Goal: Task Accomplishment & Management: Complete application form

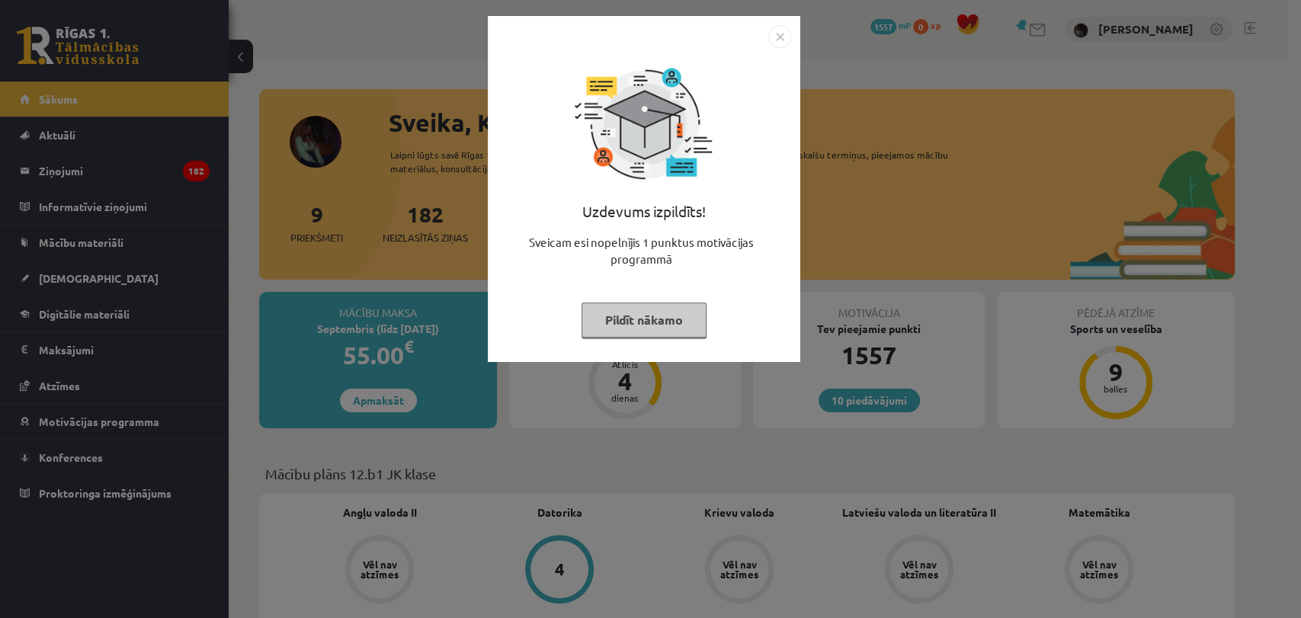
click at [778, 35] on img "Close" at bounding box center [779, 36] width 23 height 23
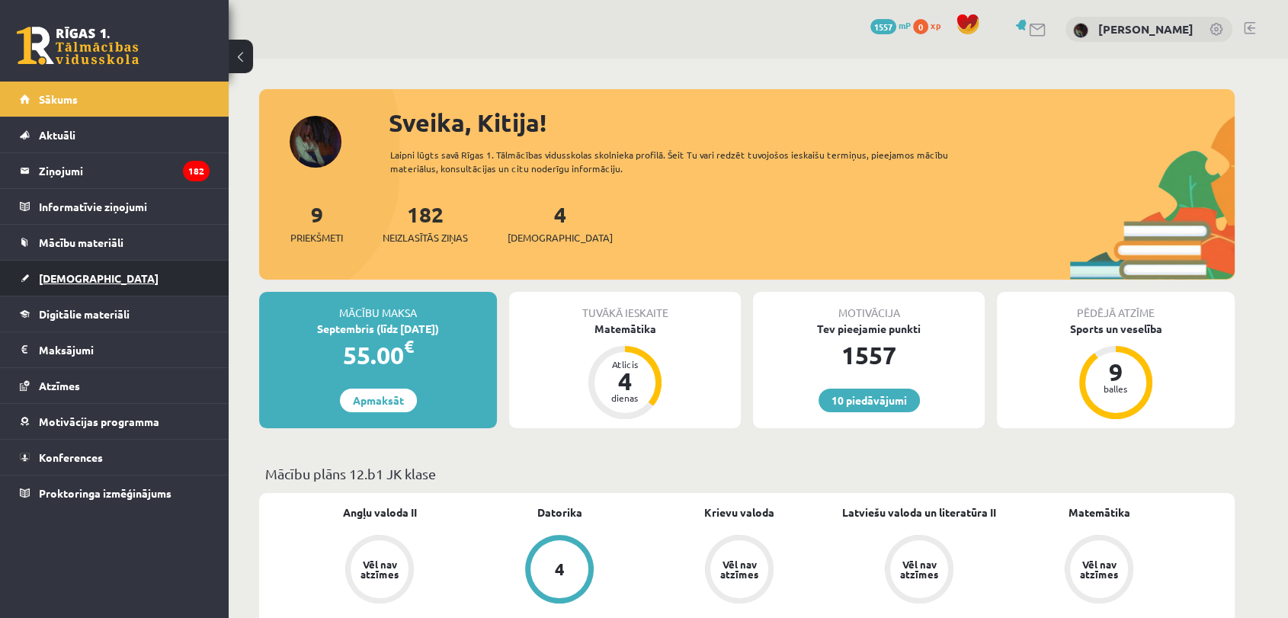
click at [94, 288] on link "[DEMOGRAPHIC_DATA]" at bounding box center [115, 278] width 190 height 35
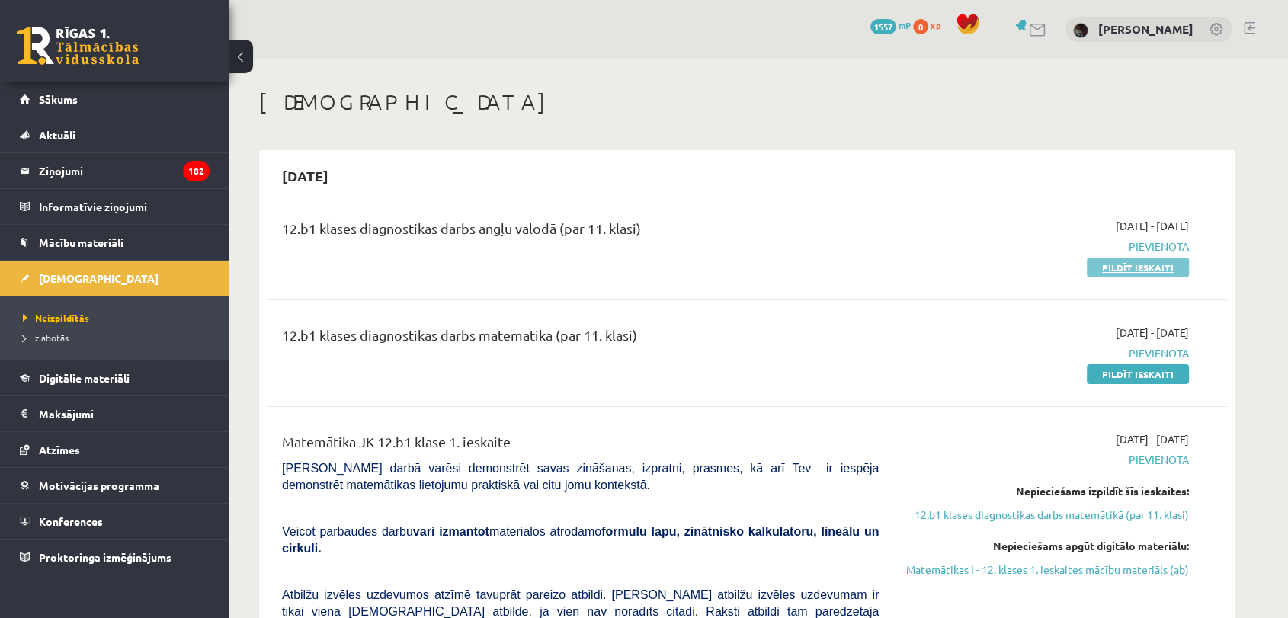
click at [1129, 267] on link "Pildīt ieskaiti" at bounding box center [1138, 268] width 102 height 20
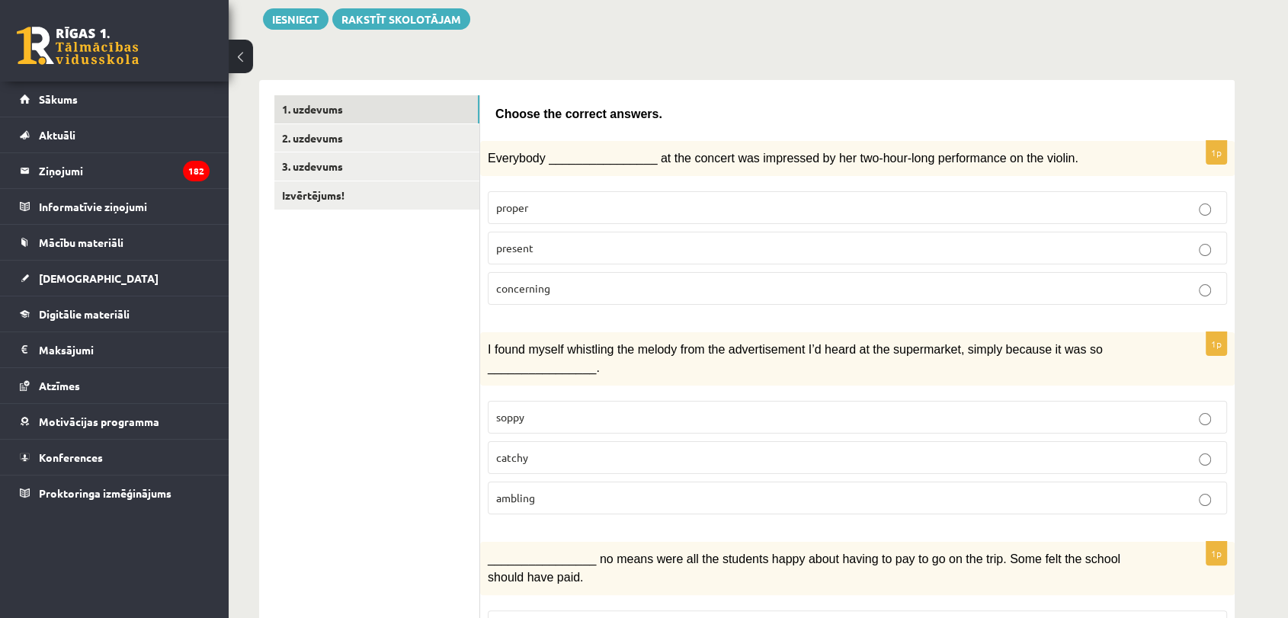
scroll to position [182, 0]
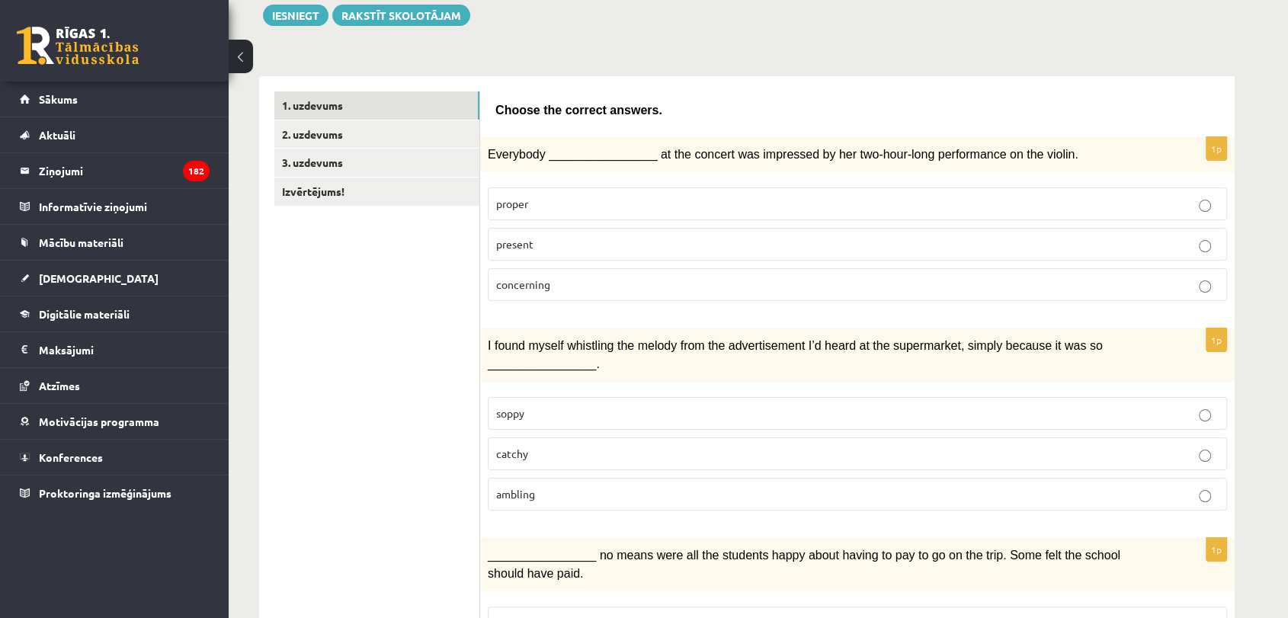
click at [563, 241] on p "present" at bounding box center [857, 244] width 723 height 16
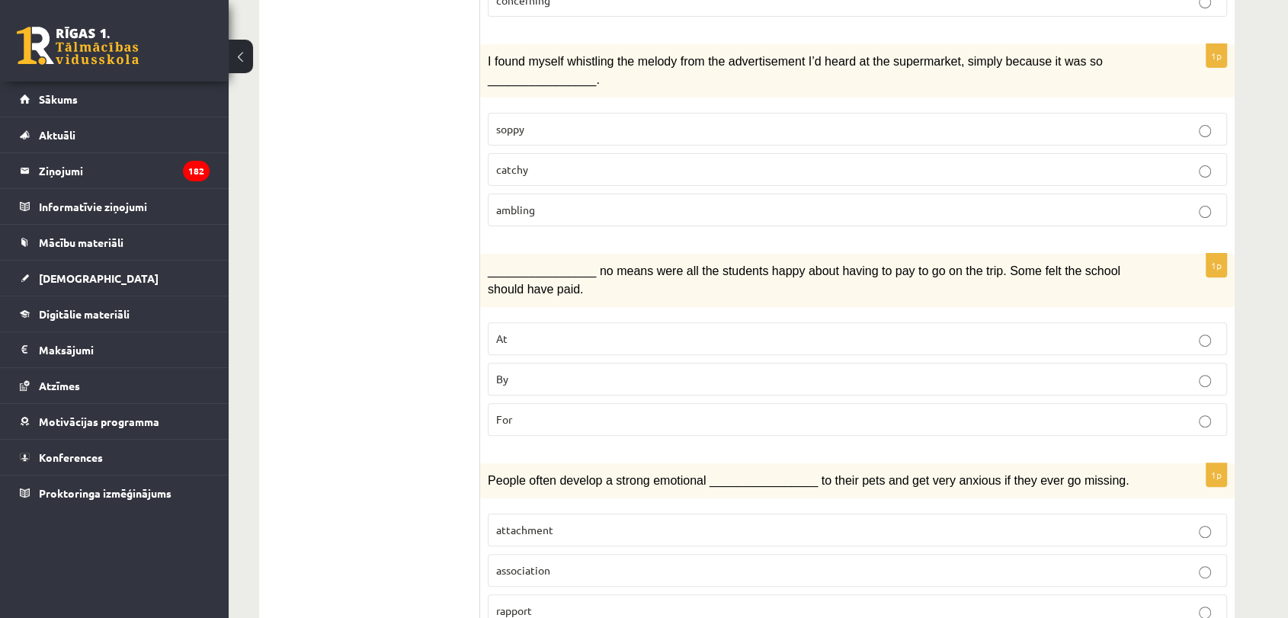
scroll to position [444, 0]
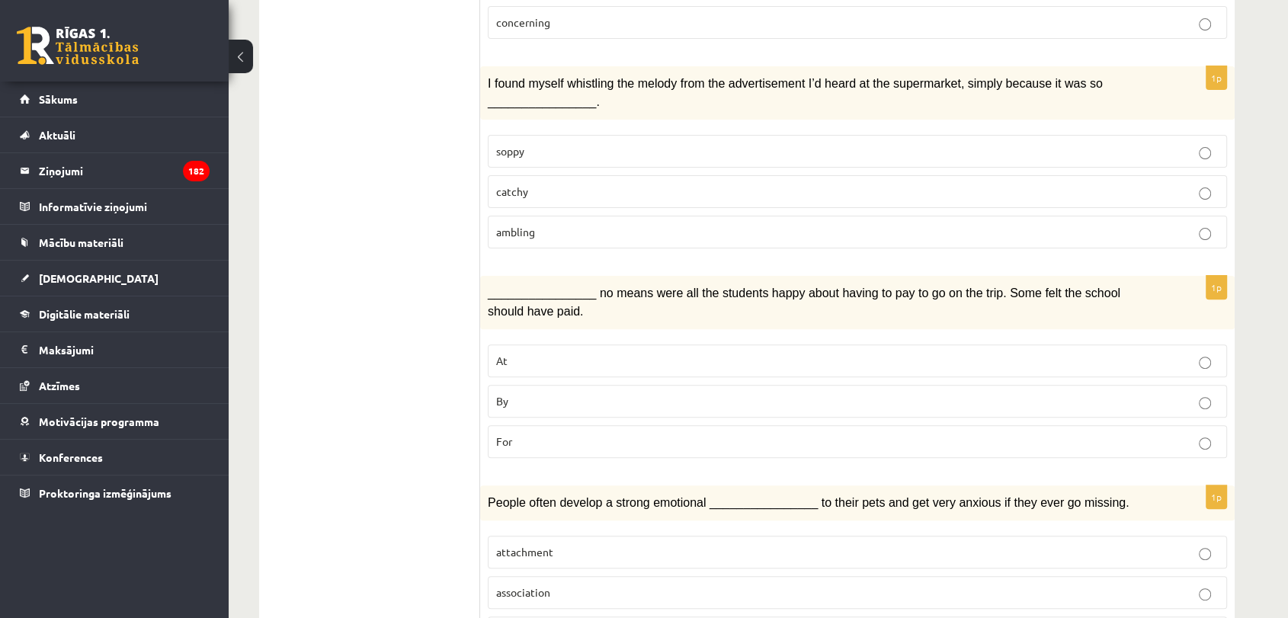
click at [638, 146] on p "soppy" at bounding box center [857, 151] width 723 height 16
click at [640, 178] on label "catchy" at bounding box center [857, 191] width 739 height 33
click at [617, 150] on p "soppy" at bounding box center [857, 151] width 723 height 16
click at [588, 216] on label "ambling" at bounding box center [857, 232] width 739 height 33
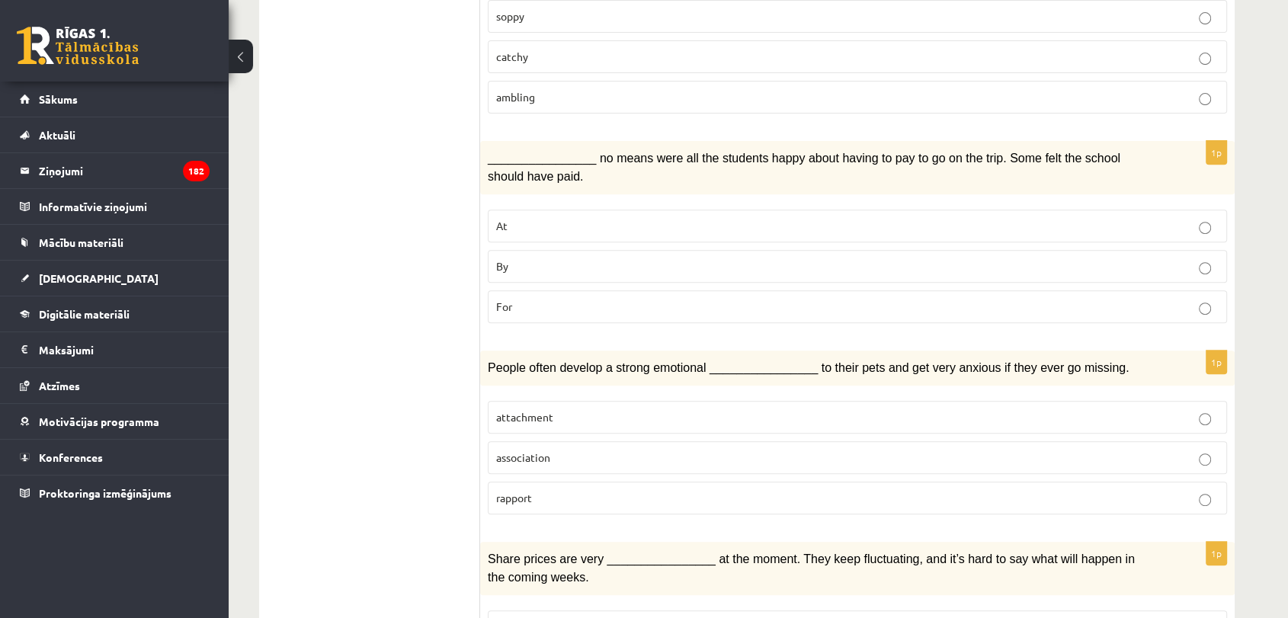
scroll to position [582, 0]
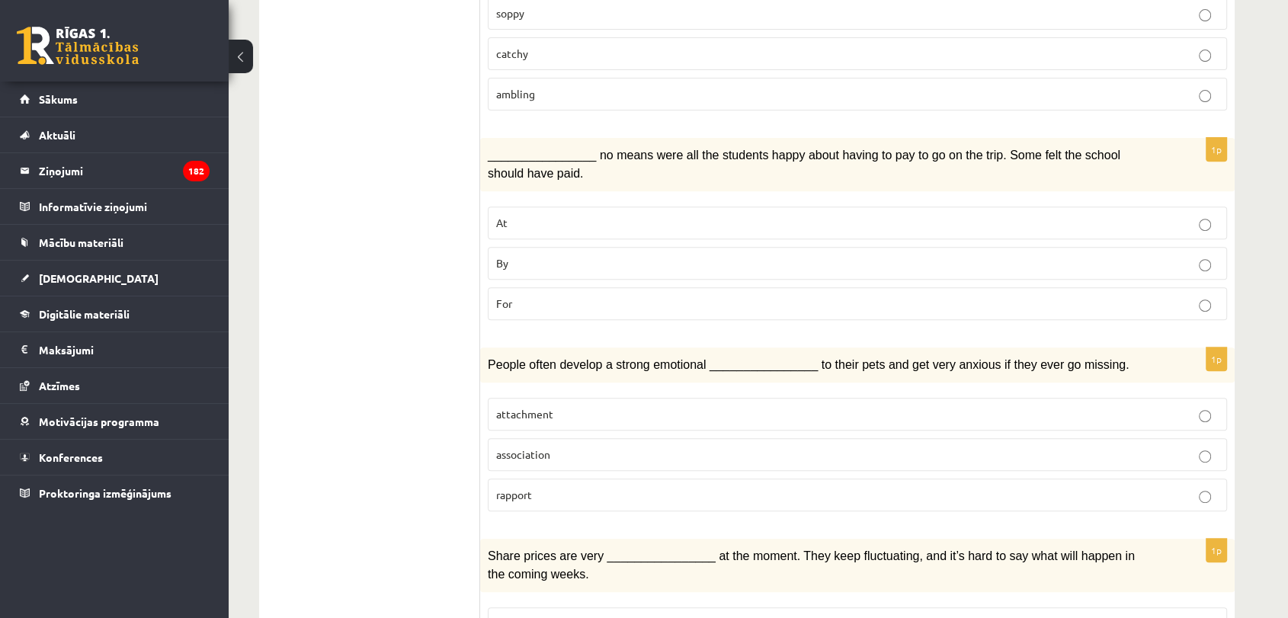
click at [592, 217] on p "At" at bounding box center [857, 223] width 723 height 16
click at [585, 261] on p "By" at bounding box center [857, 263] width 723 height 16
click at [945, 300] on p "For" at bounding box center [857, 304] width 723 height 16
click at [1128, 255] on p "By" at bounding box center [857, 263] width 723 height 16
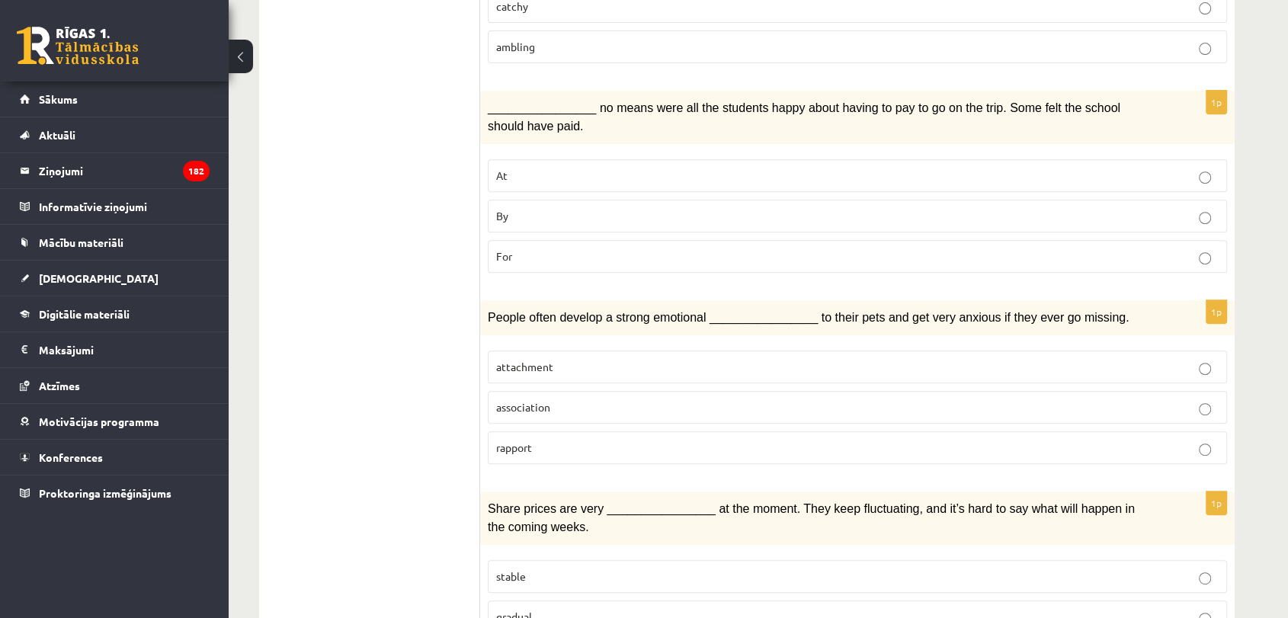
scroll to position [656, 0]
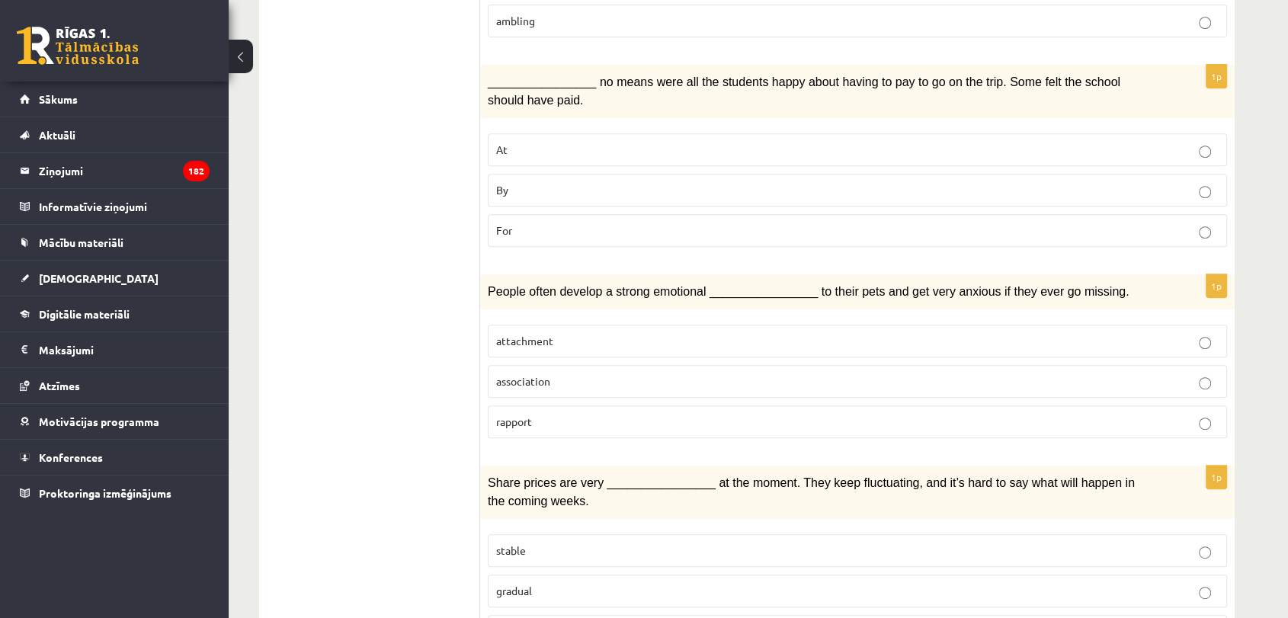
click at [890, 393] on fieldset "attachment association rapport" at bounding box center [857, 380] width 739 height 126
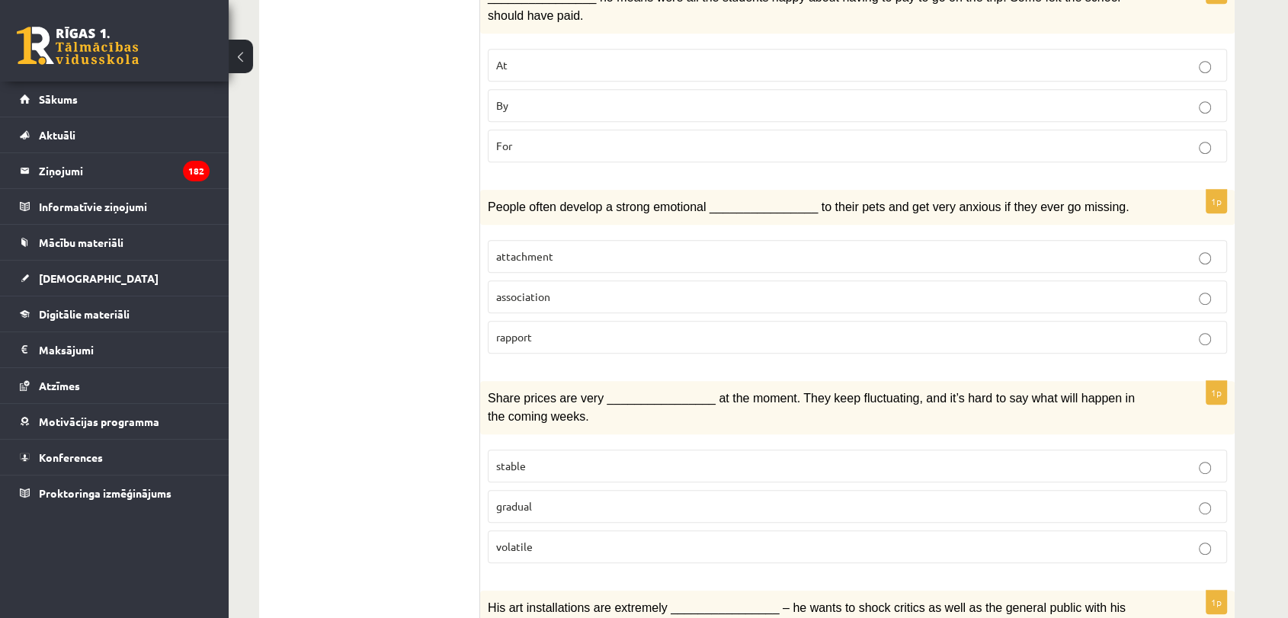
scroll to position [772, 0]
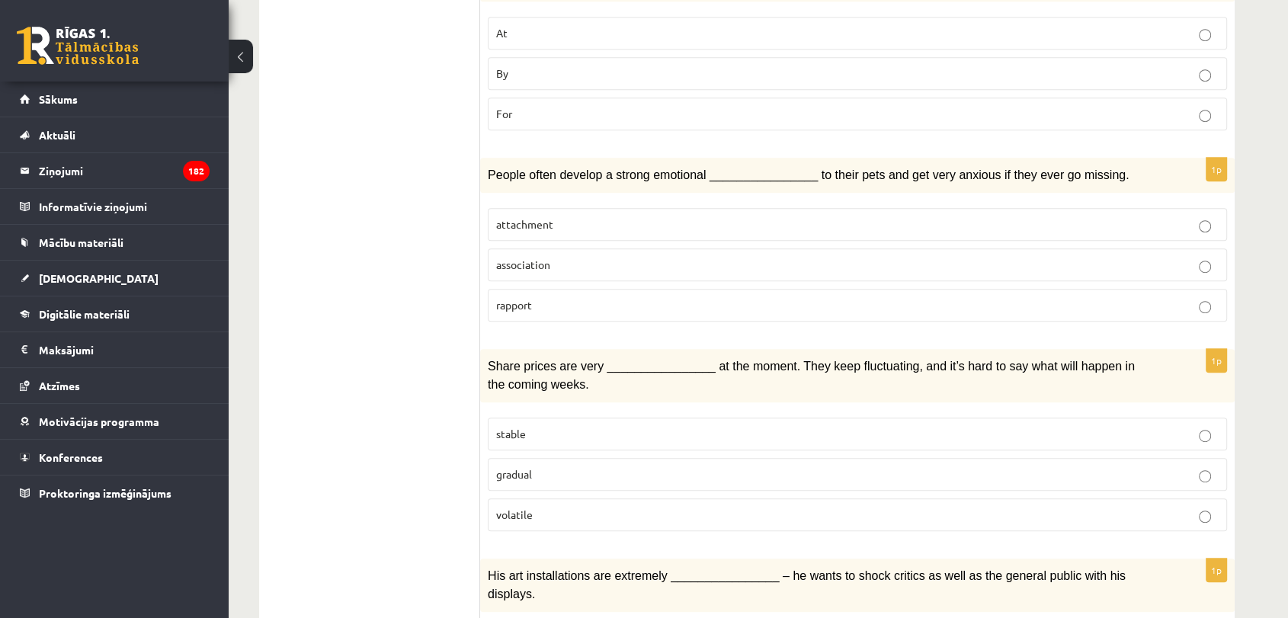
click at [592, 258] on p "association" at bounding box center [857, 265] width 723 height 16
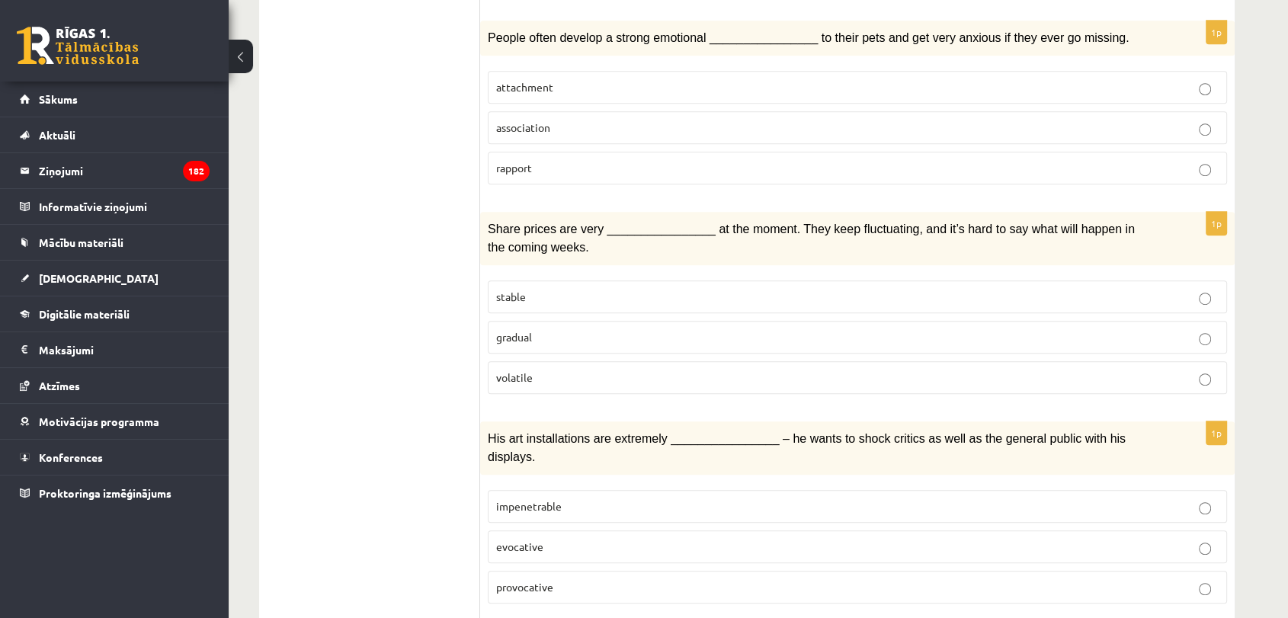
scroll to position [913, 0]
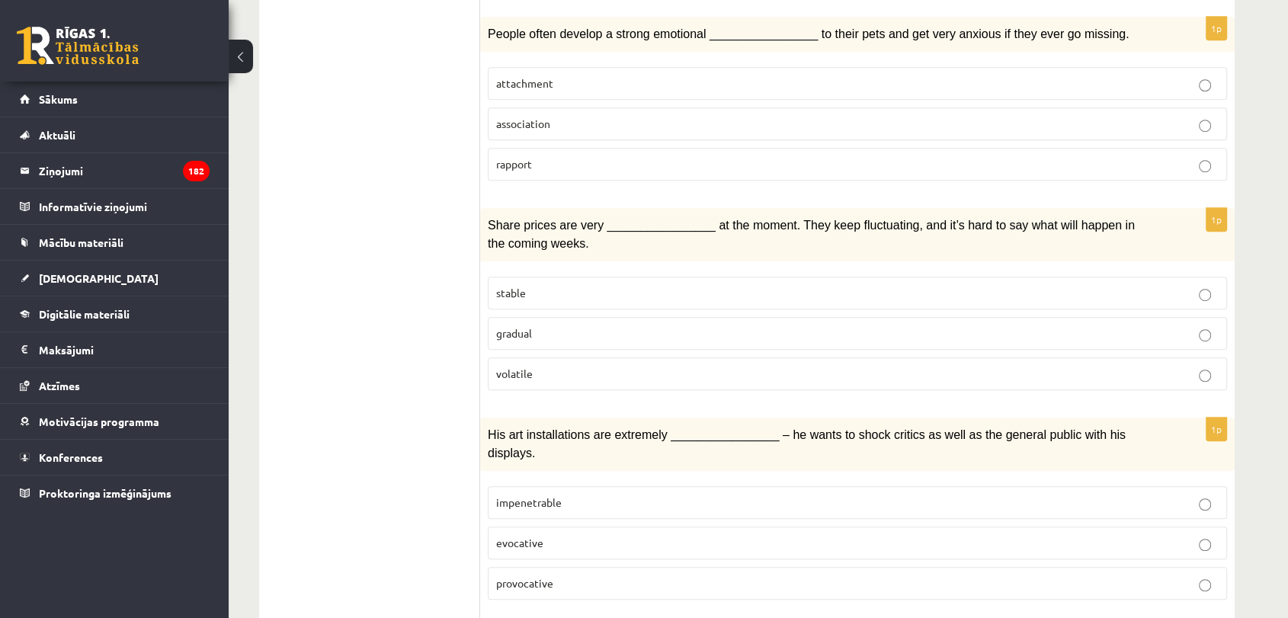
click at [657, 367] on p "volatile" at bounding box center [857, 374] width 723 height 16
click at [775, 258] on div "1p Share prices are very ________________ at the moment. They keep fluctuating,…" at bounding box center [857, 305] width 755 height 194
click at [874, 285] on p "stable" at bounding box center [857, 293] width 723 height 16
click at [834, 334] on label "gradual" at bounding box center [857, 333] width 739 height 33
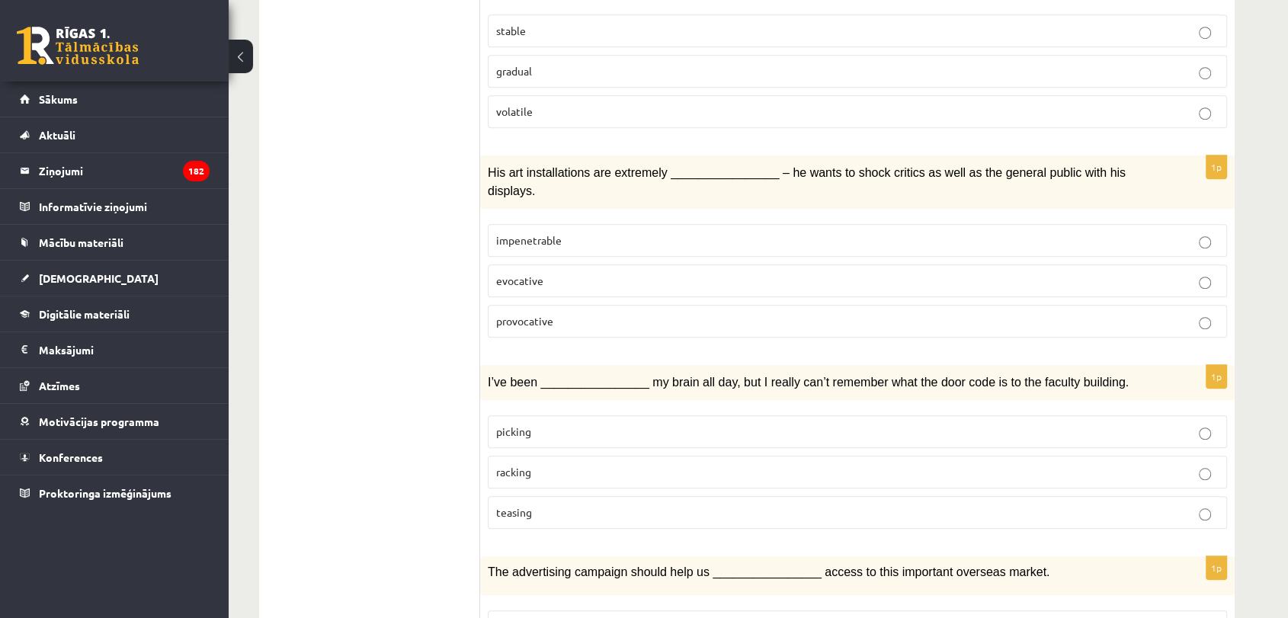
scroll to position [1188, 0]
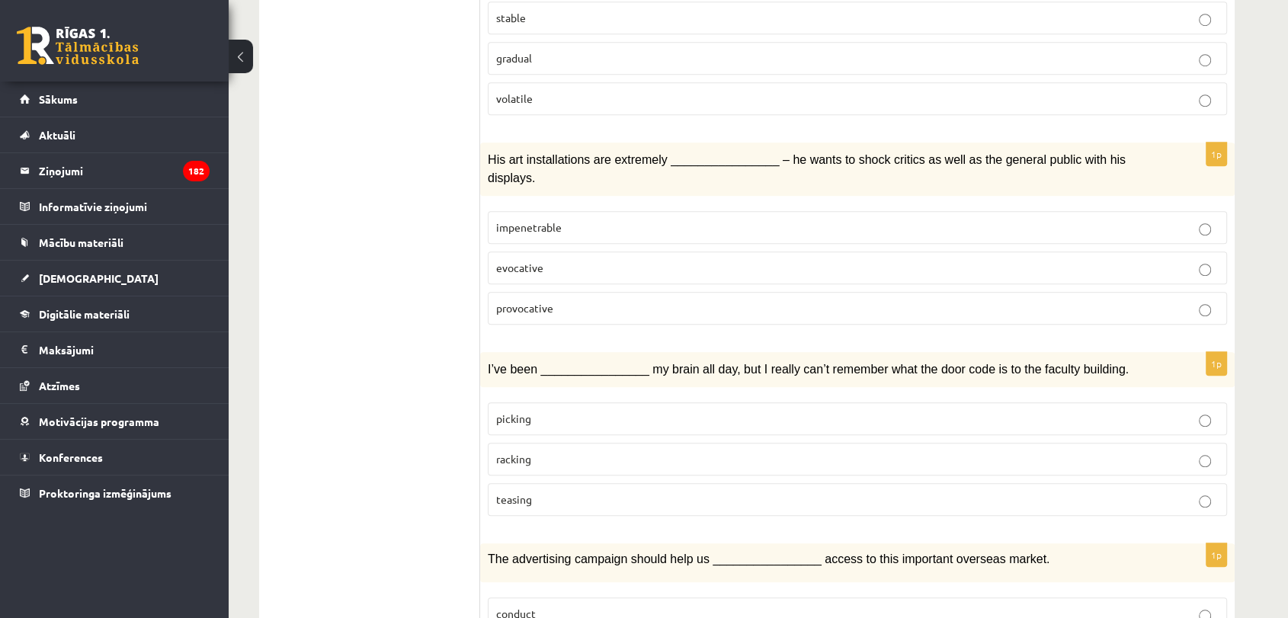
click at [627, 294] on fieldset "impenetrable evocative provocative" at bounding box center [857, 267] width 739 height 126
click at [662, 300] on p "provocative" at bounding box center [857, 308] width 723 height 16
click at [659, 411] on p "picking" at bounding box center [857, 419] width 723 height 16
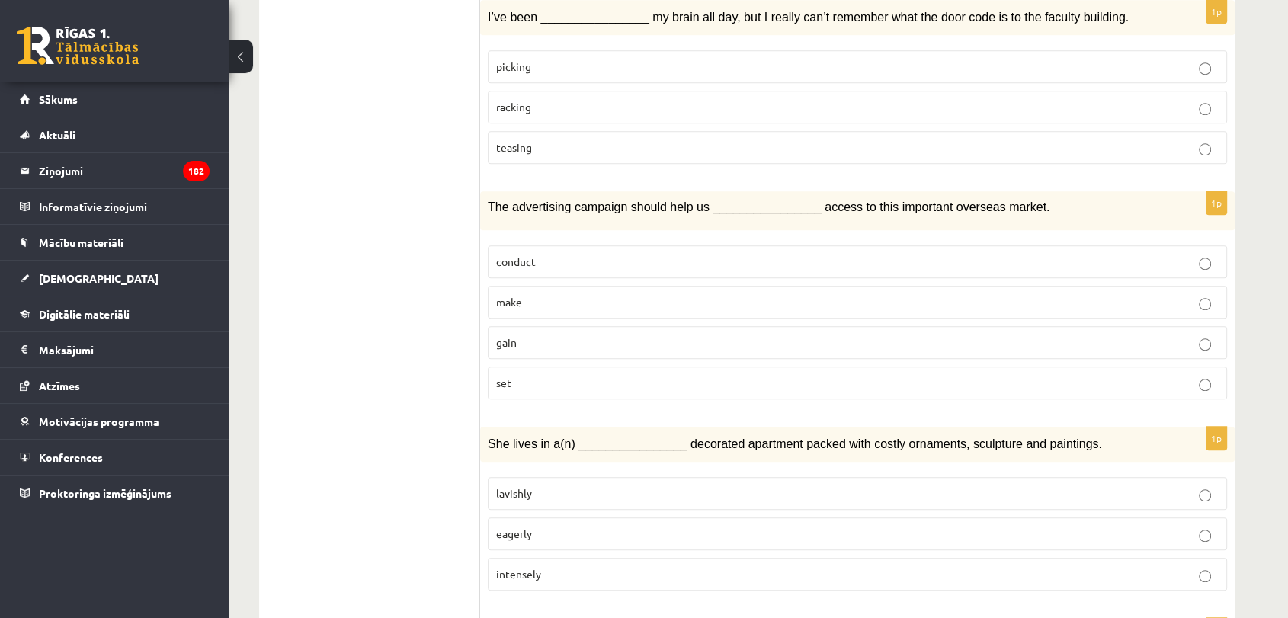
scroll to position [1566, 0]
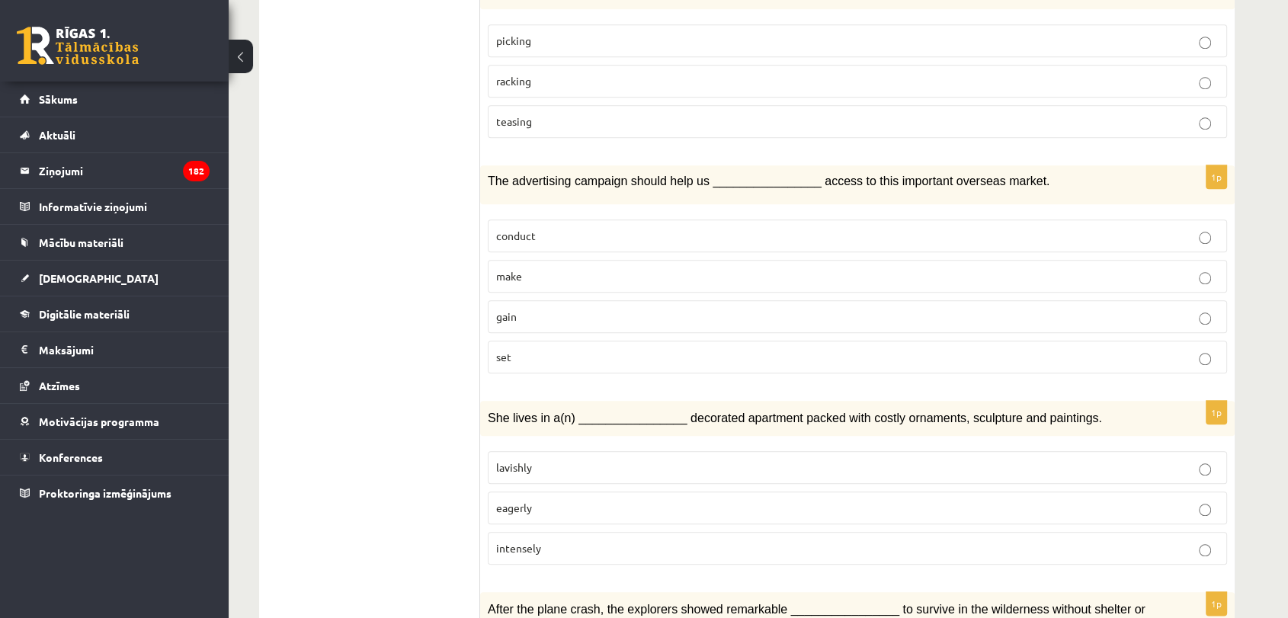
click at [805, 260] on label "make" at bounding box center [857, 276] width 739 height 33
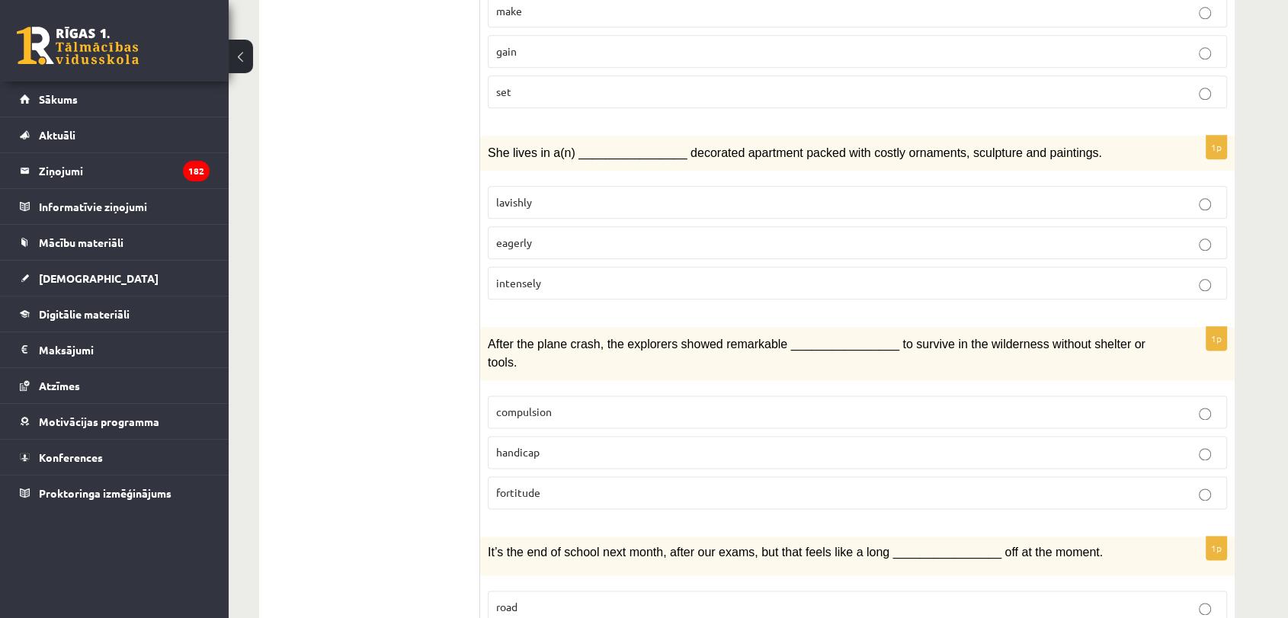
scroll to position [1919, 0]
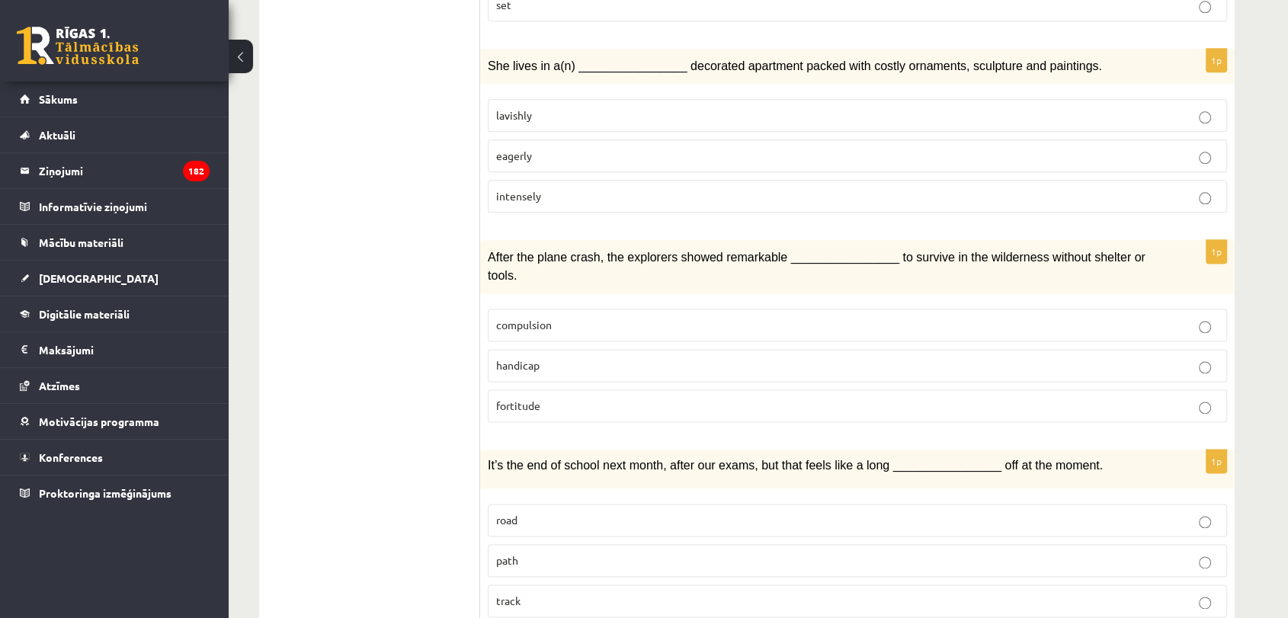
click at [837, 107] on p "lavishly" at bounding box center [857, 115] width 723 height 16
click at [815, 148] on p "eagerly" at bounding box center [857, 156] width 723 height 16
click at [671, 390] on label "fortitude" at bounding box center [857, 406] width 739 height 33
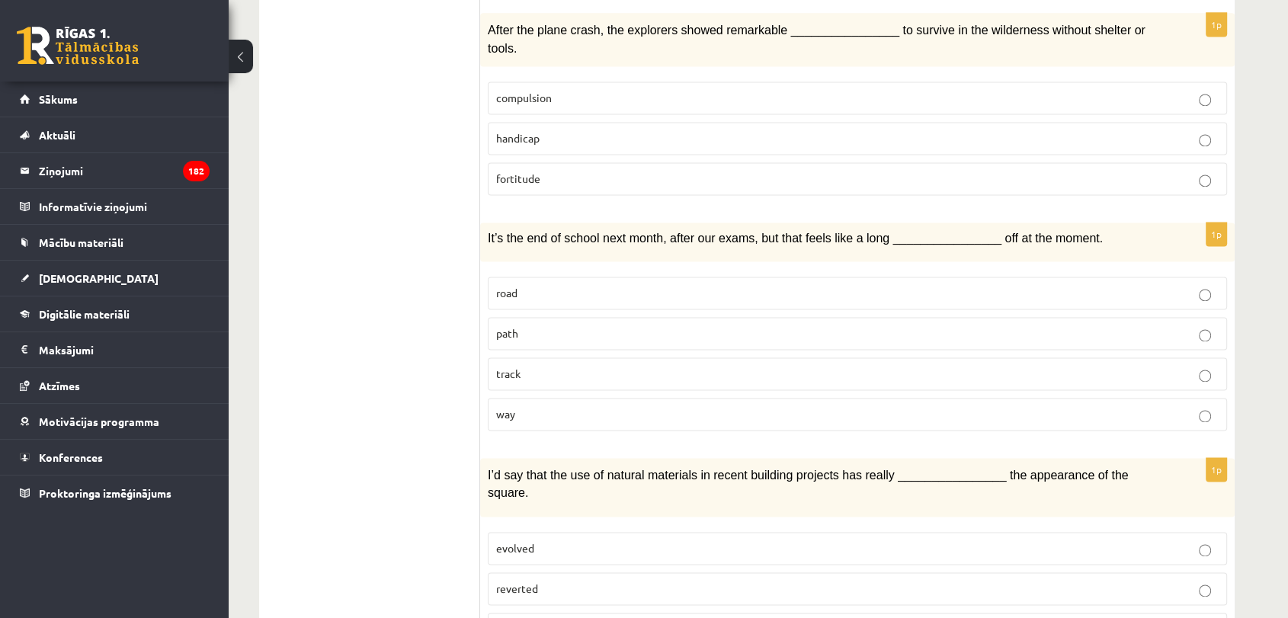
scroll to position [2159, 0]
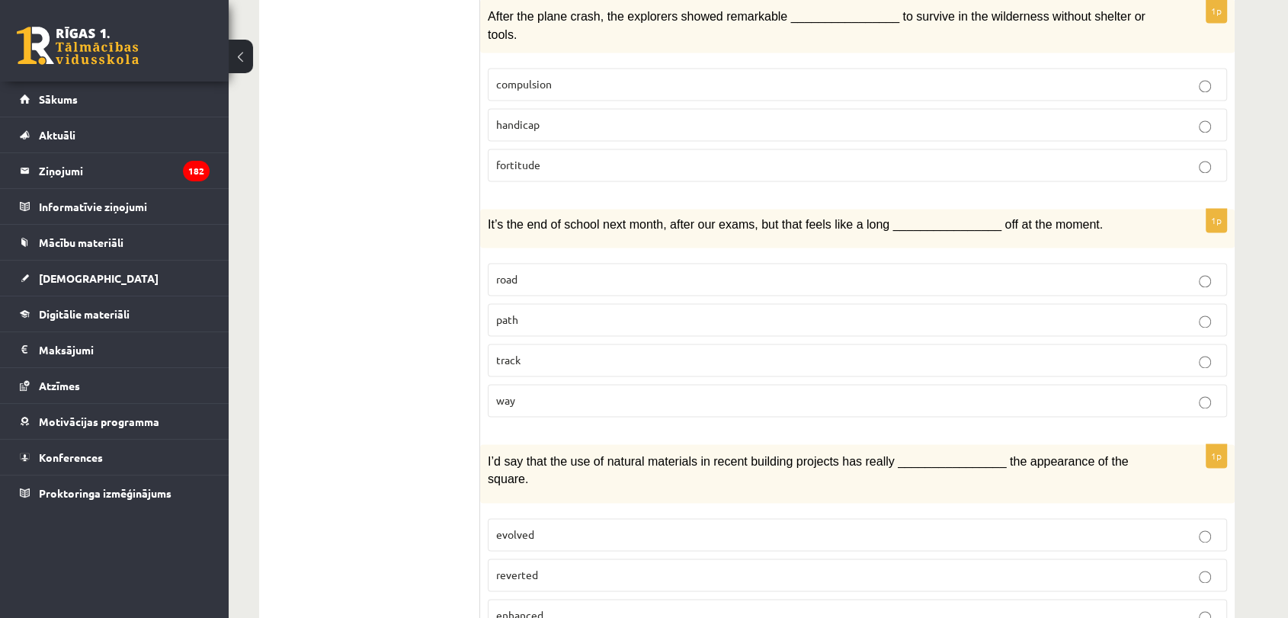
click at [721, 263] on label "road" at bounding box center [857, 279] width 739 height 33
click at [664, 393] on p "way" at bounding box center [857, 401] width 723 height 16
click at [579, 527] on p "evolved" at bounding box center [857, 535] width 723 height 16
click at [768, 567] on p "reverted" at bounding box center [857, 575] width 723 height 16
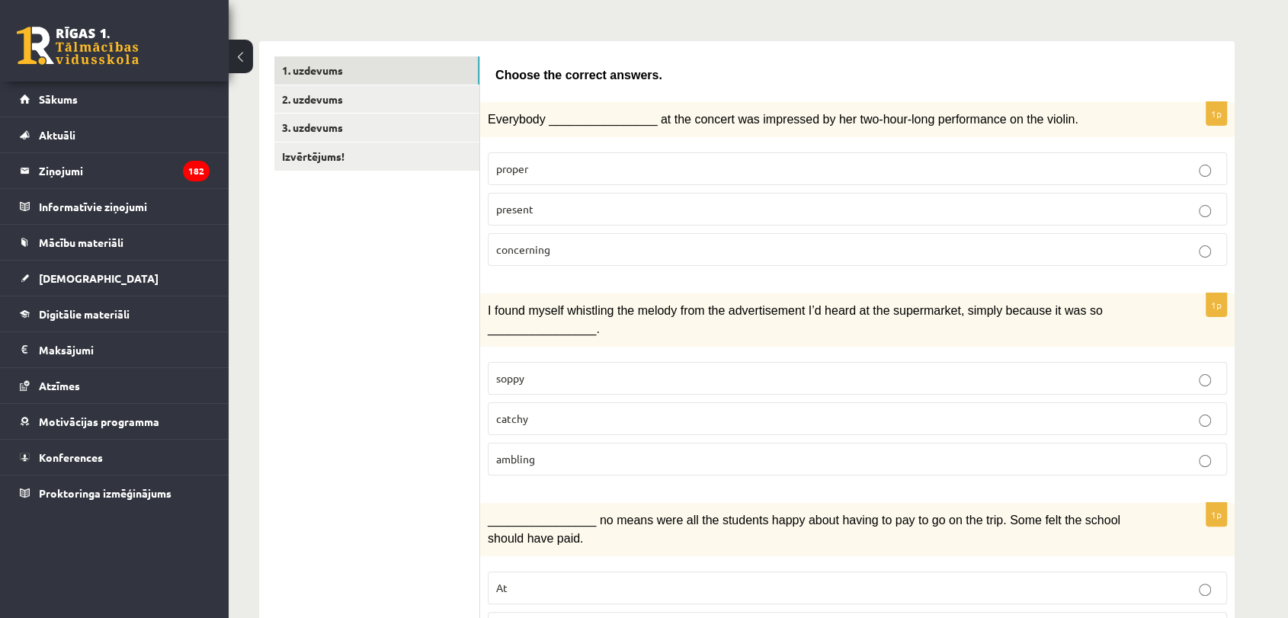
scroll to position [0, 0]
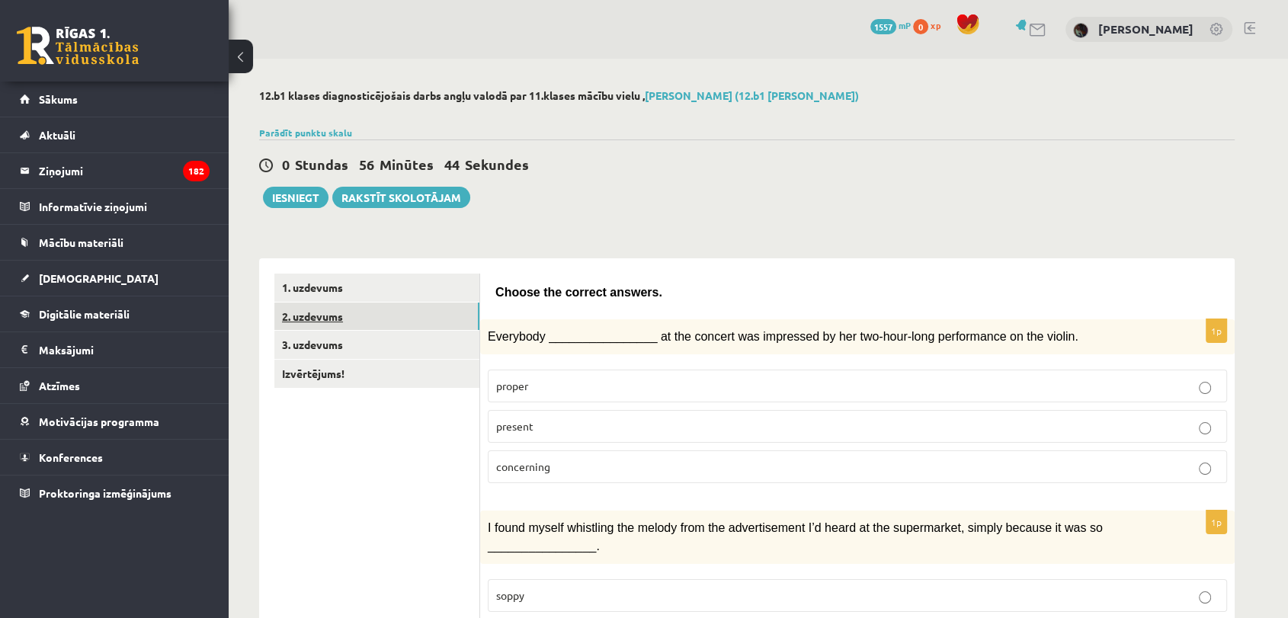
click at [311, 319] on link "2. uzdevums" at bounding box center [376, 317] width 205 height 28
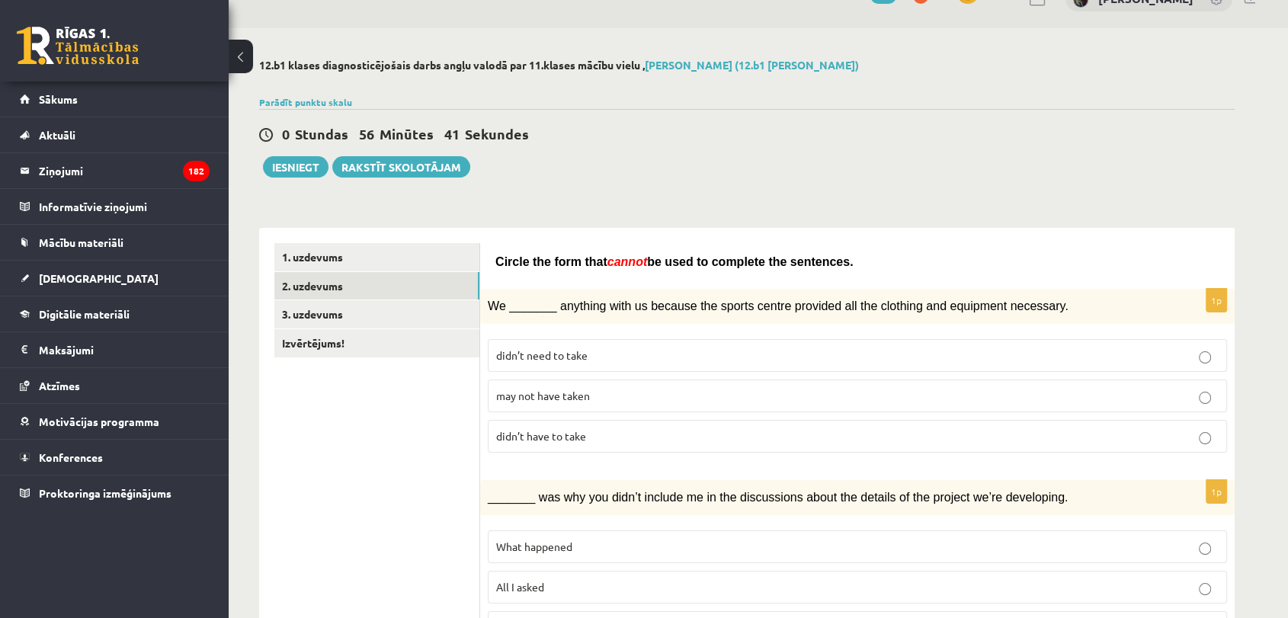
scroll to position [85, 0]
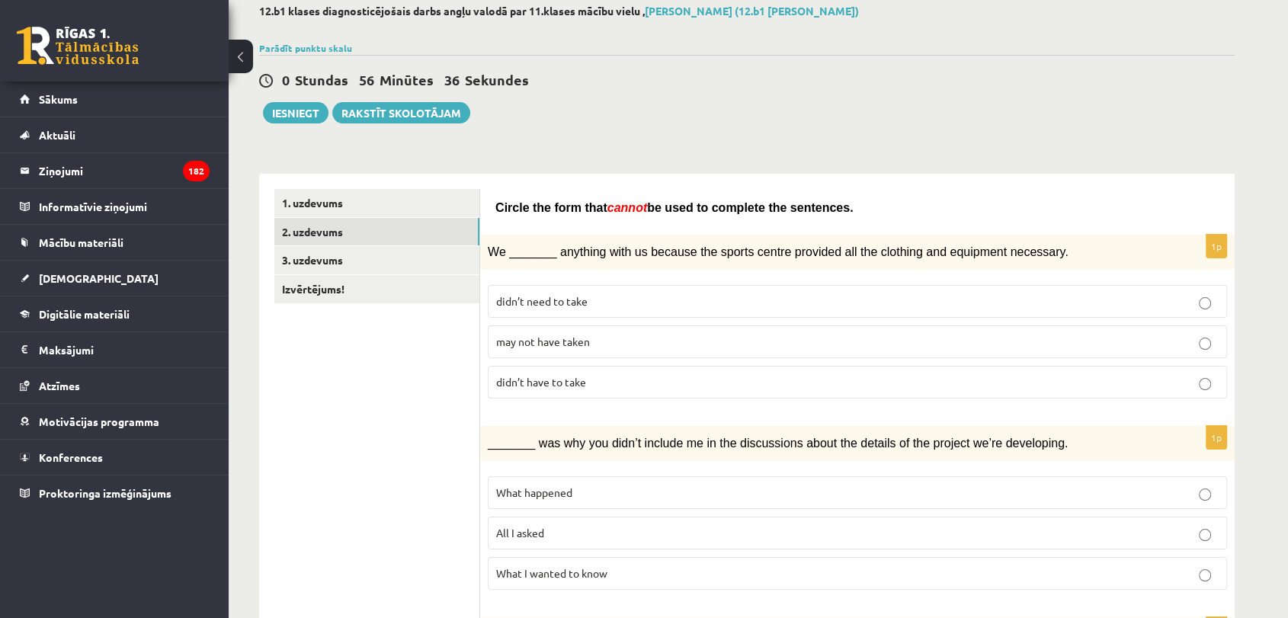
click at [622, 293] on p "didn’t need to take" at bounding box center [857, 301] width 723 height 16
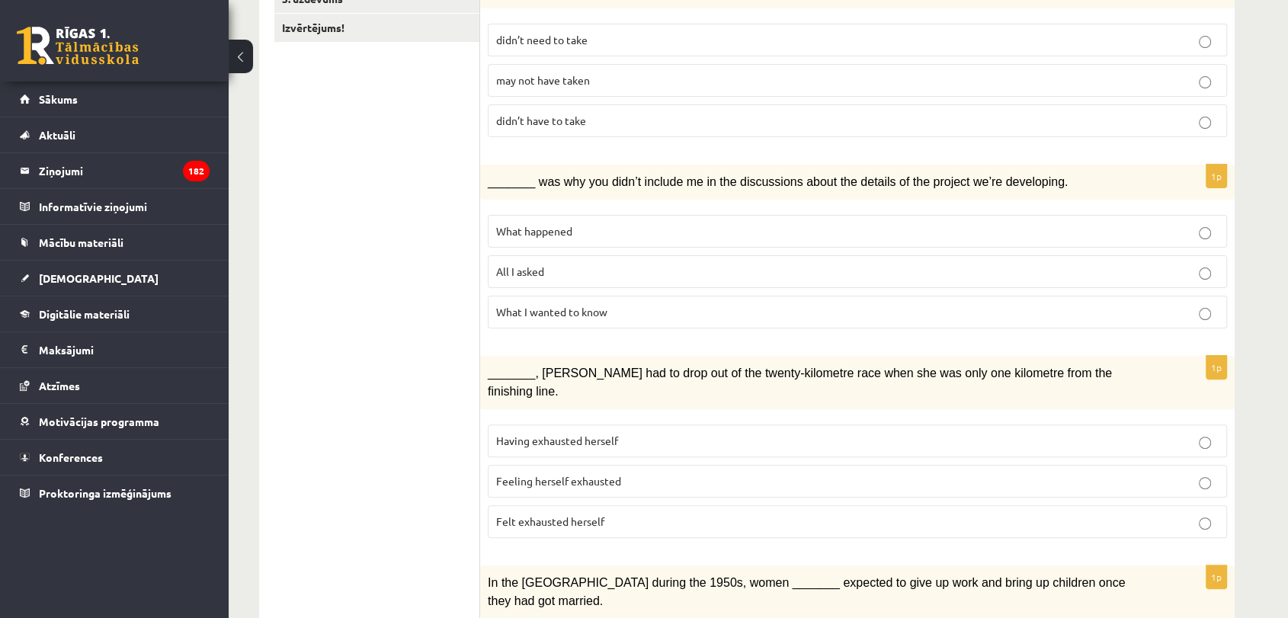
scroll to position [348, 0]
click at [616, 235] on label "What happened" at bounding box center [857, 229] width 739 height 33
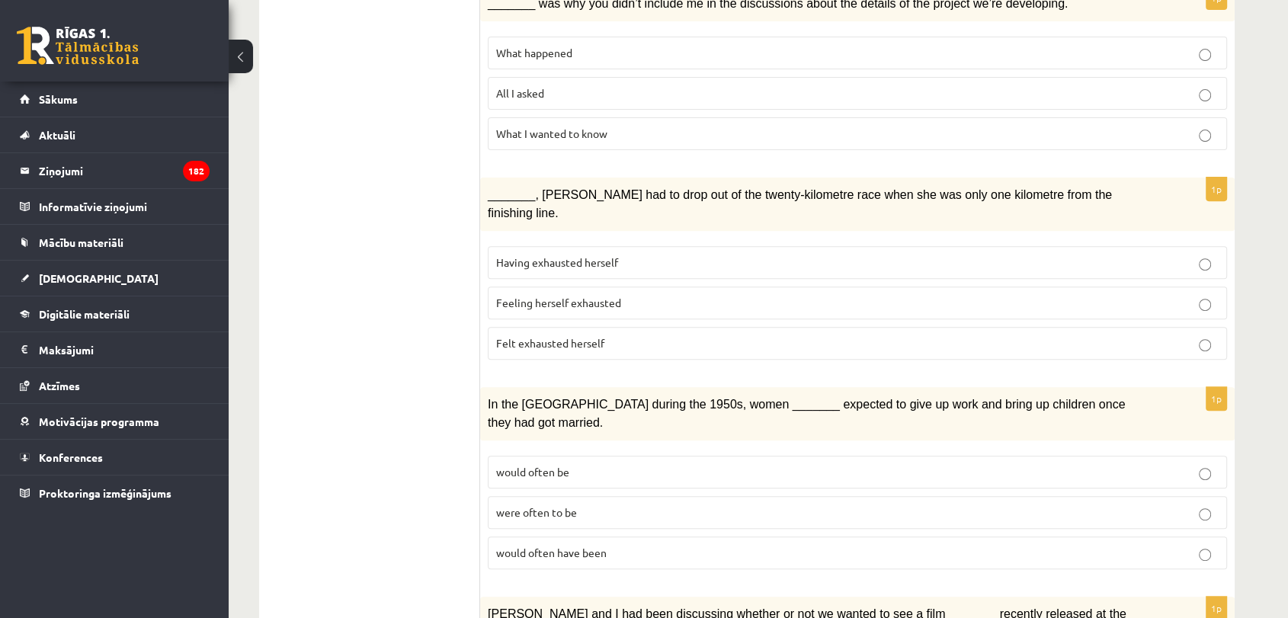
scroll to position [527, 0]
click at [567, 332] on label "Felt exhausted herself" at bounding box center [857, 341] width 739 height 33
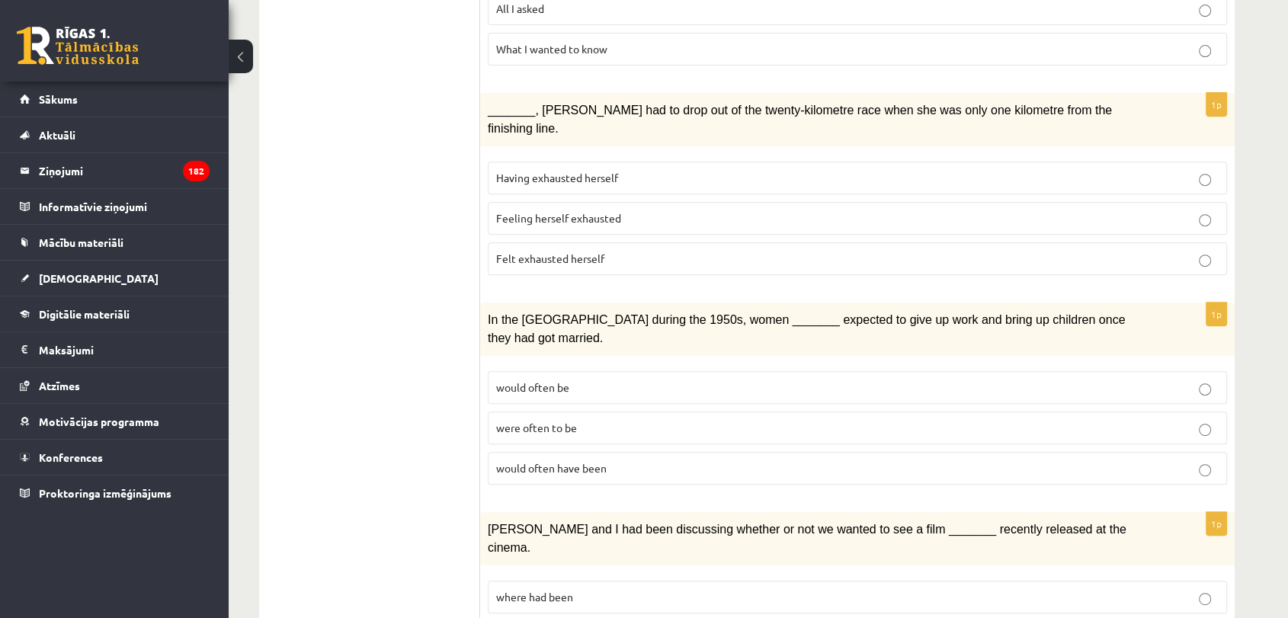
scroll to position [733, 0]
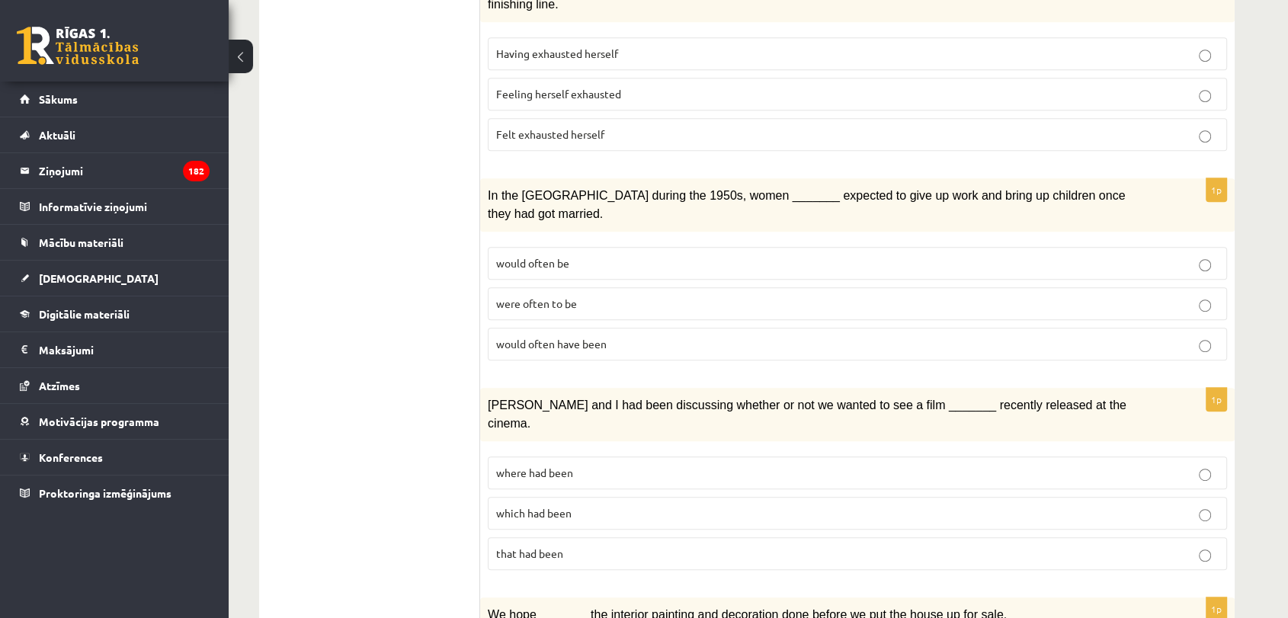
click at [619, 296] on p "were often to be" at bounding box center [857, 304] width 723 height 16
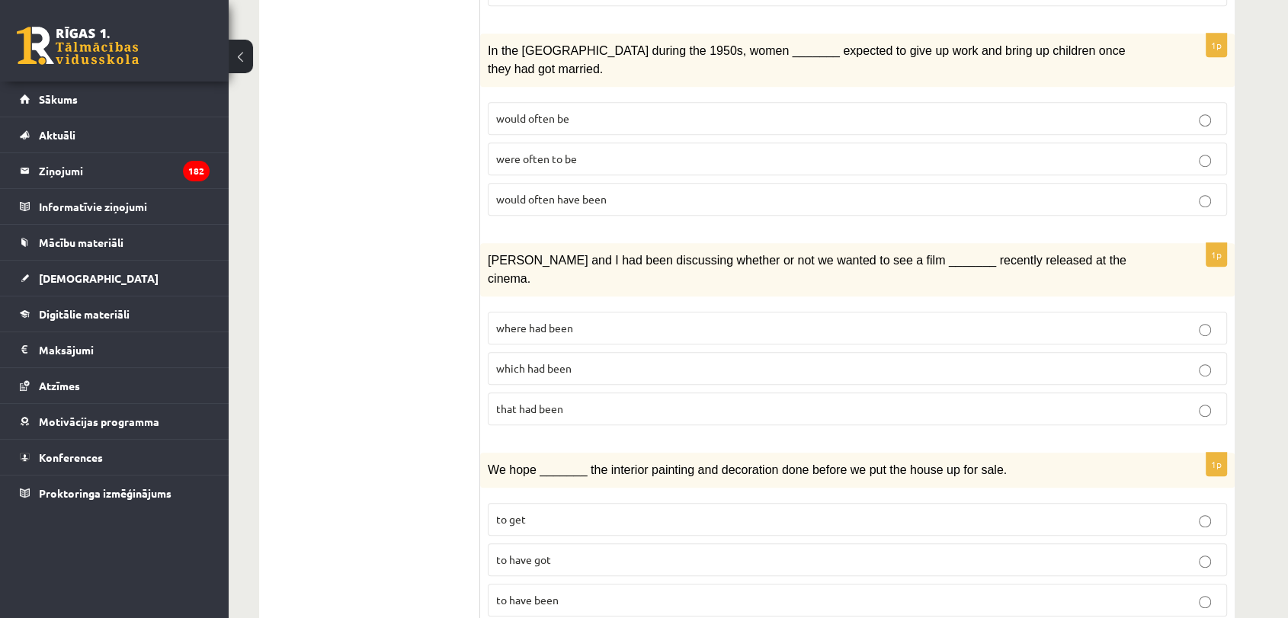
scroll to position [974, 0]
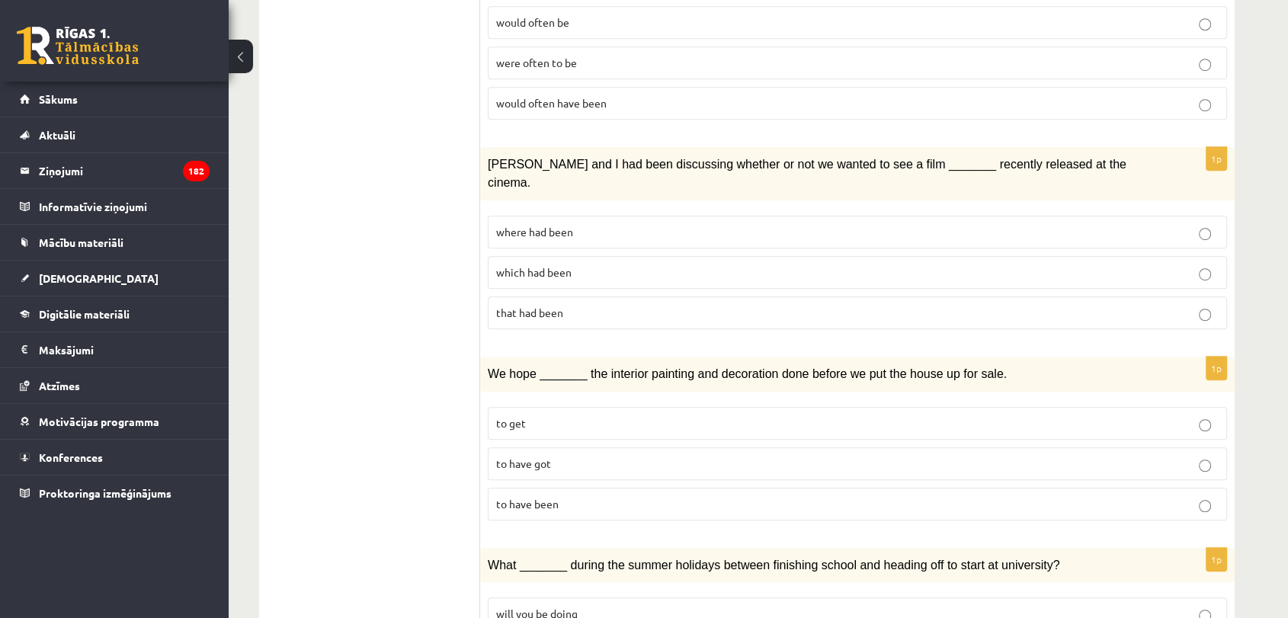
click at [652, 224] on p "where had been" at bounding box center [857, 232] width 723 height 16
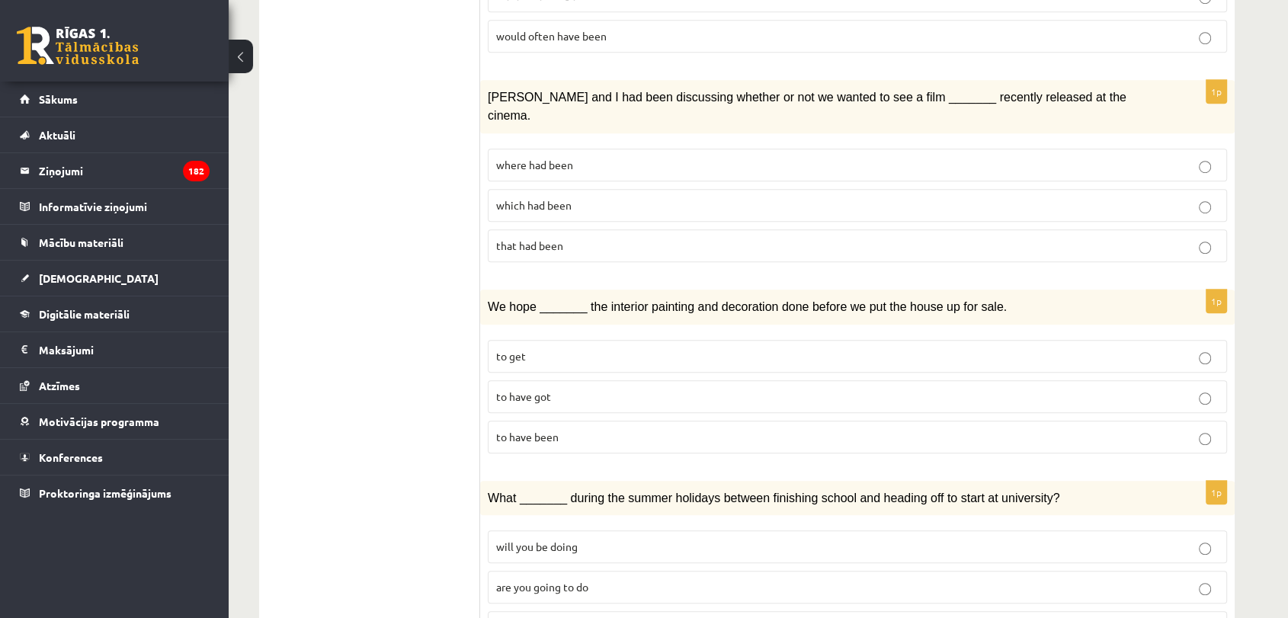
scroll to position [1061, 0]
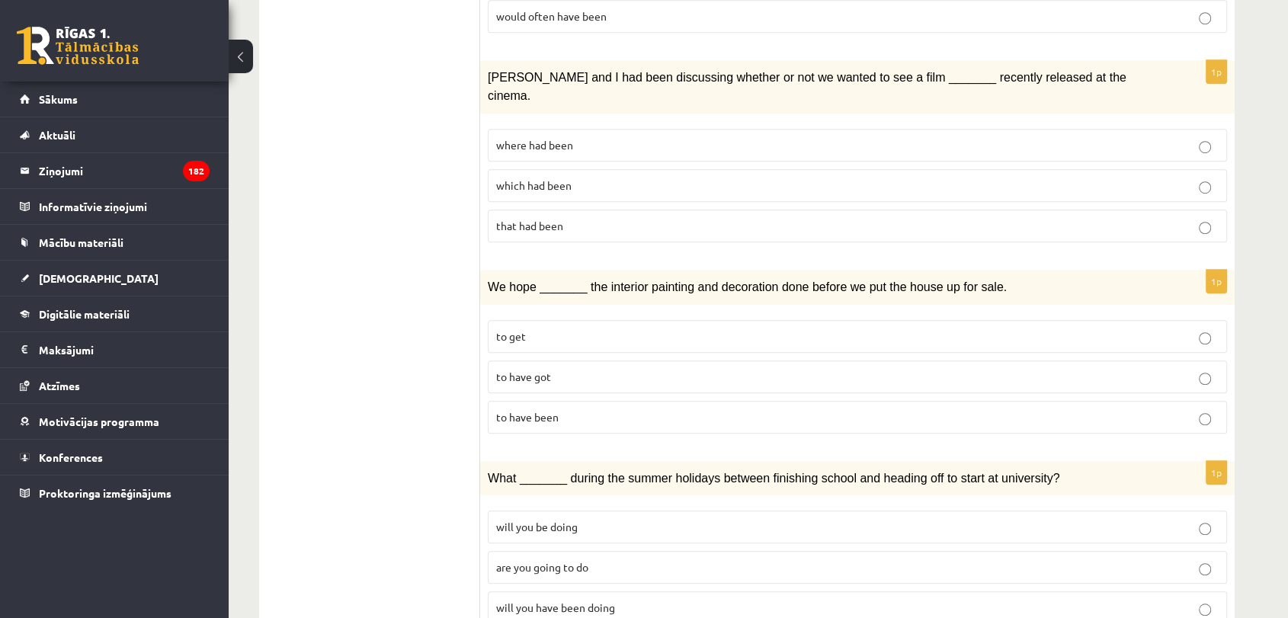
click at [660, 361] on label "to have got" at bounding box center [857, 377] width 739 height 33
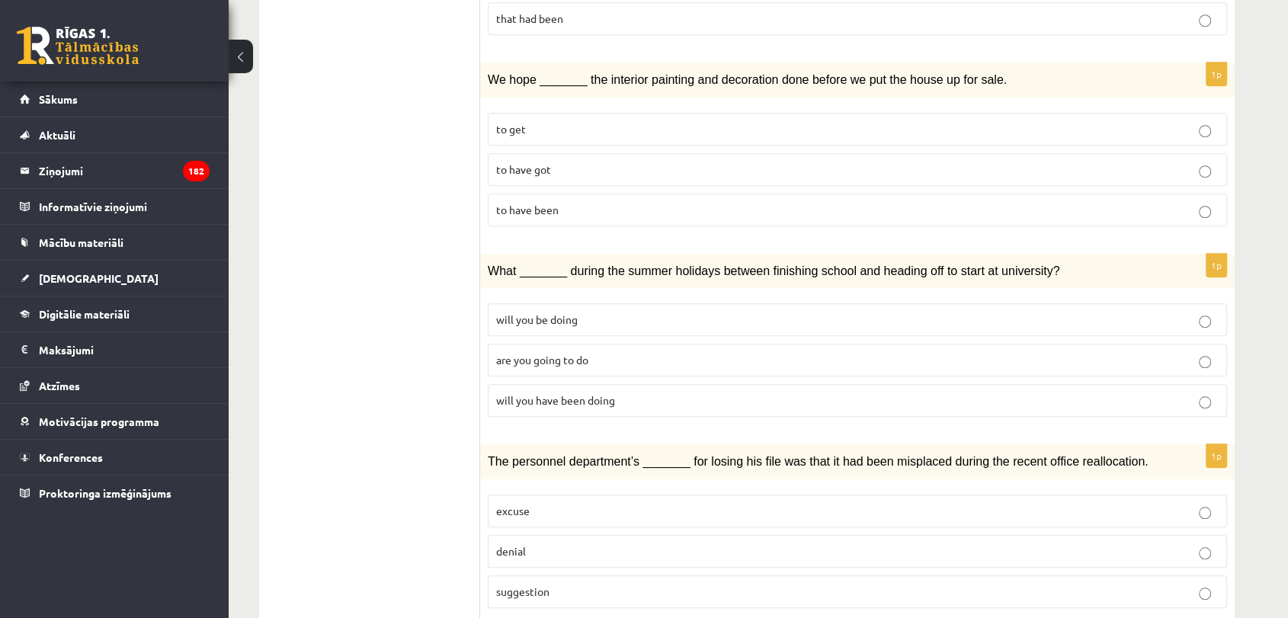
scroll to position [1317, 0]
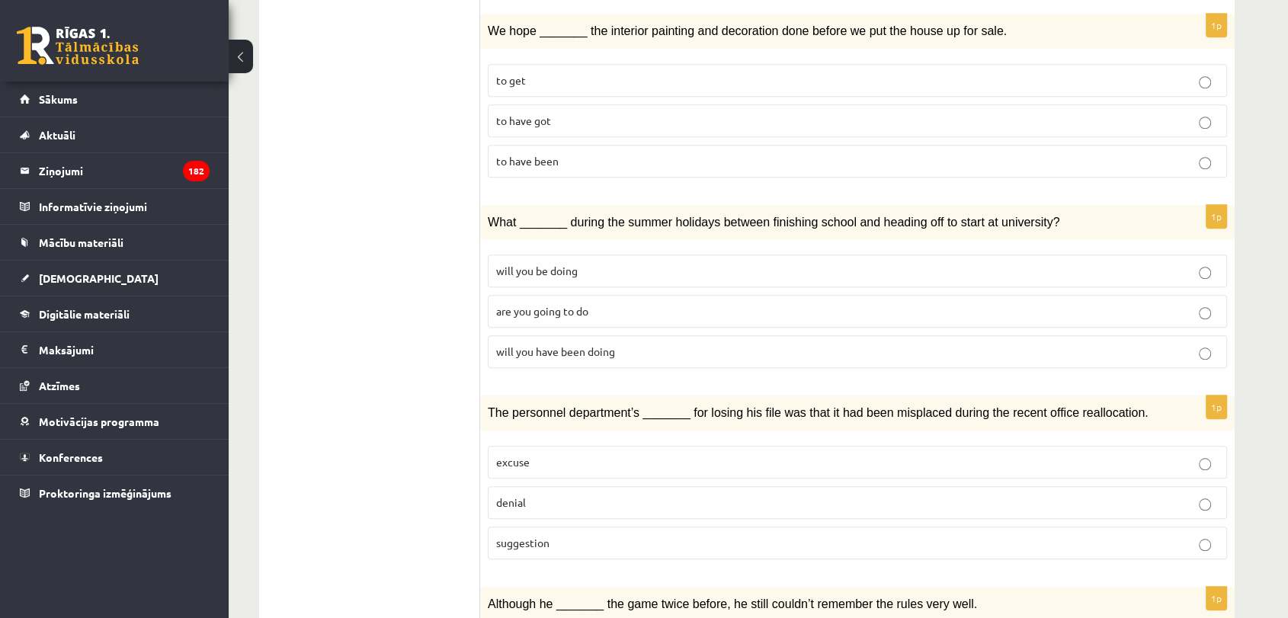
click at [818, 344] on p "will you have been doing" at bounding box center [857, 352] width 723 height 16
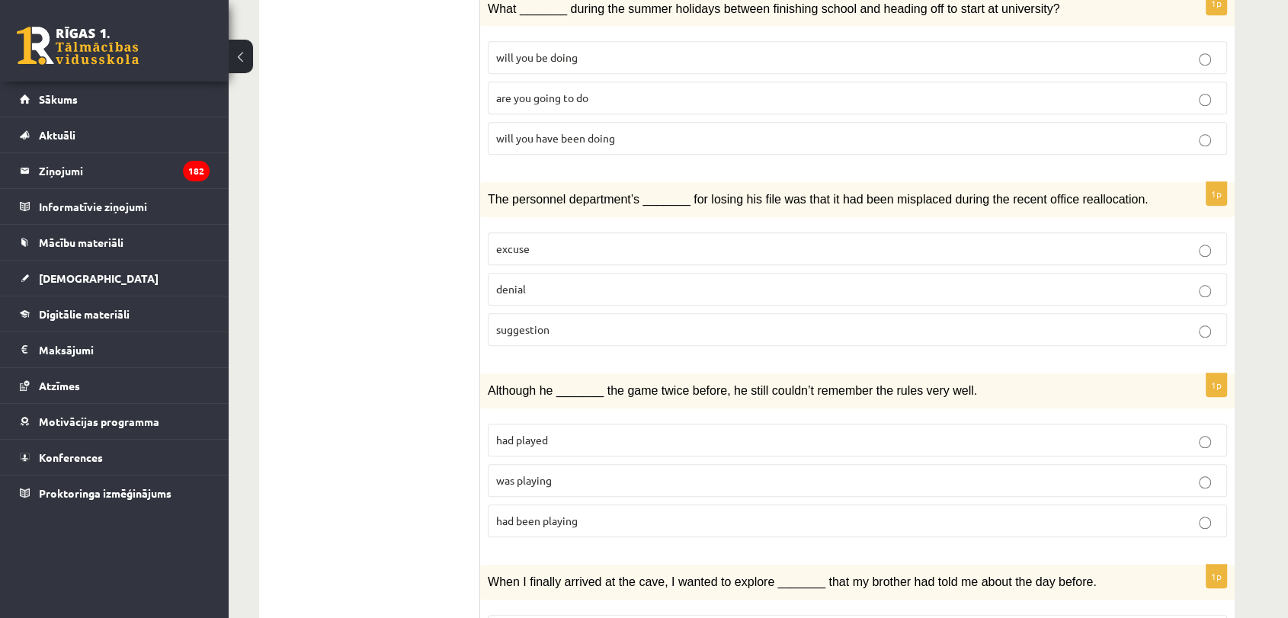
scroll to position [1548, 0]
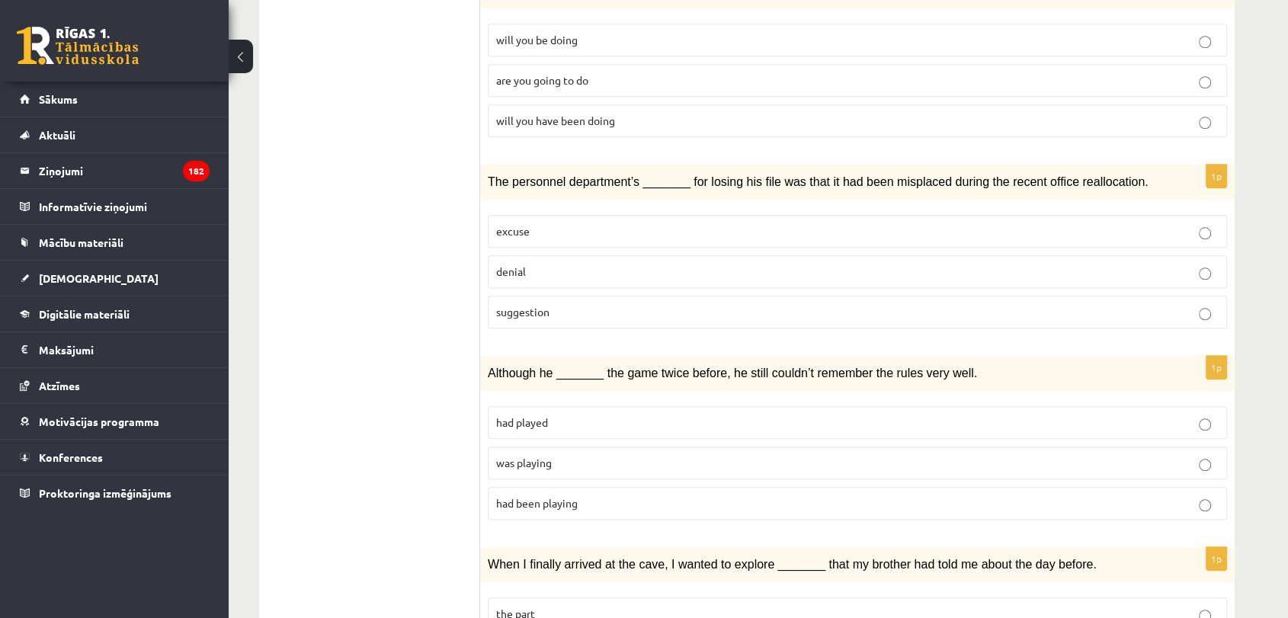
click at [822, 223] on p "excuse" at bounding box center [857, 231] width 723 height 16
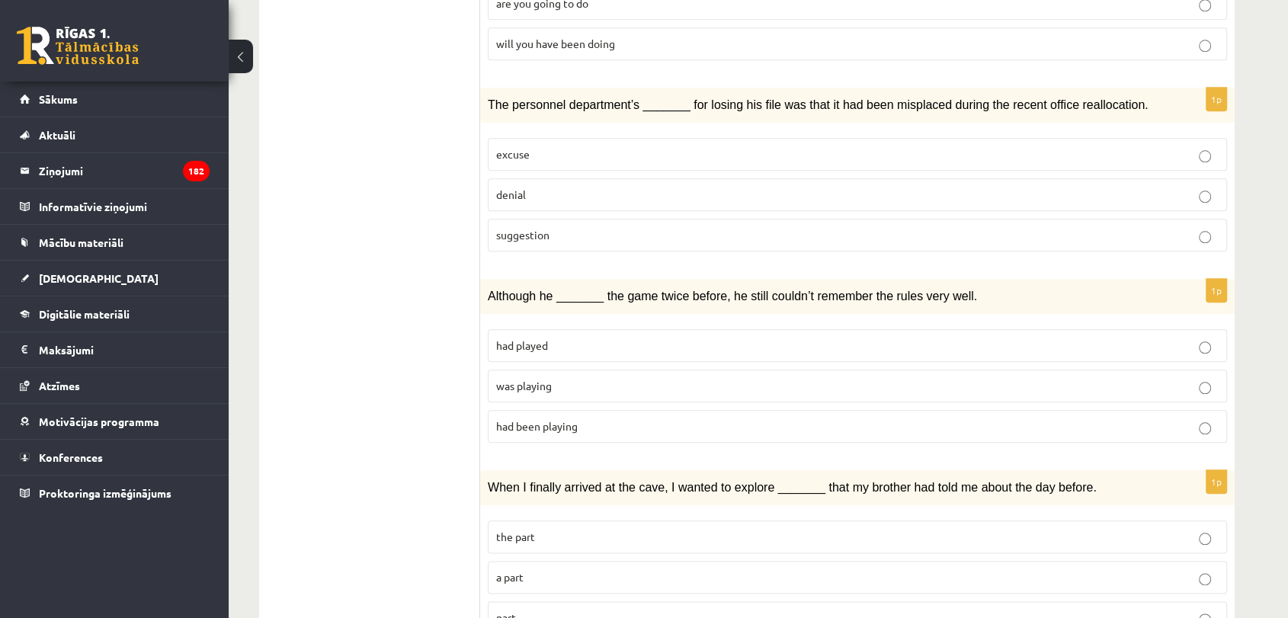
scroll to position [1629, 0]
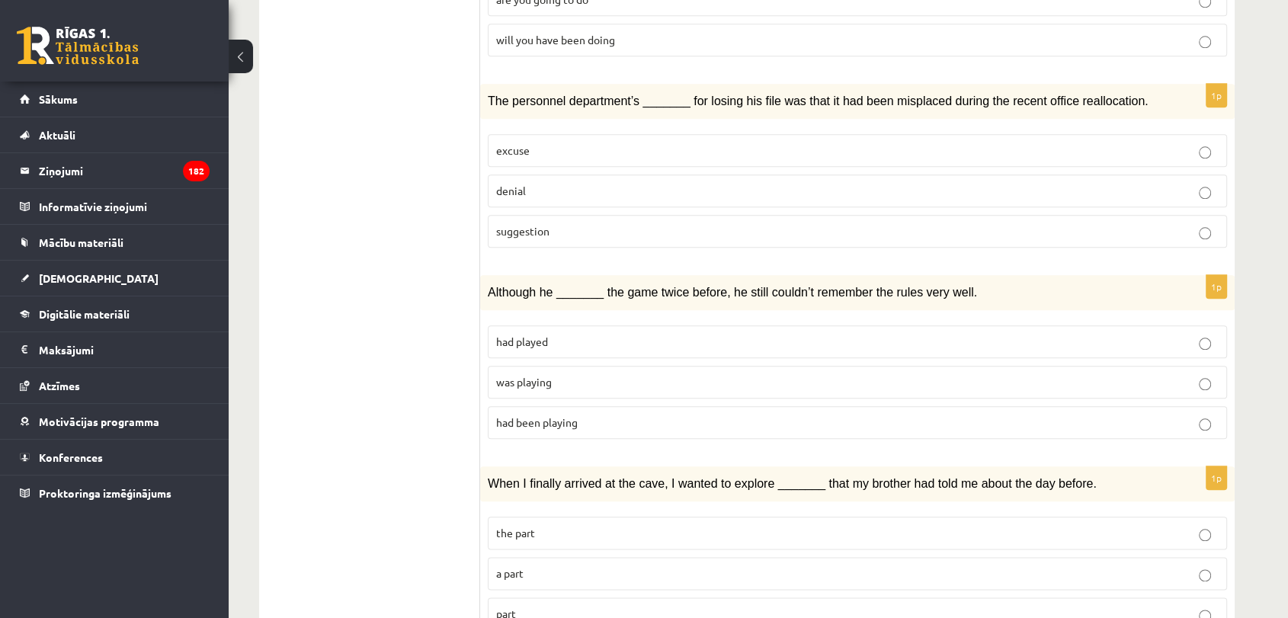
click at [774, 334] on p "had played" at bounding box center [857, 342] width 723 height 16
click at [591, 566] on p "a part" at bounding box center [857, 574] width 723 height 16
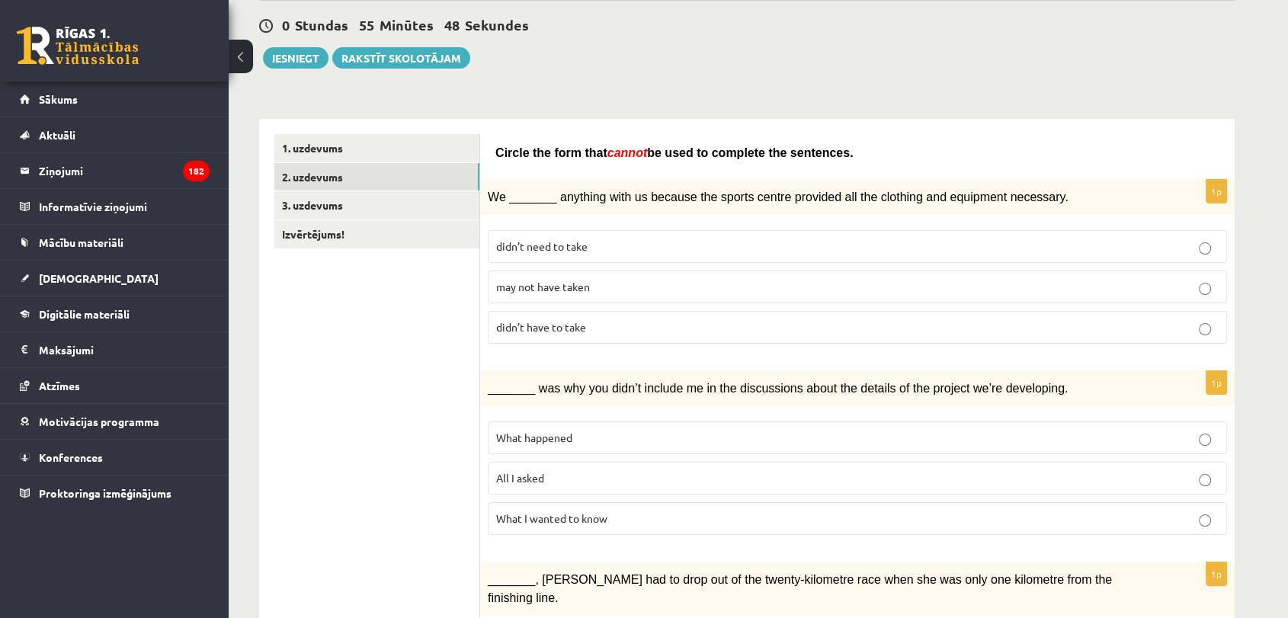
scroll to position [85, 0]
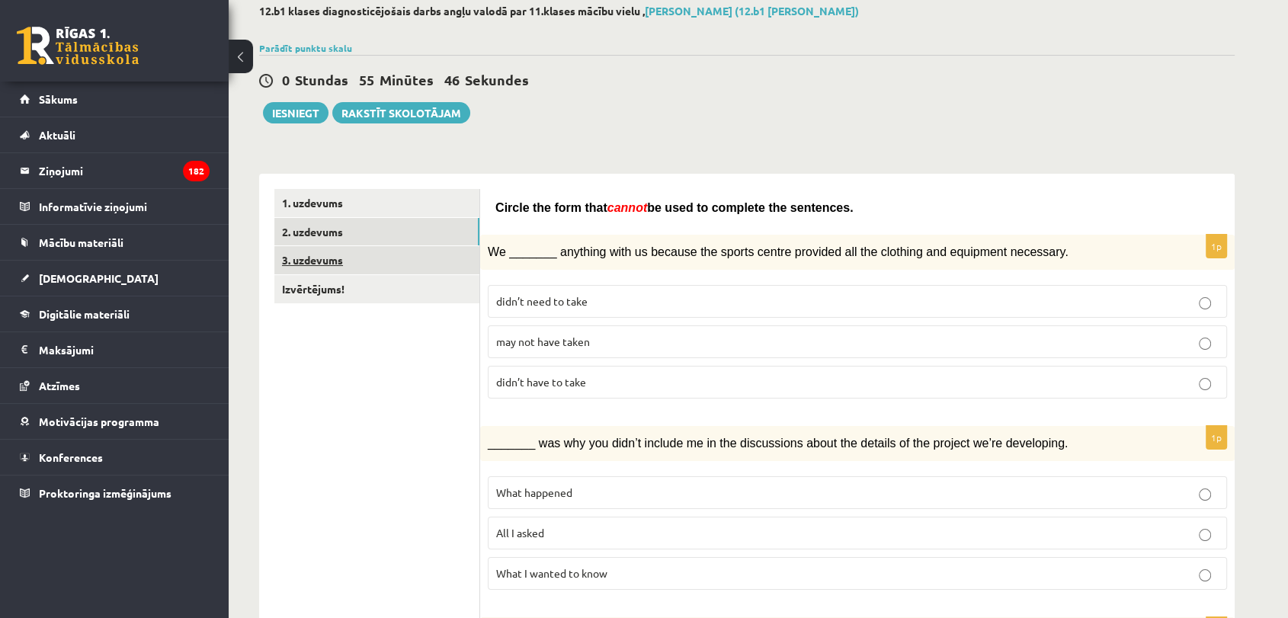
click at [425, 258] on link "3. uzdevums" at bounding box center [376, 260] width 205 height 28
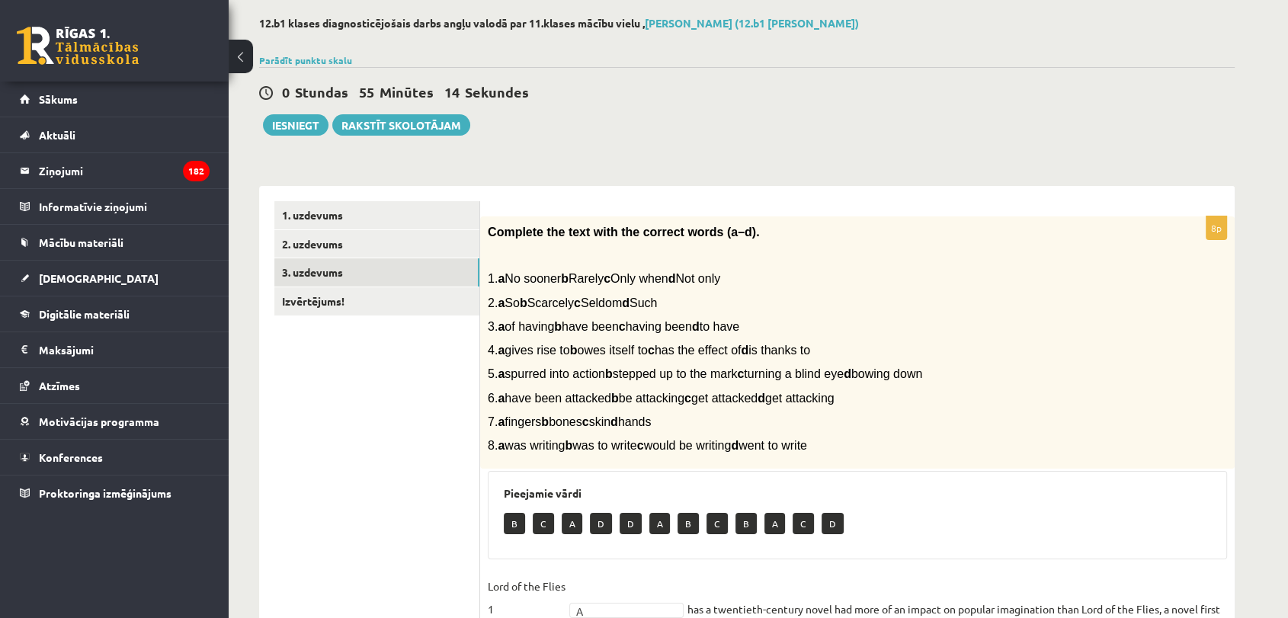
scroll to position [27, 0]
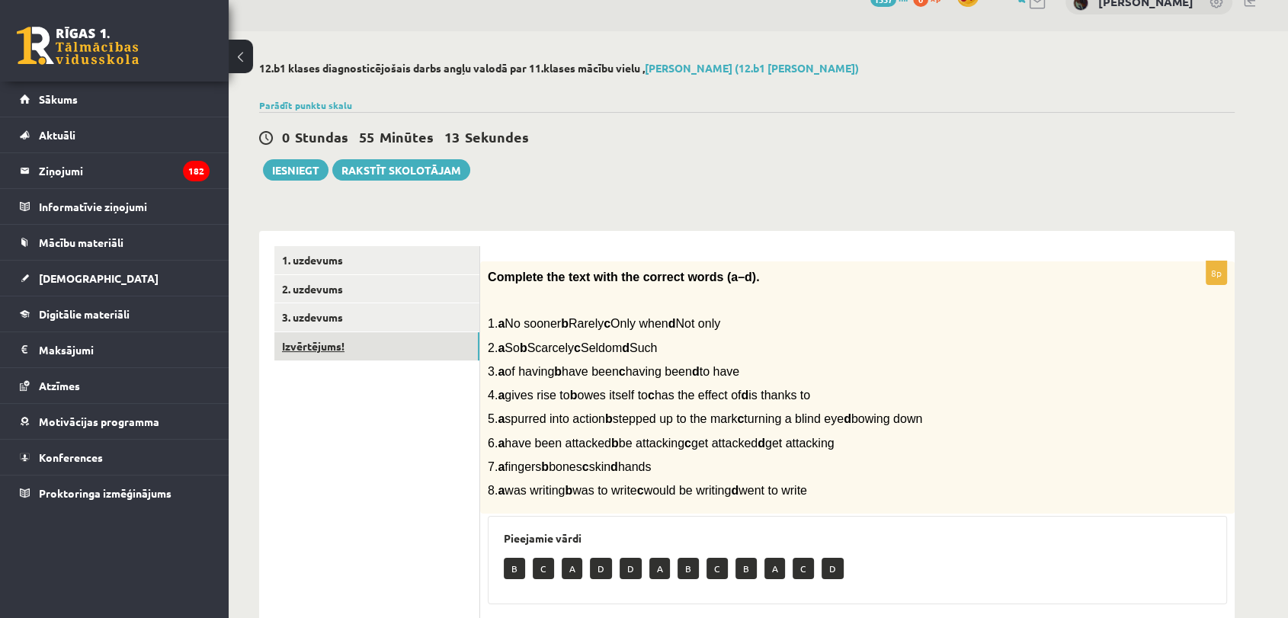
click at [329, 345] on link "Izvērtējums!" at bounding box center [376, 346] width 205 height 28
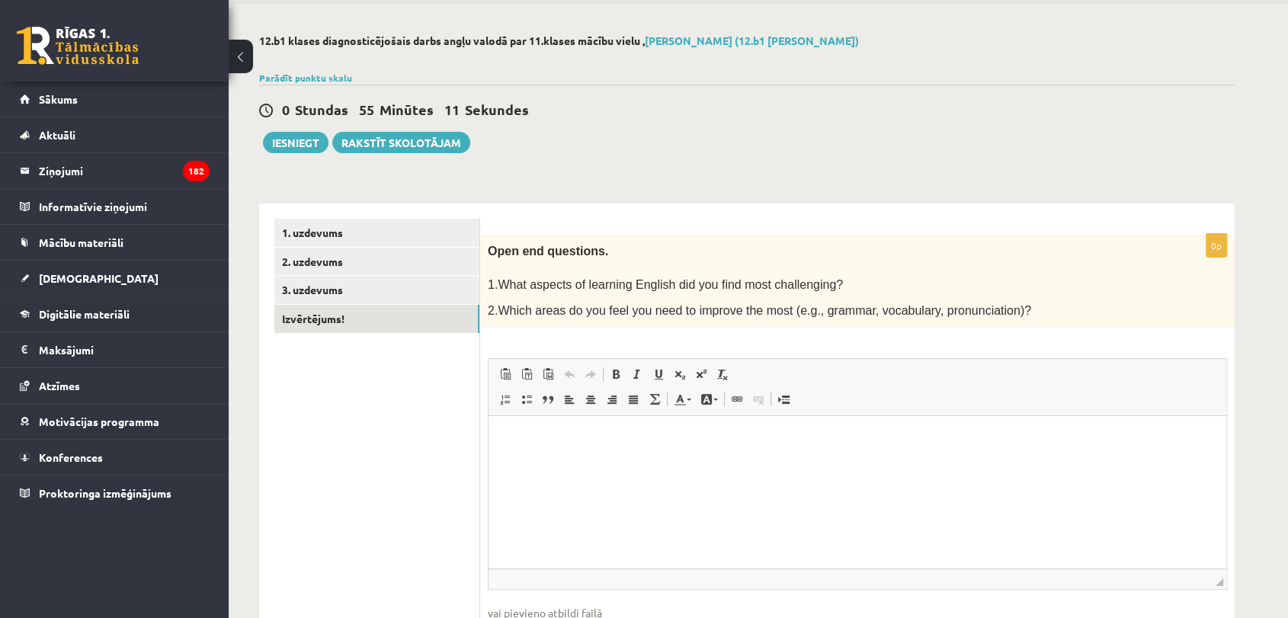
scroll to position [59, 0]
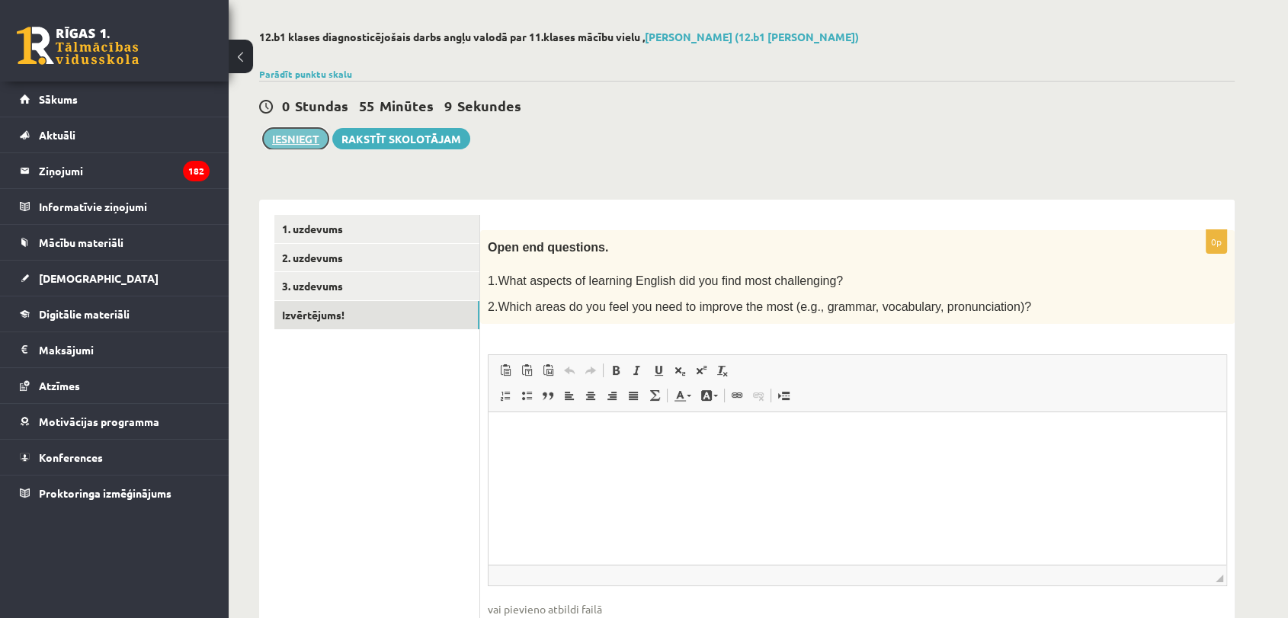
click at [290, 143] on button "Iesniegt" at bounding box center [296, 138] width 66 height 21
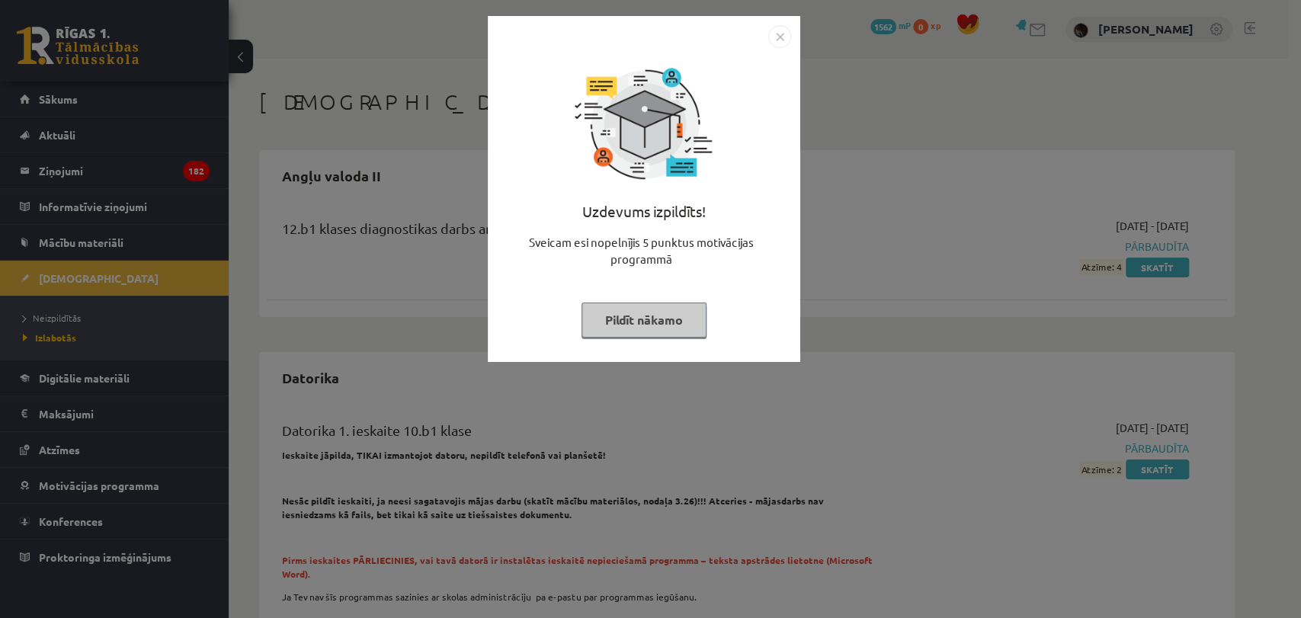
click at [780, 35] on img "Close" at bounding box center [779, 36] width 23 height 23
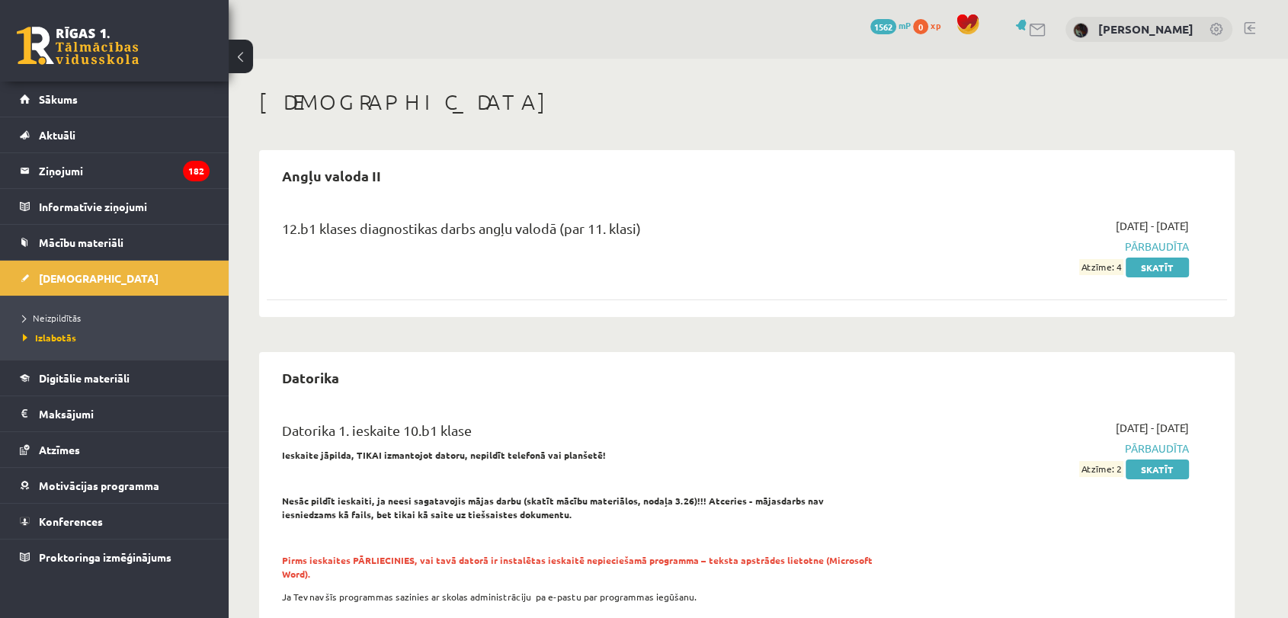
click at [54, 308] on li "Neizpildītās" at bounding box center [118, 318] width 191 height 20
click at [54, 317] on span "Neizpildītās" at bounding box center [56, 318] width 66 height 12
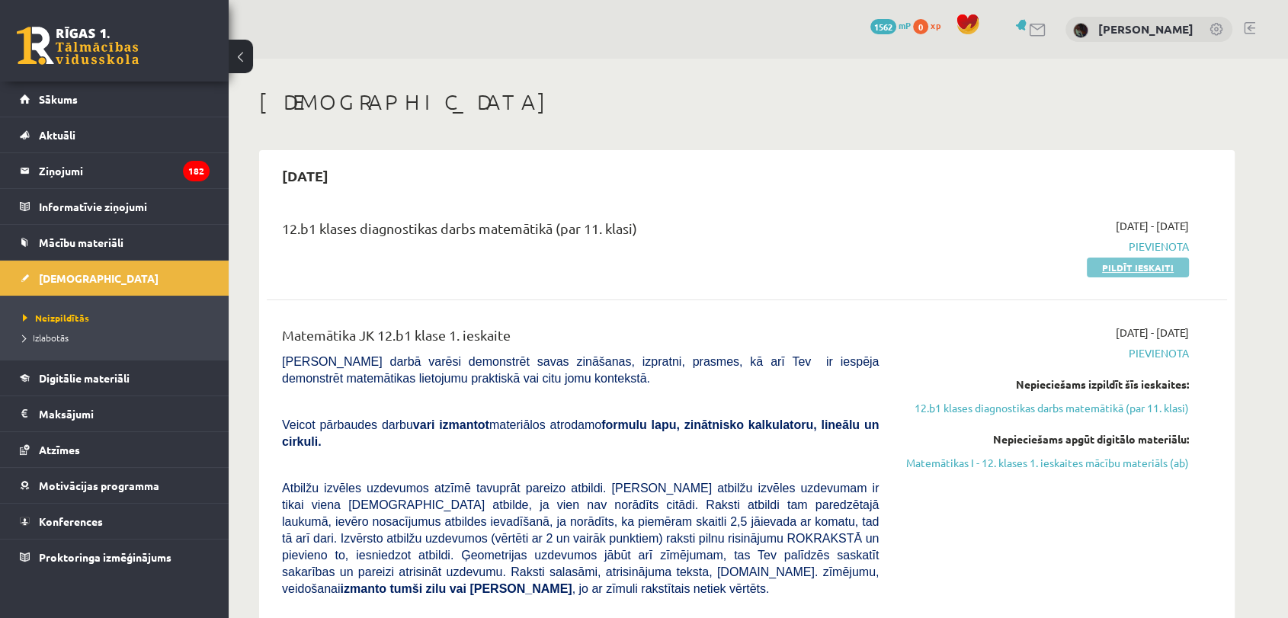
click at [1125, 264] on link "Pildīt ieskaiti" at bounding box center [1138, 268] width 102 height 20
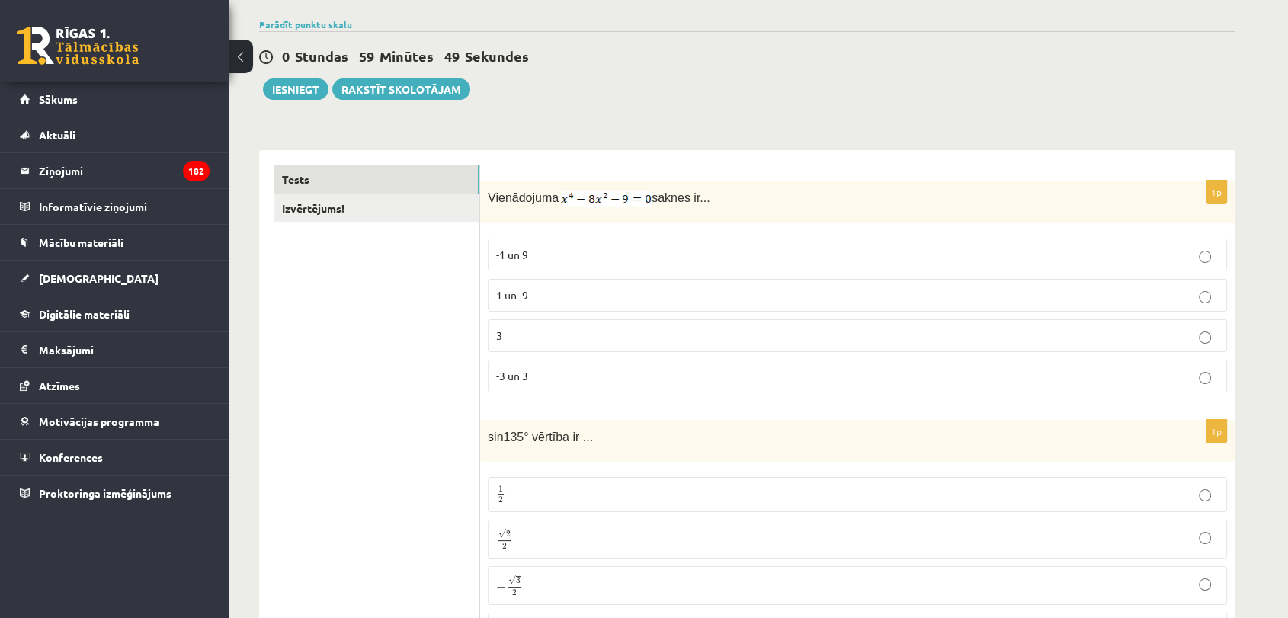
scroll to position [265, 0]
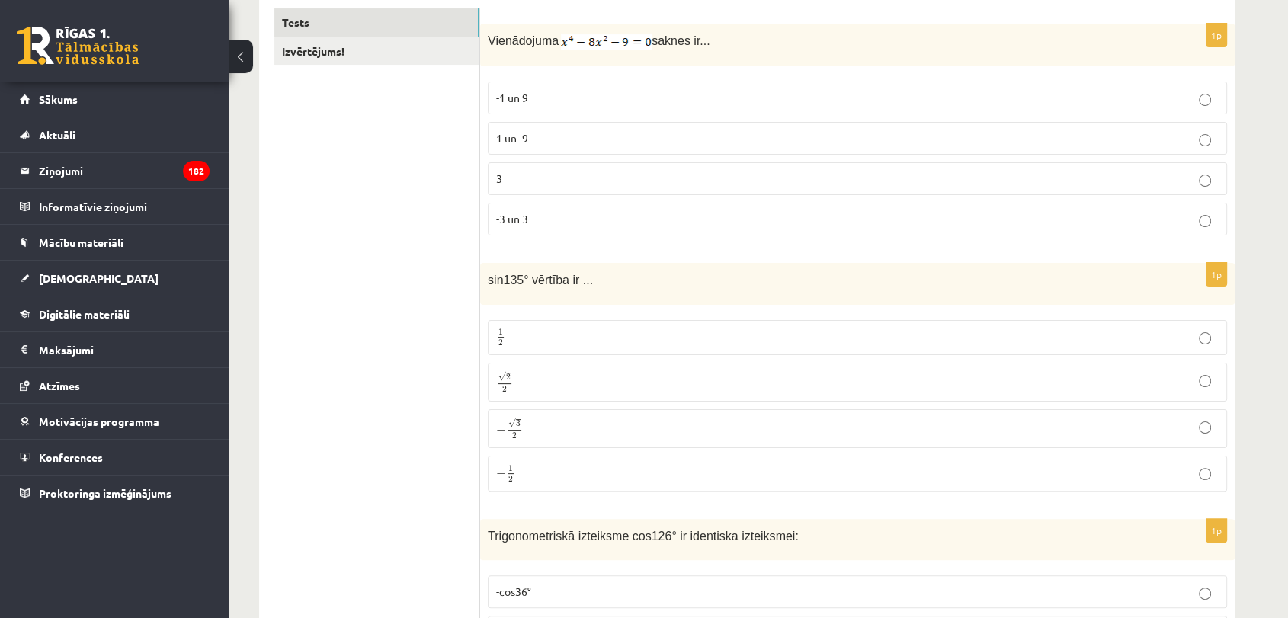
click at [736, 143] on p "1 un -9" at bounding box center [857, 138] width 723 height 16
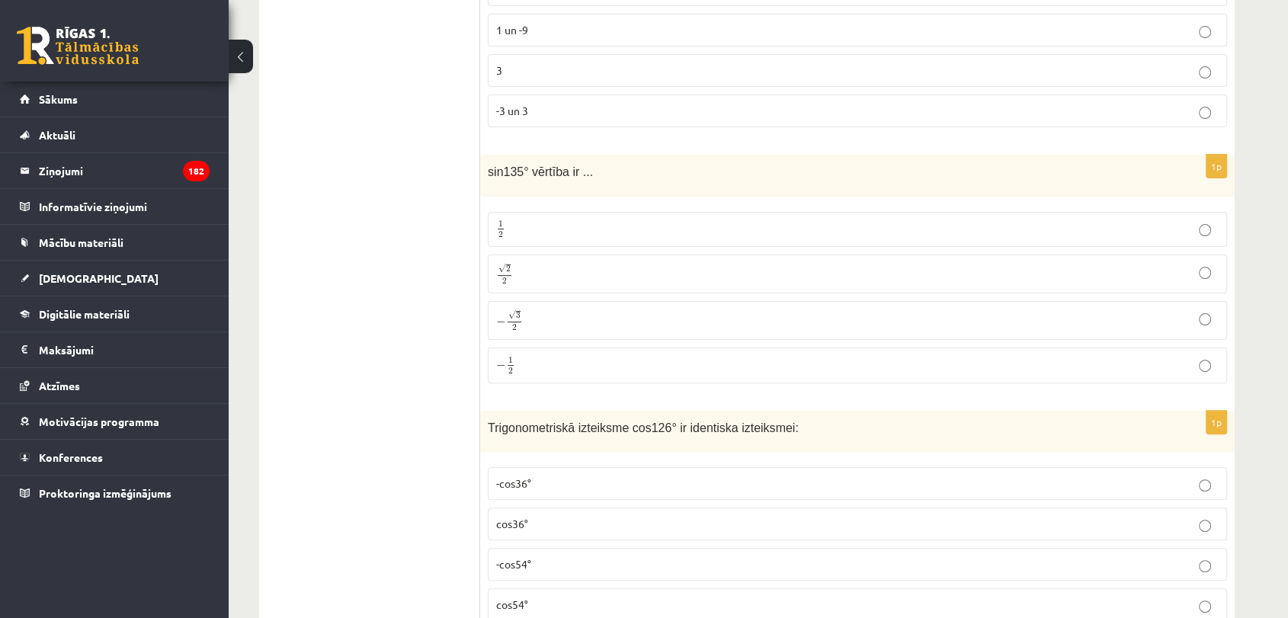
scroll to position [402, 0]
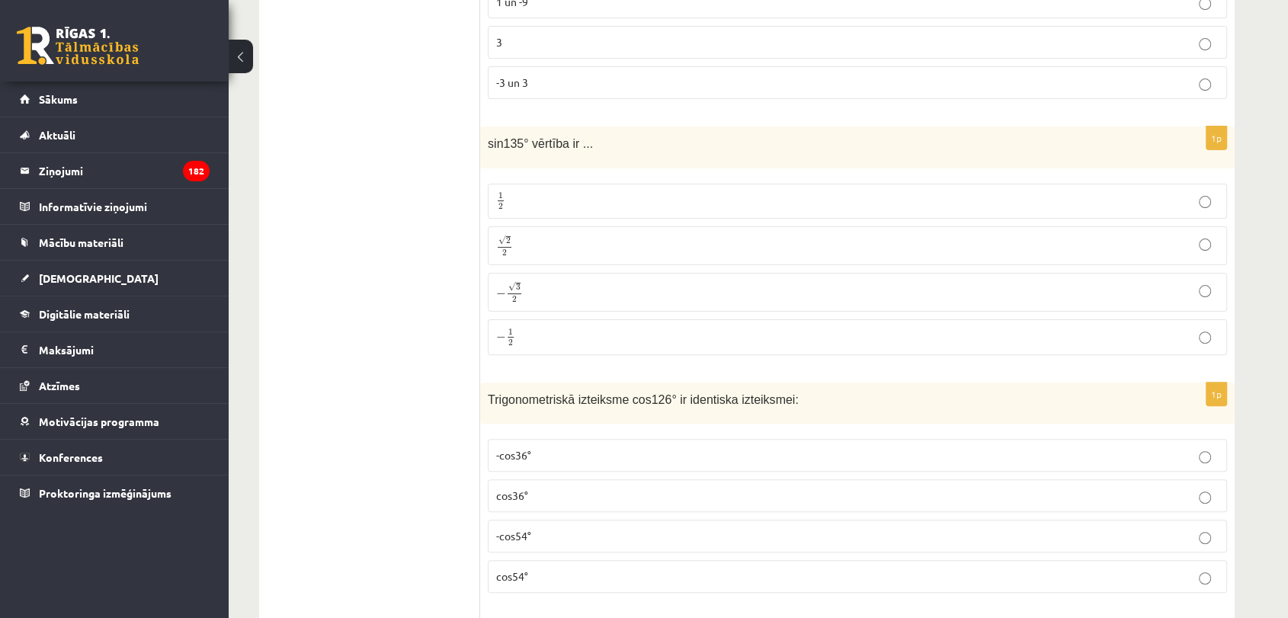
click at [757, 264] on label "√ 2 2 2 2" at bounding box center [857, 245] width 739 height 39
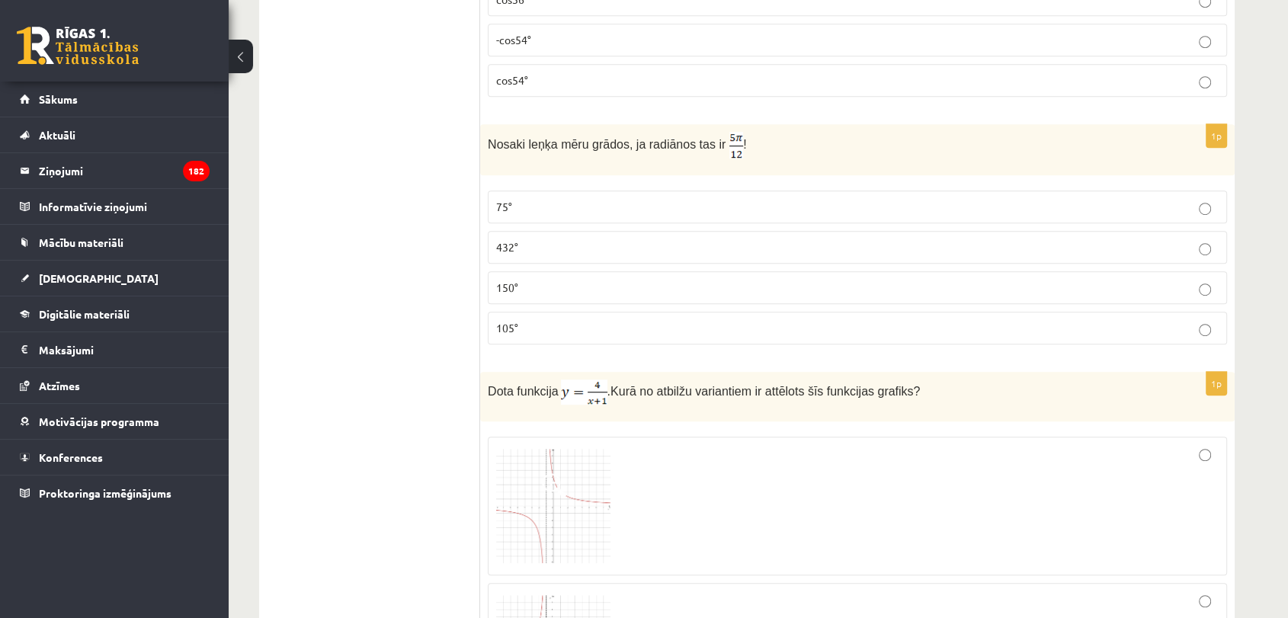
scroll to position [908, 0]
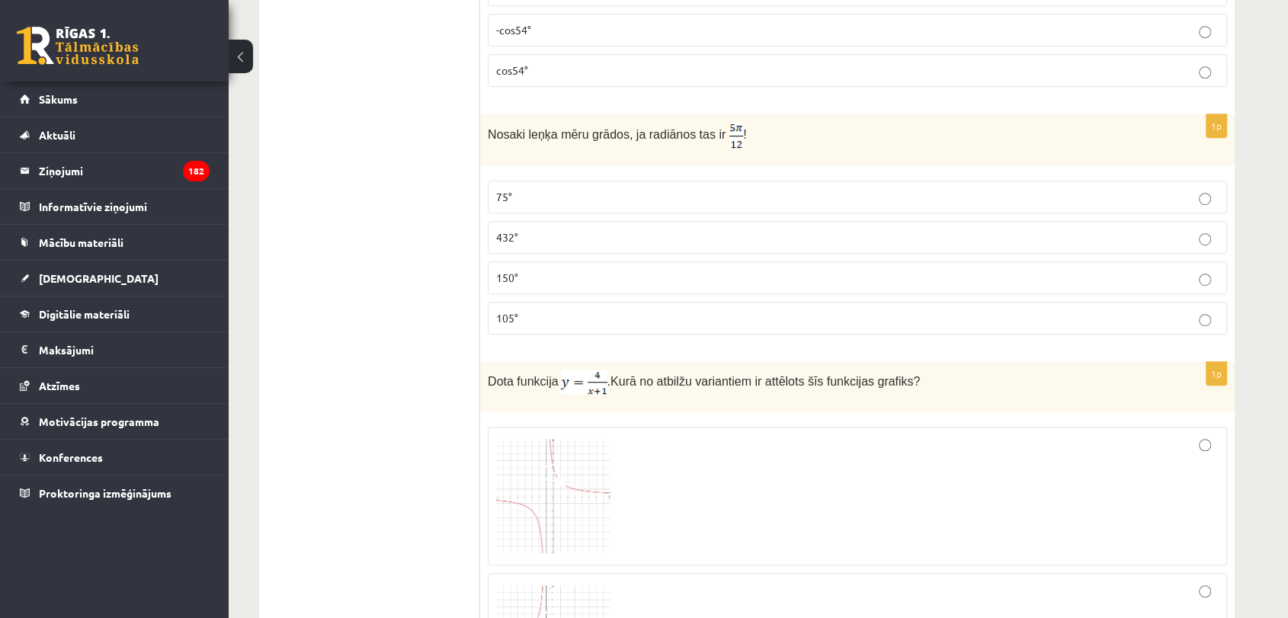
click at [979, 293] on fieldset "75° 432° 150° 105°" at bounding box center [857, 256] width 739 height 166
click at [976, 310] on p "105°" at bounding box center [857, 318] width 723 height 16
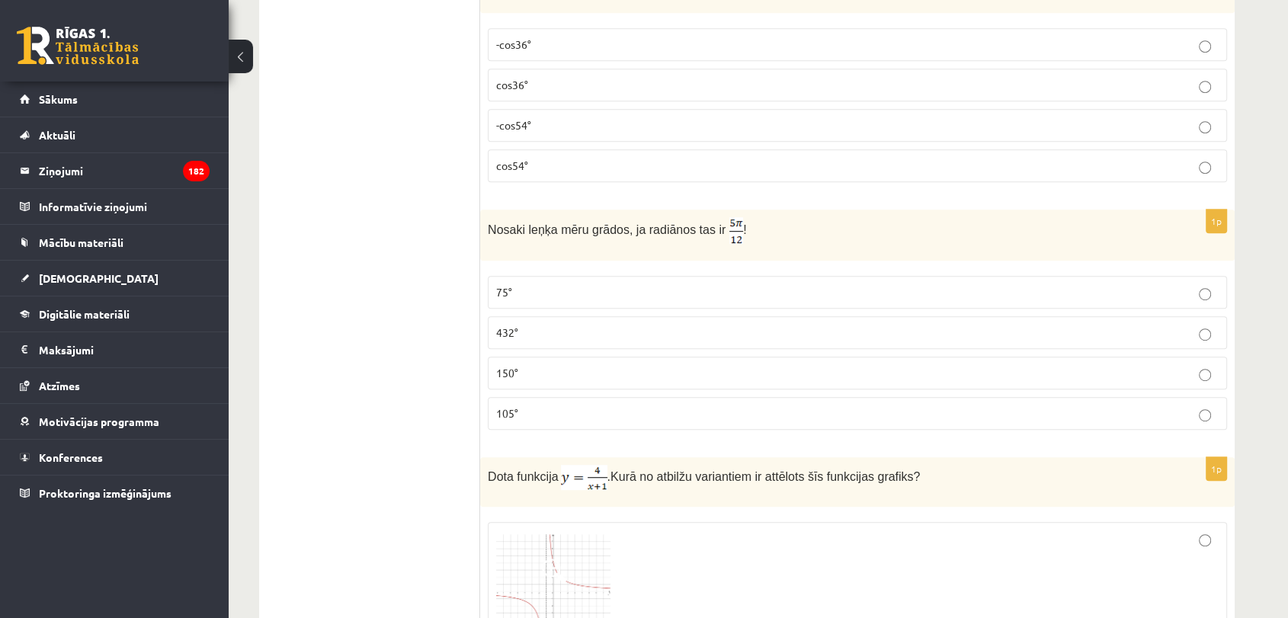
scroll to position [803, 0]
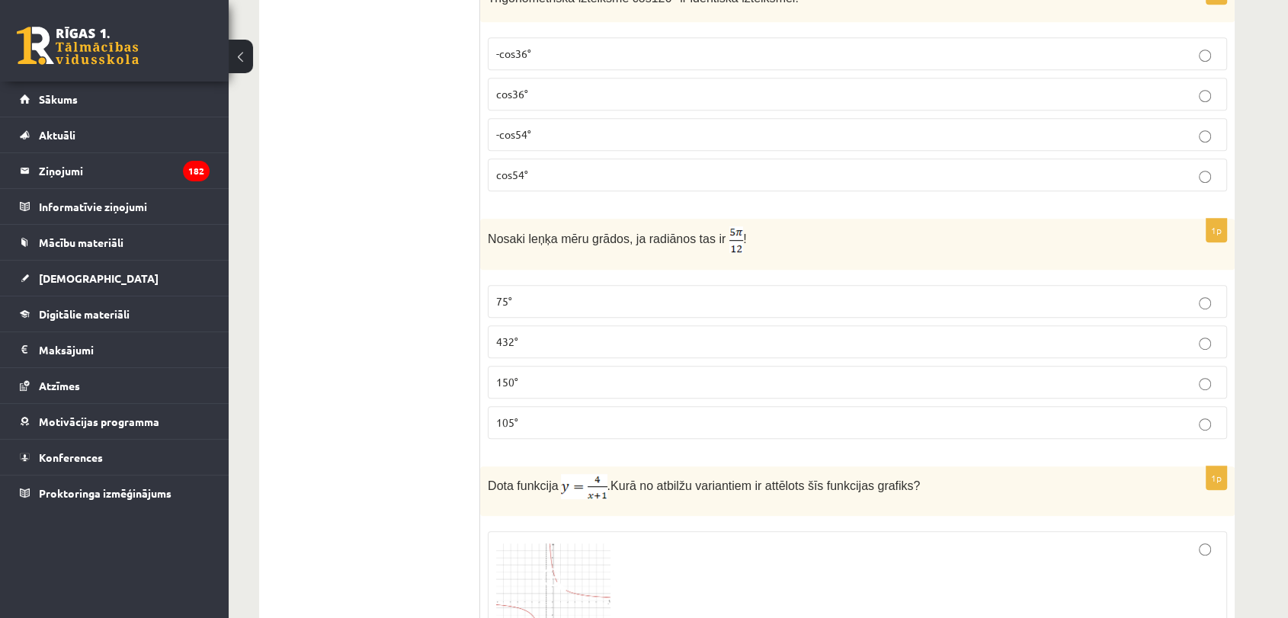
click at [725, 136] on p "-cos54°" at bounding box center [857, 135] width 723 height 16
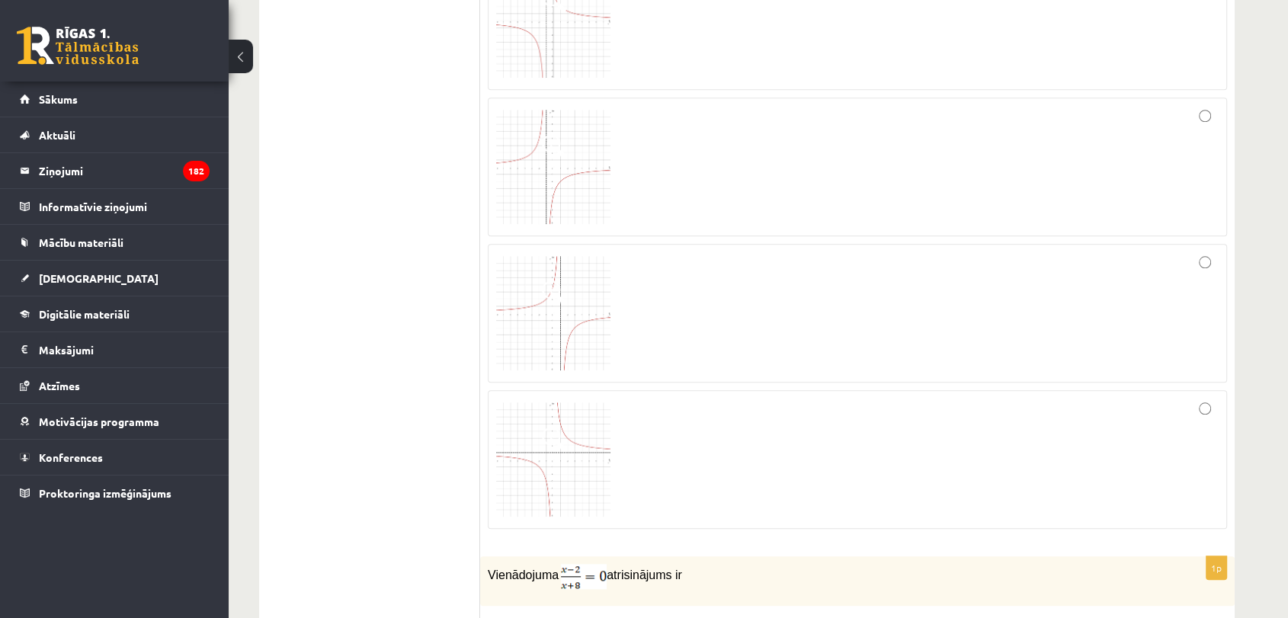
scroll to position [1365, 0]
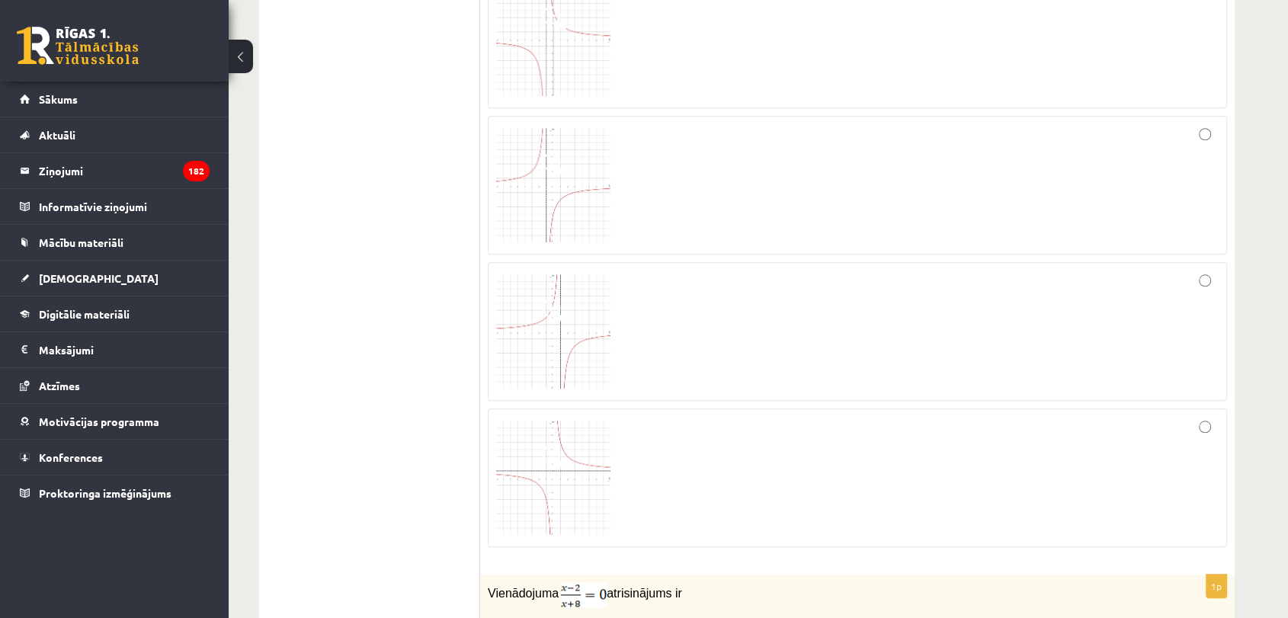
click at [1177, 134] on div at bounding box center [857, 185] width 723 height 122
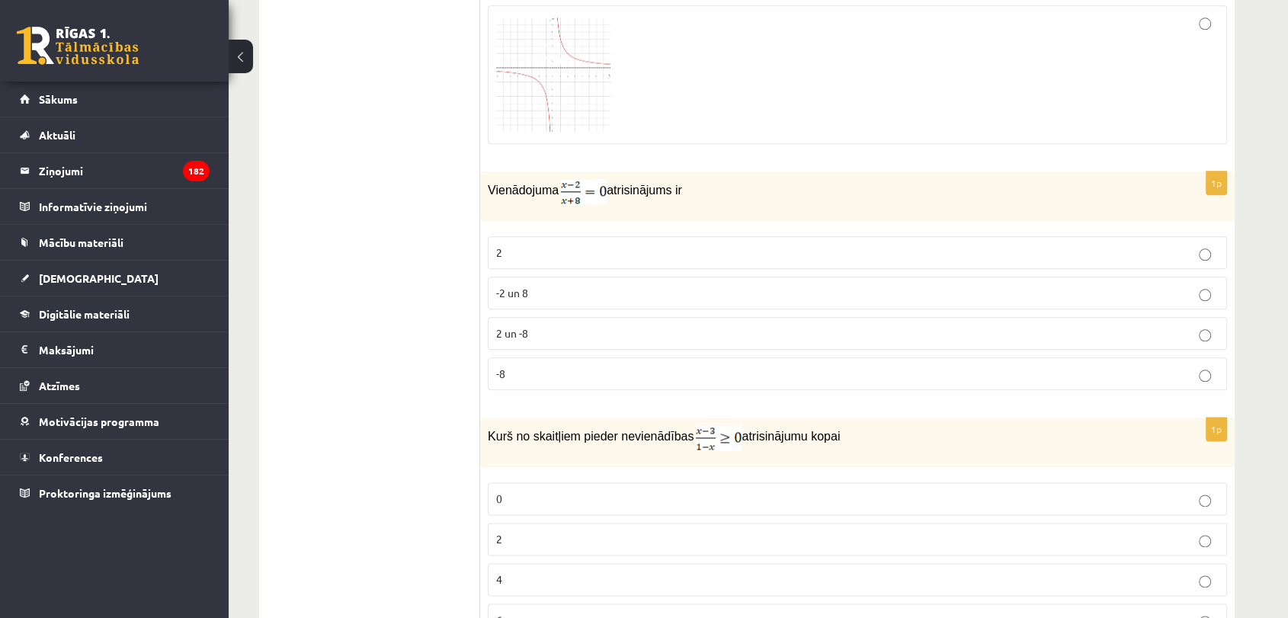
scroll to position [1842, 0]
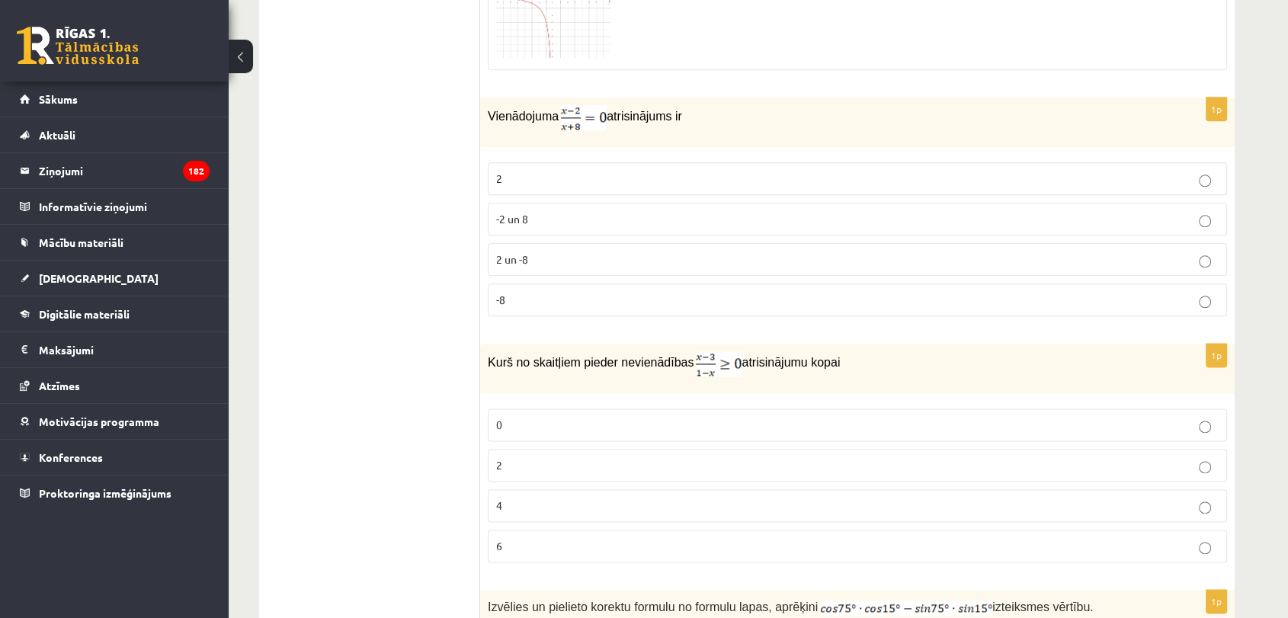
click at [1055, 260] on p "2 un -8" at bounding box center [857, 260] width 723 height 16
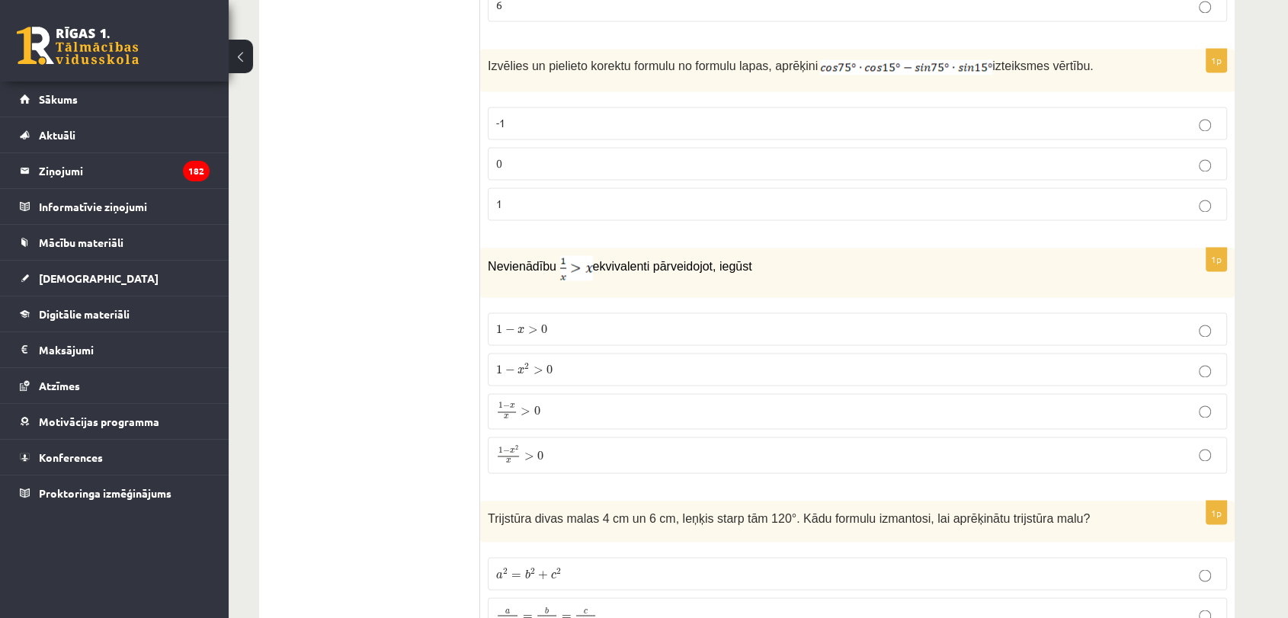
scroll to position [2563, 0]
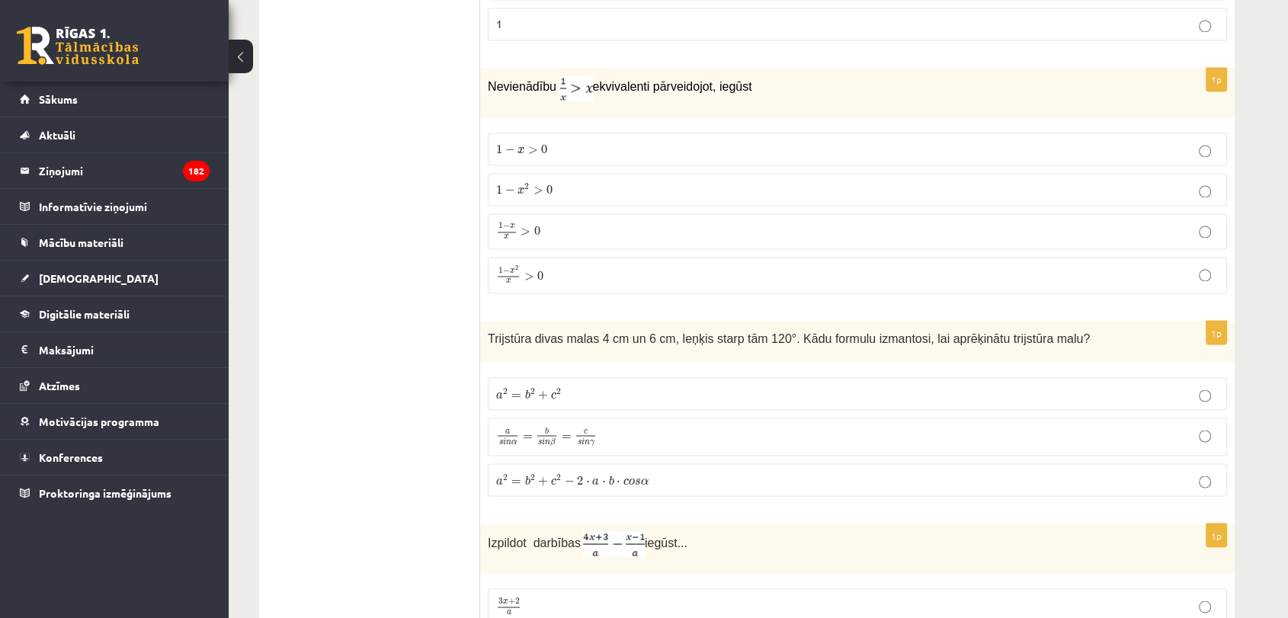
click at [1075, 181] on p "1 − x 2 > 0 1 − x 2 > 0" at bounding box center [857, 189] width 723 height 16
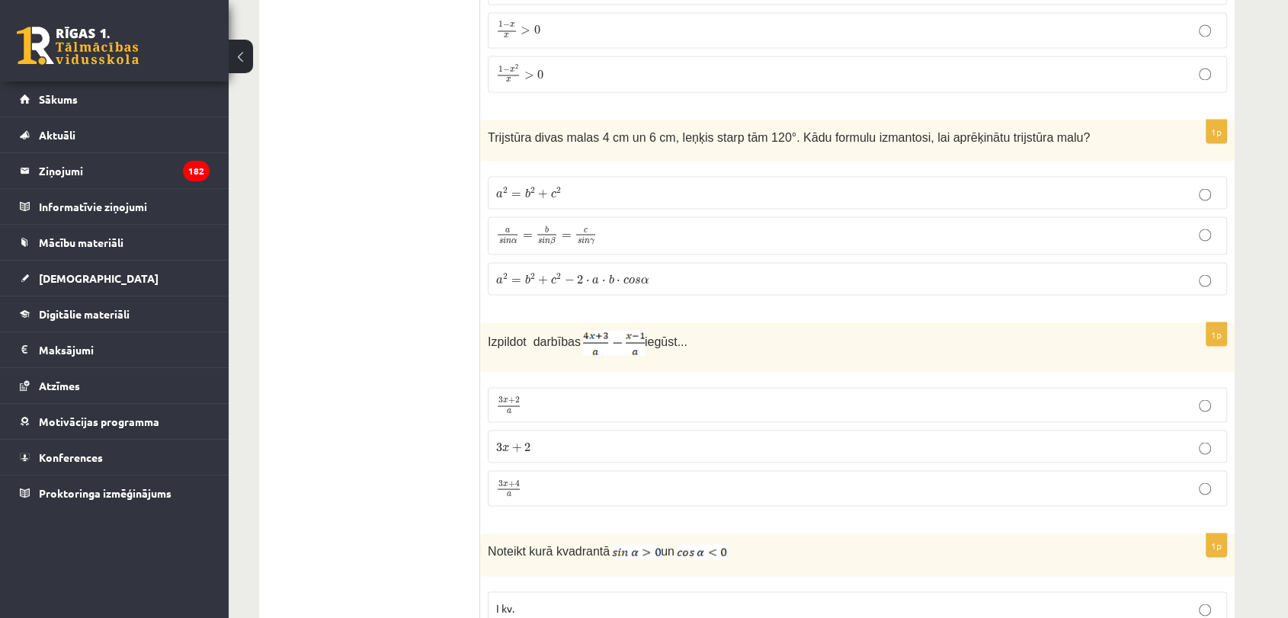
scroll to position [2793, 0]
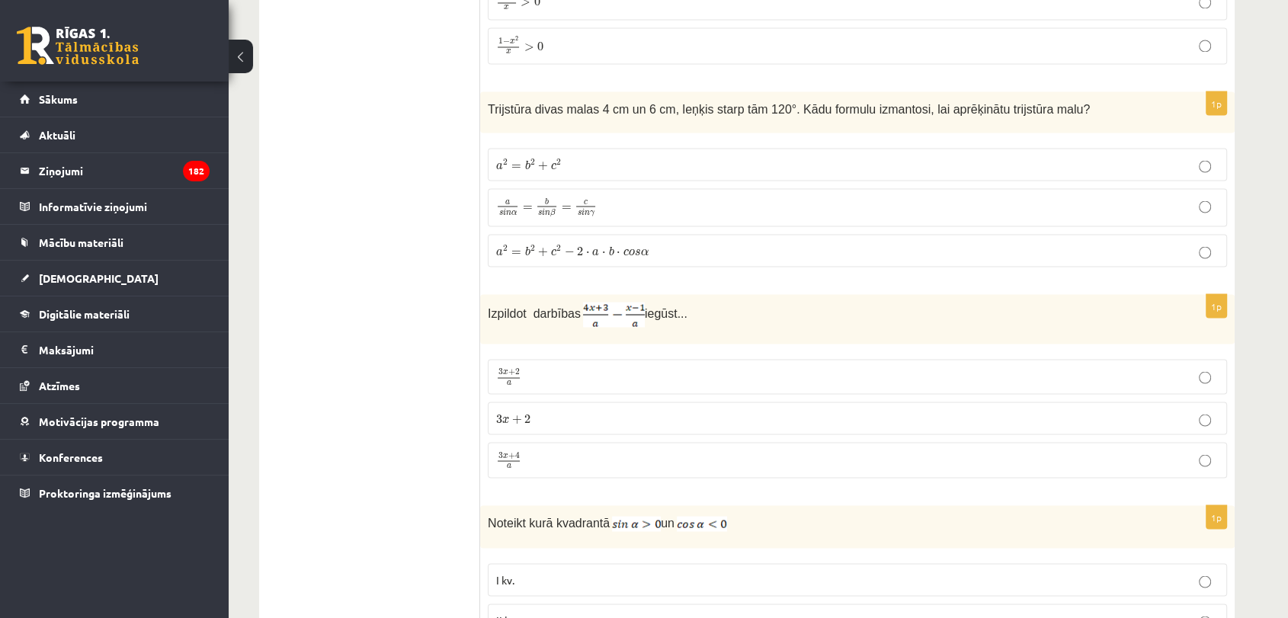
click at [968, 234] on label "a 2 = b 2 + c 2 − 2 ⋅ a ⋅ b ⋅ c o s α a 2 = b 2 + c 2 − 2 ⋅ a ⋅ b ⋅ c o s α" at bounding box center [857, 250] width 739 height 33
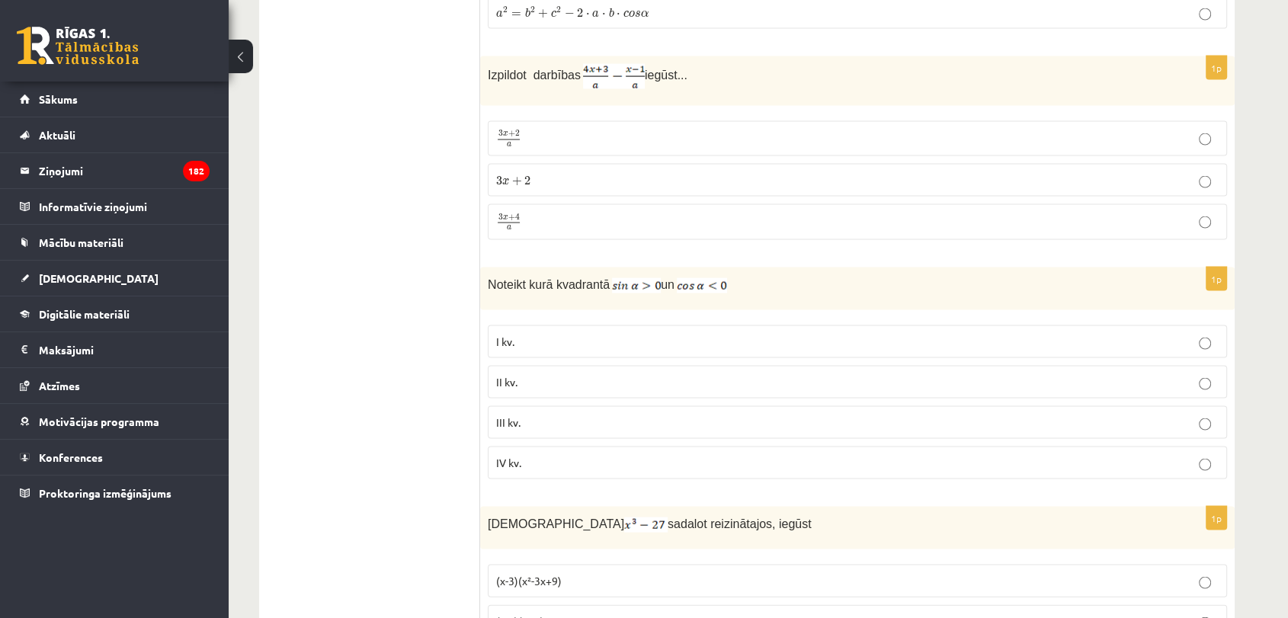
click at [1034, 121] on label "3 x + 2 a 3 x + 2 a" at bounding box center [857, 138] width 739 height 35
click at [1134, 415] on p "III kv." at bounding box center [857, 423] width 723 height 16
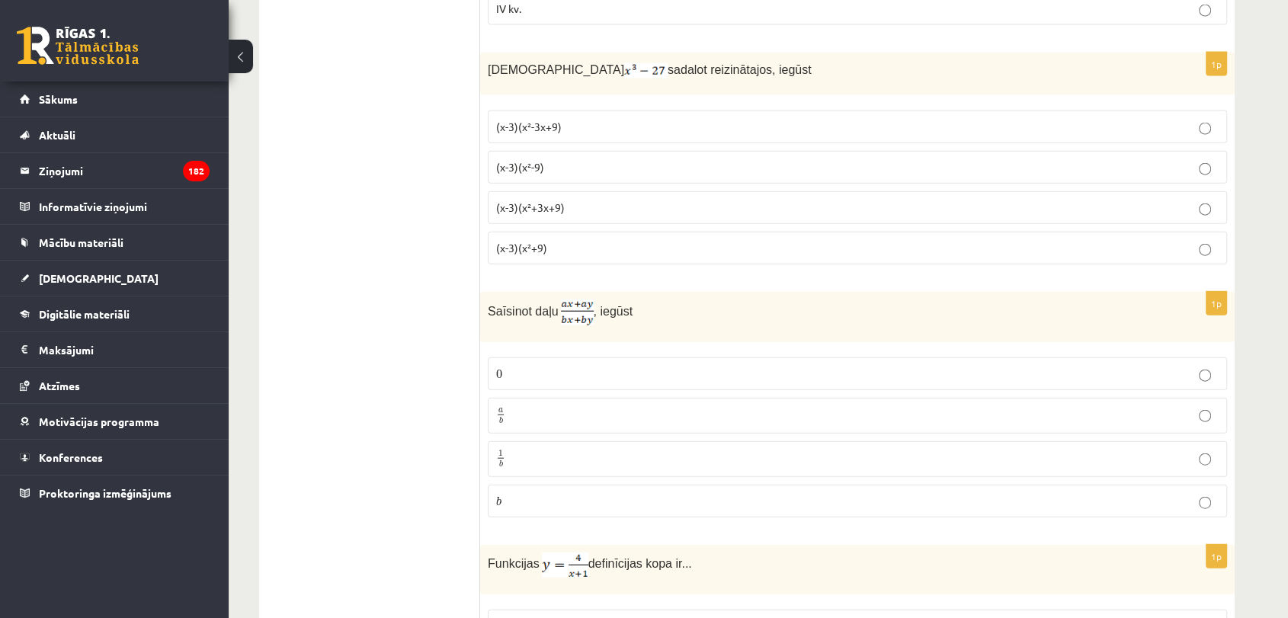
scroll to position [3466, 0]
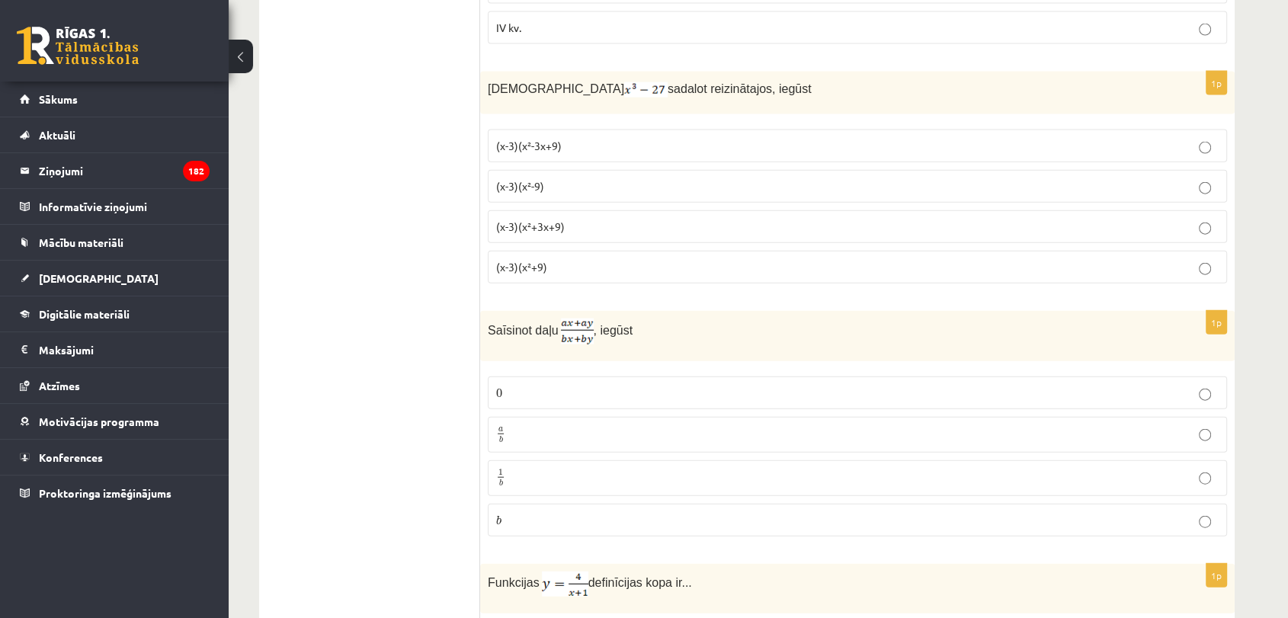
click at [1209, 178] on p "(x-3)(x²-9)" at bounding box center [857, 186] width 723 height 16
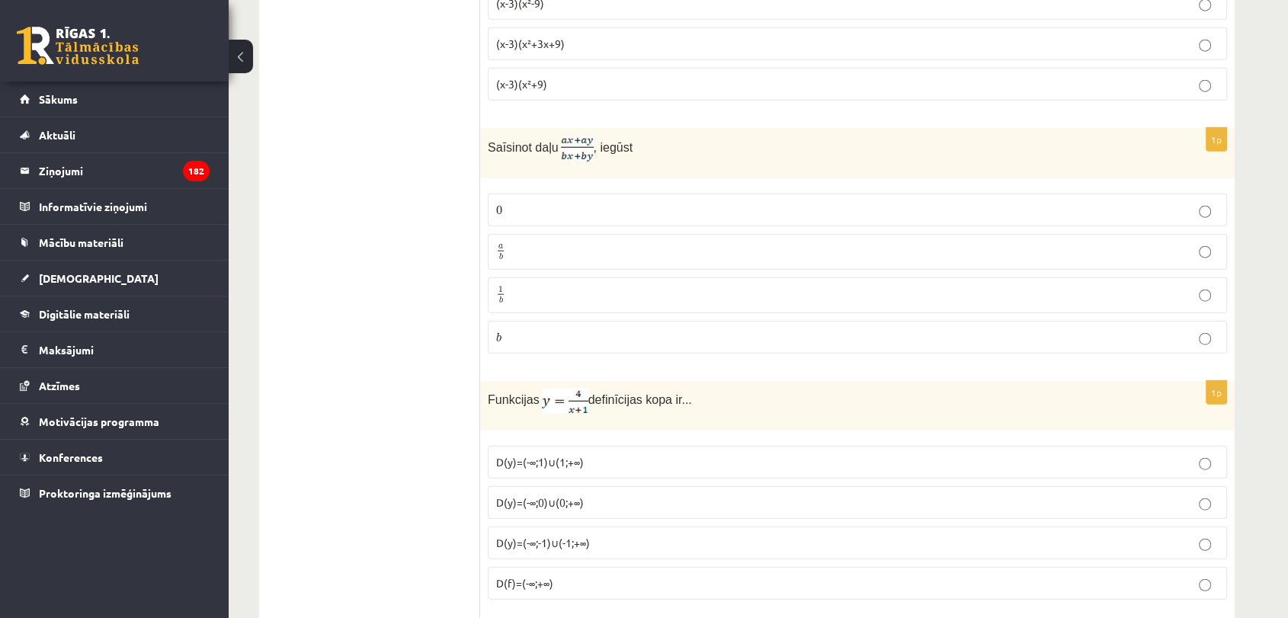
scroll to position [3852, 0]
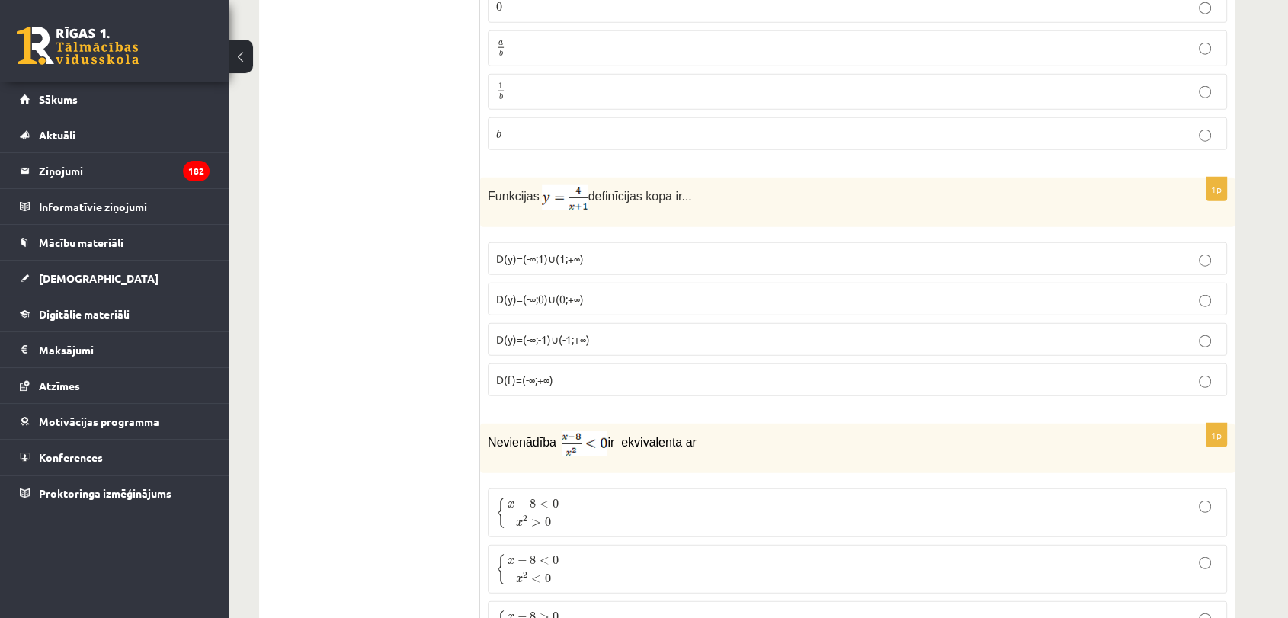
click at [1195, 5] on label "0 0" at bounding box center [857, 6] width 739 height 33
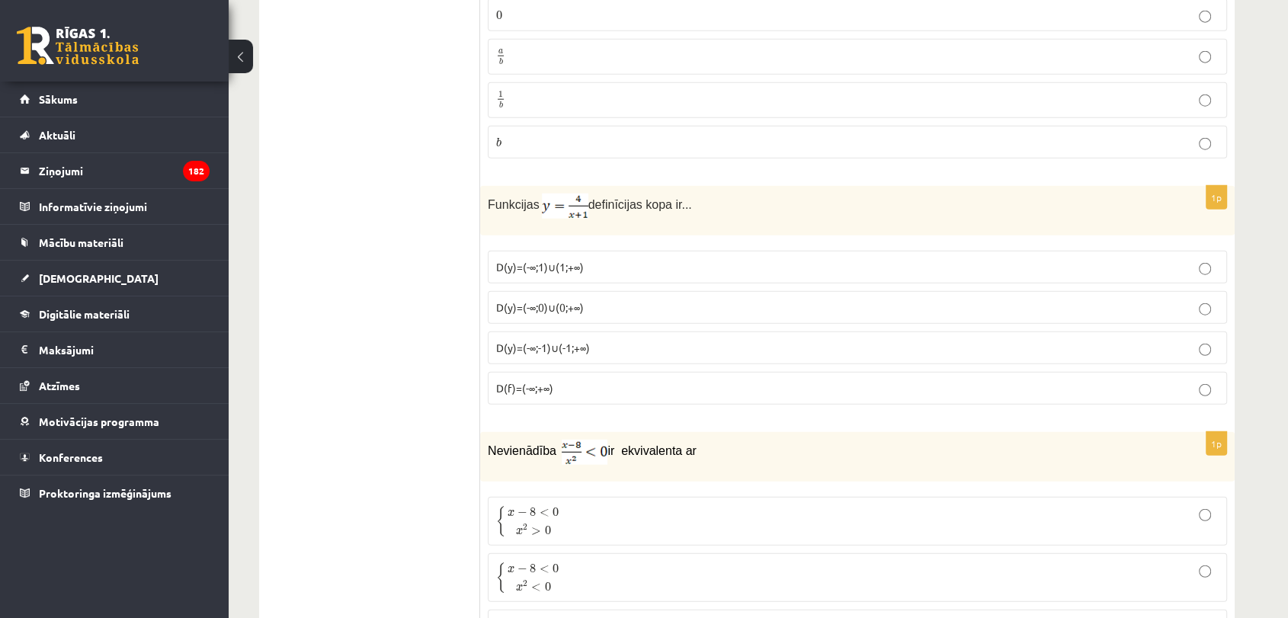
click at [1175, 345] on label "D(y)=(-∞;-1)∪(-1;+∞)" at bounding box center [857, 348] width 739 height 33
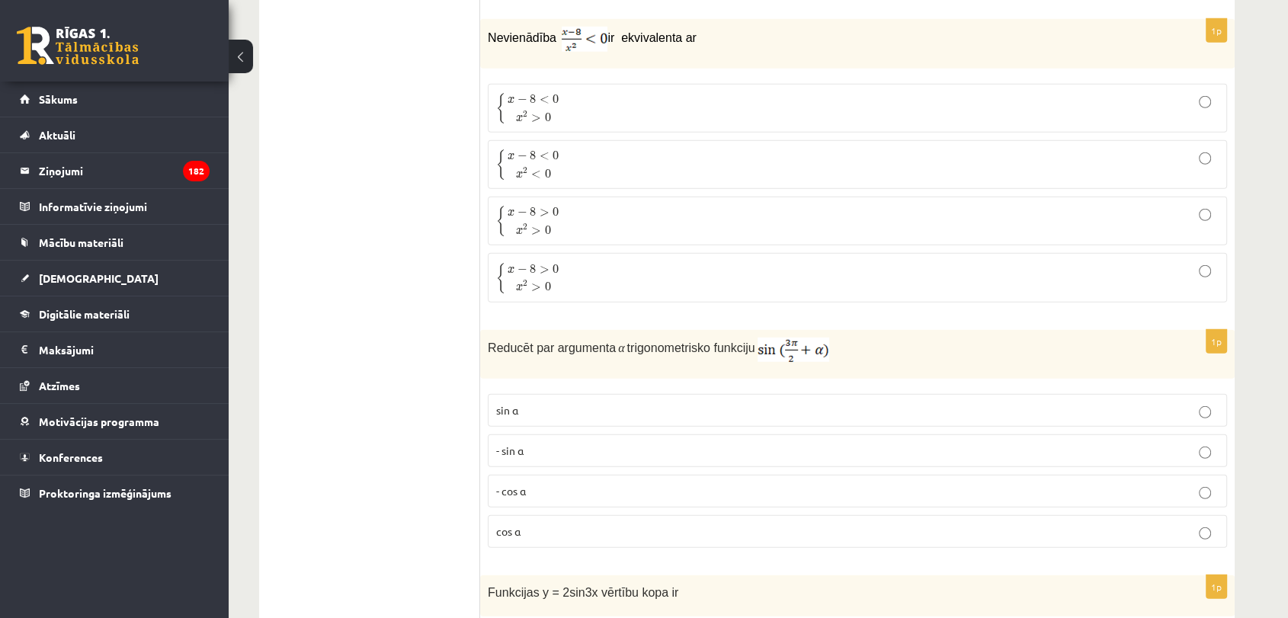
scroll to position [4331, 0]
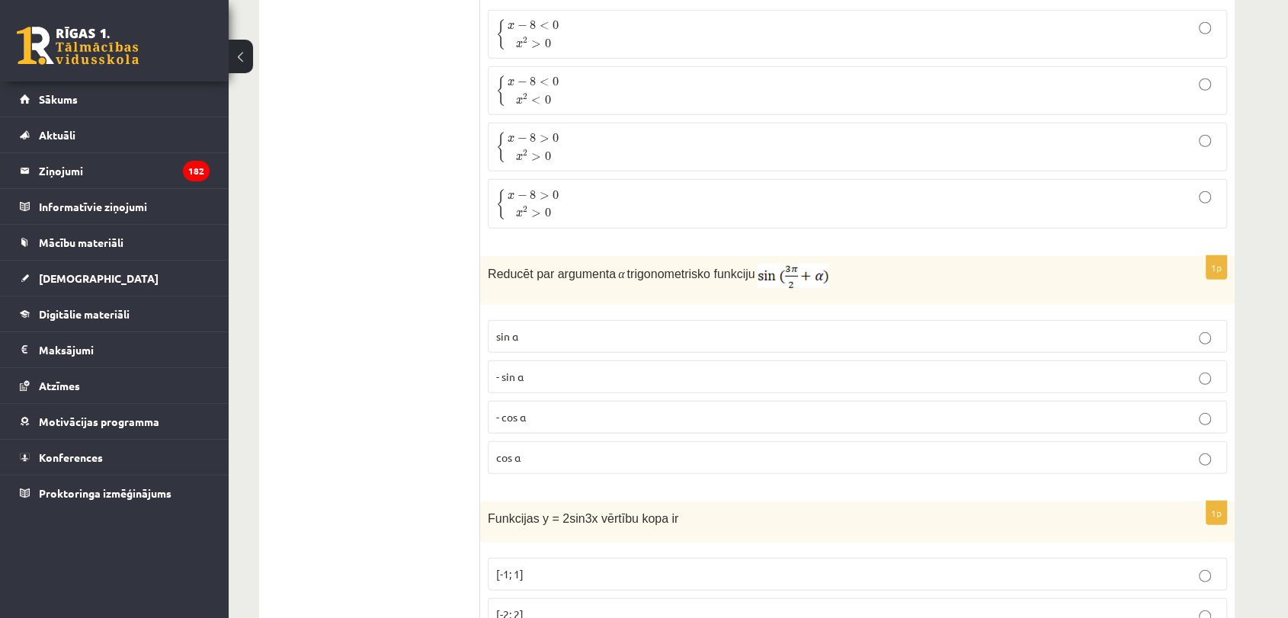
click at [1179, 75] on p "{ x − 8 < 0 x 2 < 0 { x − 8 < 0 x 2 < 0" at bounding box center [857, 91] width 723 height 32
click at [1183, 441] on label "cos⁡ α" at bounding box center [857, 457] width 739 height 33
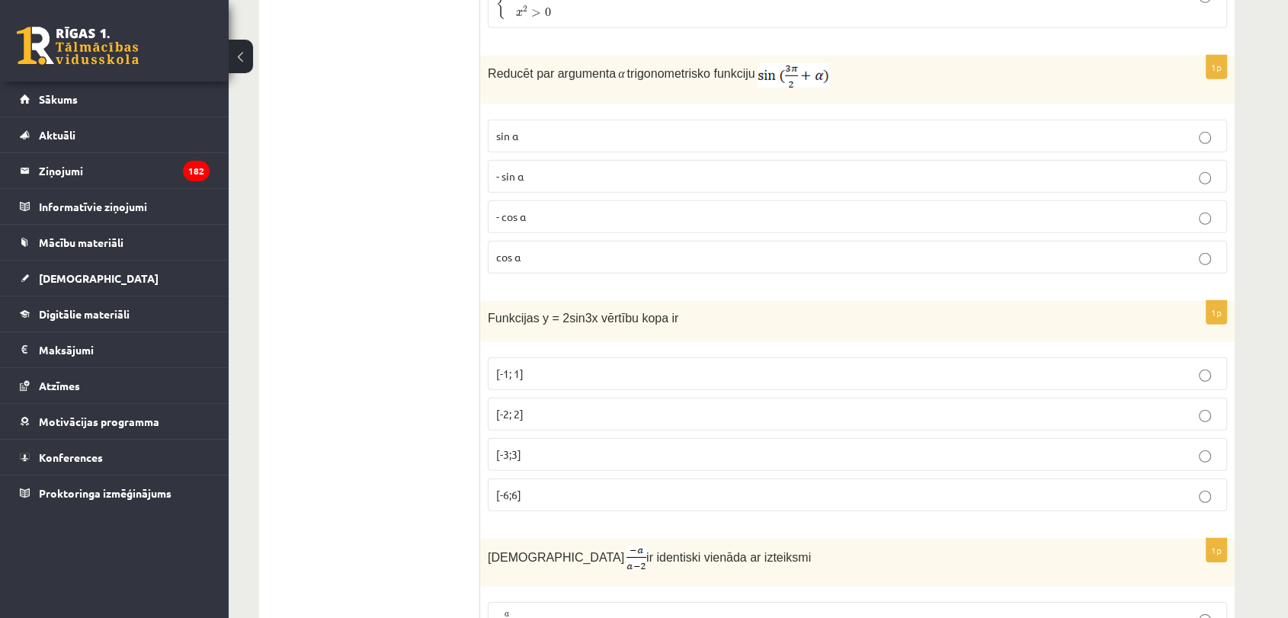
scroll to position [4791, 0]
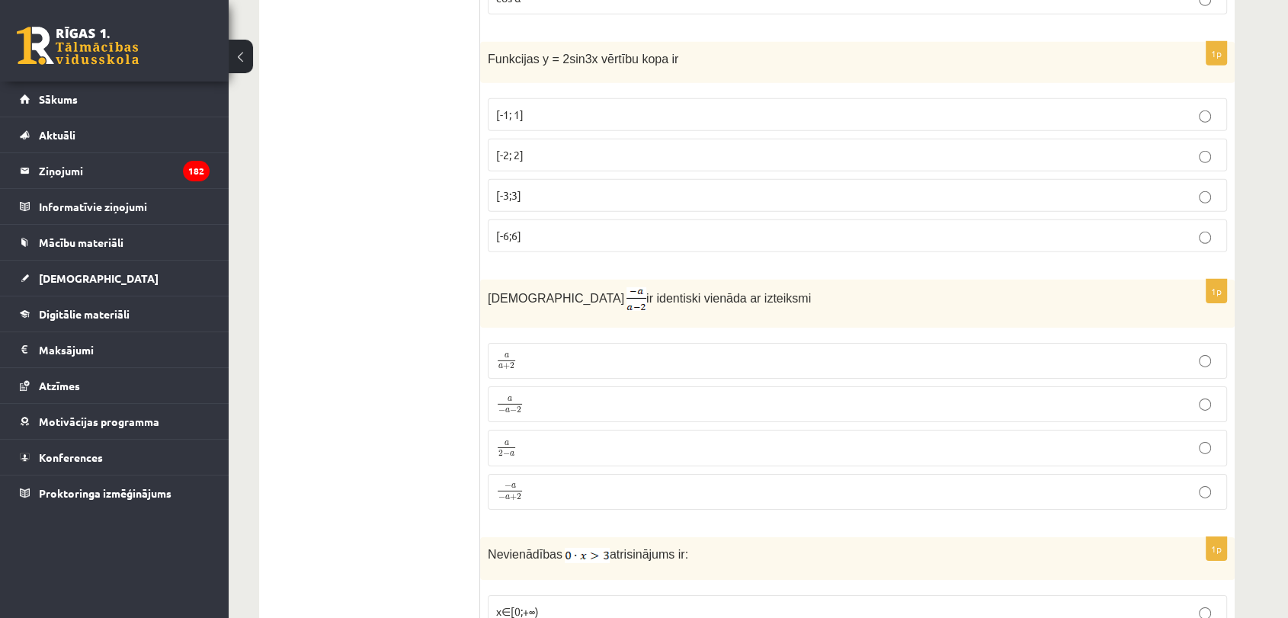
click at [1201, 156] on label "[-2; 2]" at bounding box center [857, 155] width 739 height 33
click at [1200, 438] on p "a 2 − a a 2 − a" at bounding box center [857, 447] width 723 height 19
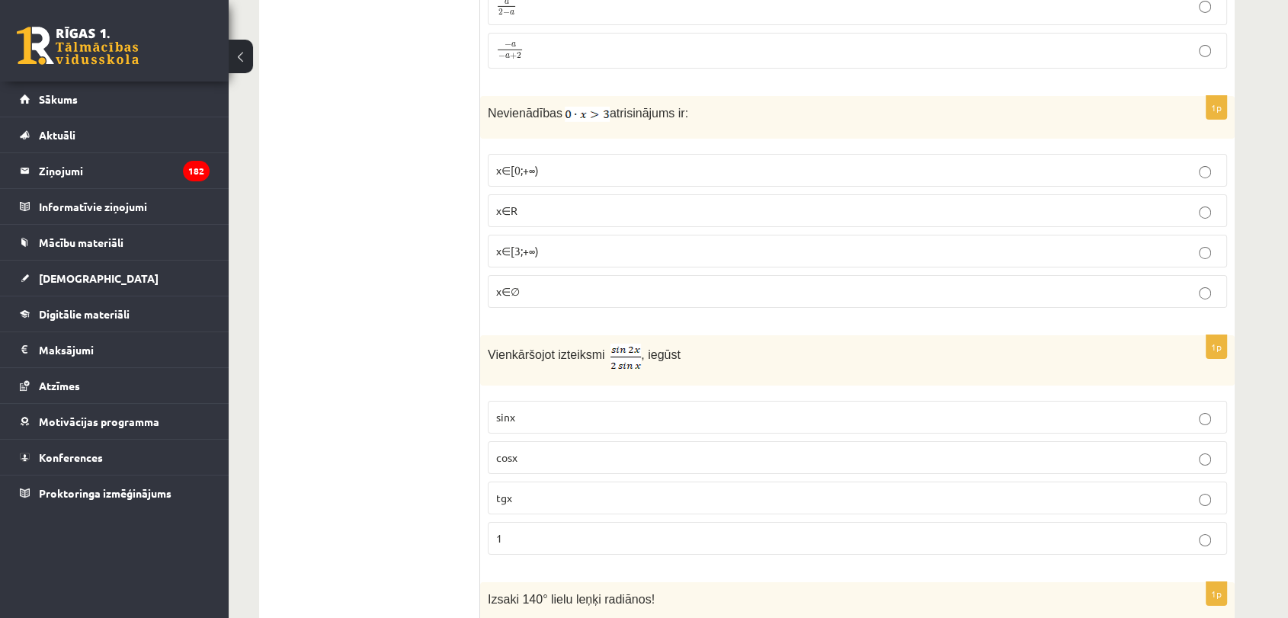
scroll to position [5324, 0]
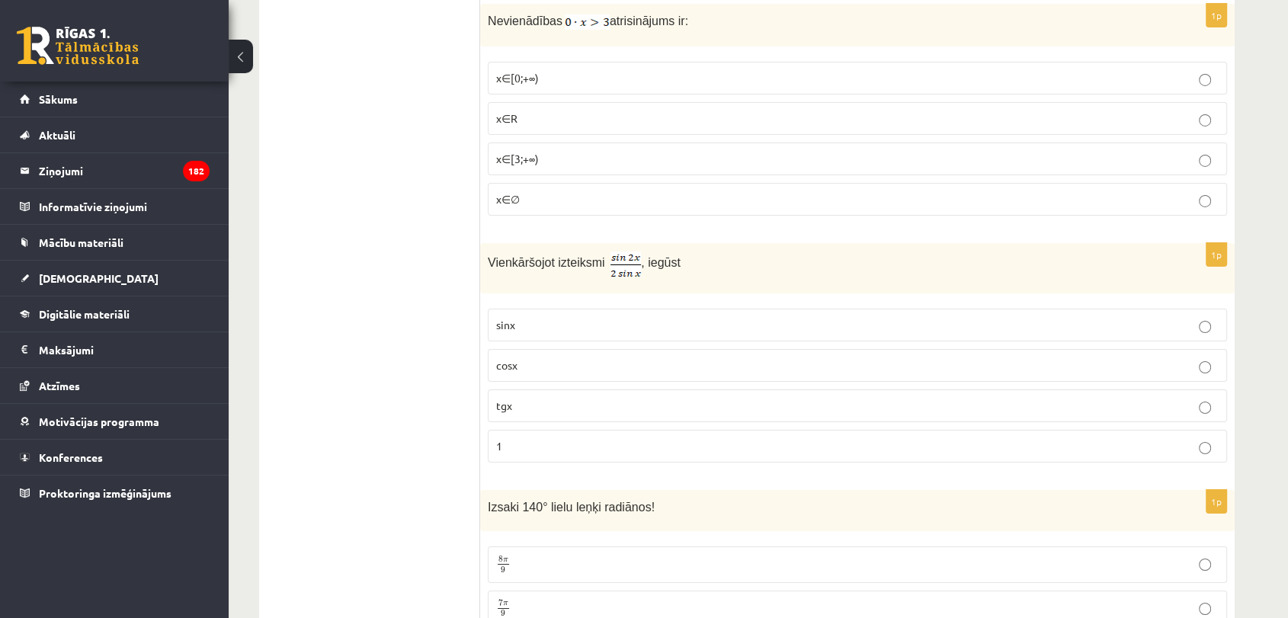
click at [1204, 83] on fieldset "x∈[0;+∞) x∈R x∈[3;+∞) x∈∅" at bounding box center [857, 137] width 739 height 166
click at [1204, 75] on label "x∈[0;+∞)" at bounding box center [857, 78] width 739 height 33
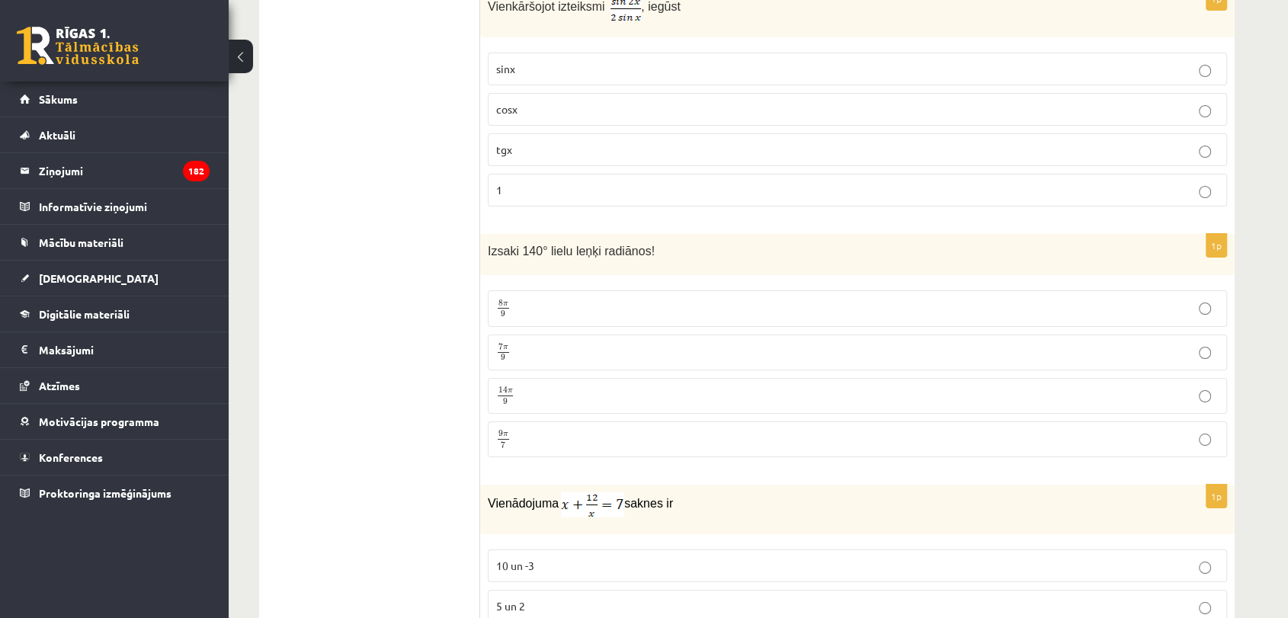
scroll to position [5683, 0]
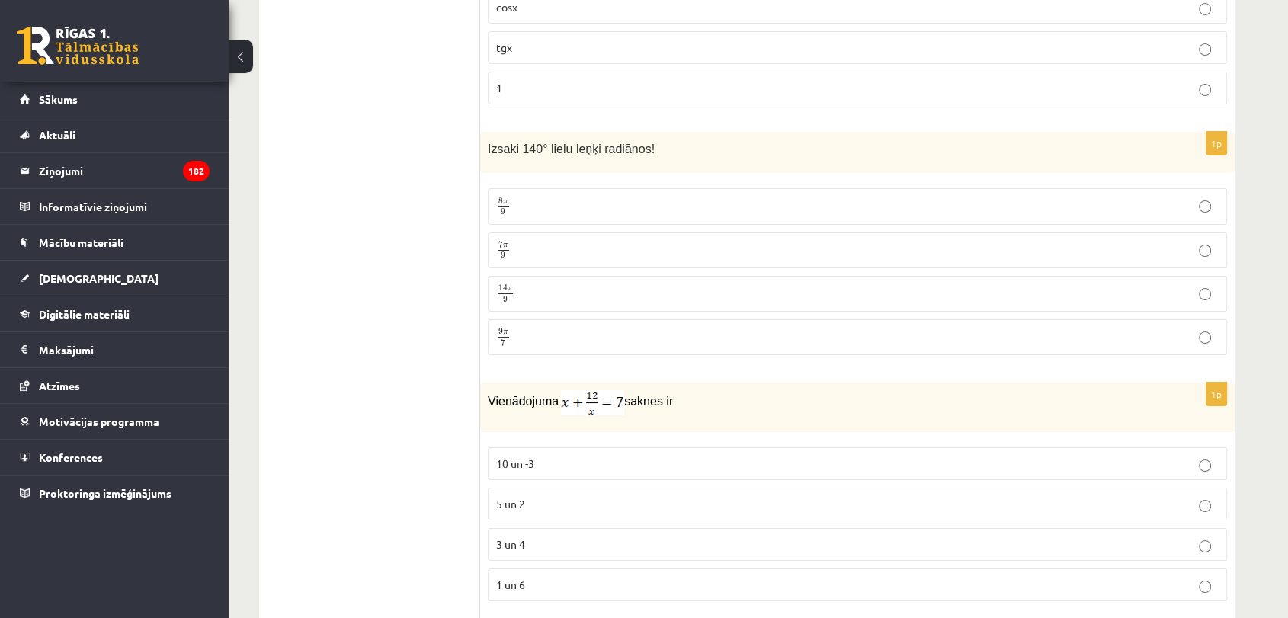
click at [1194, 284] on p "14 π 9 14 π 9" at bounding box center [857, 293] width 723 height 19
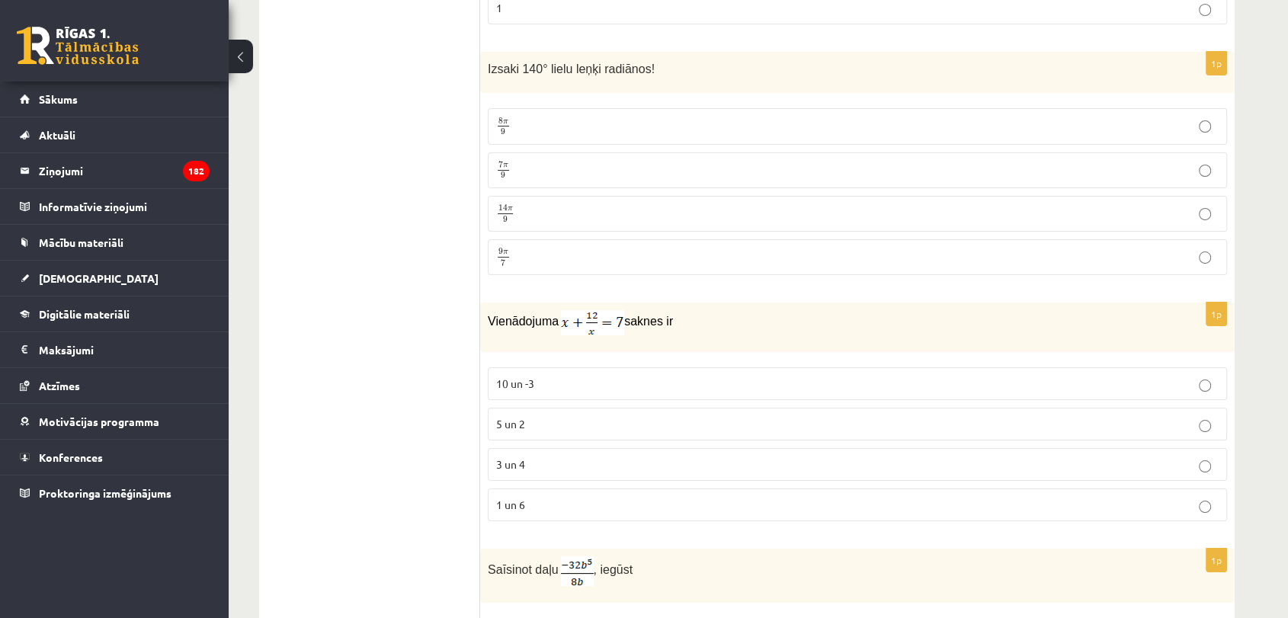
click at [1195, 457] on p "3 un 4" at bounding box center [857, 465] width 723 height 16
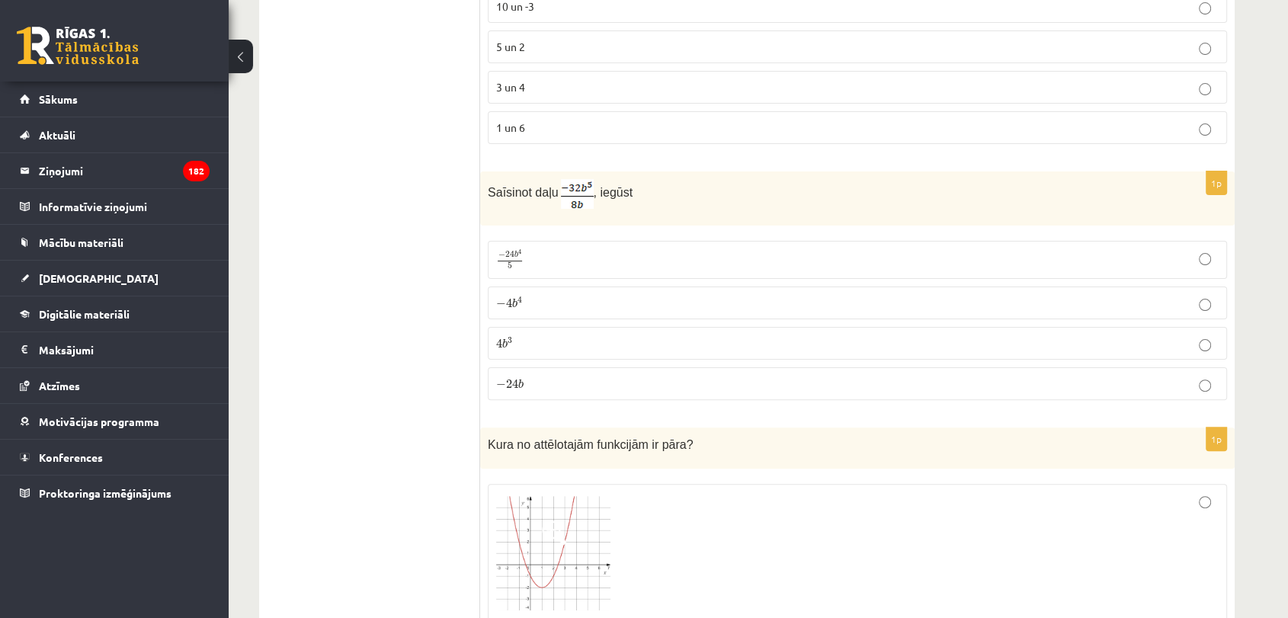
scroll to position [6260, 0]
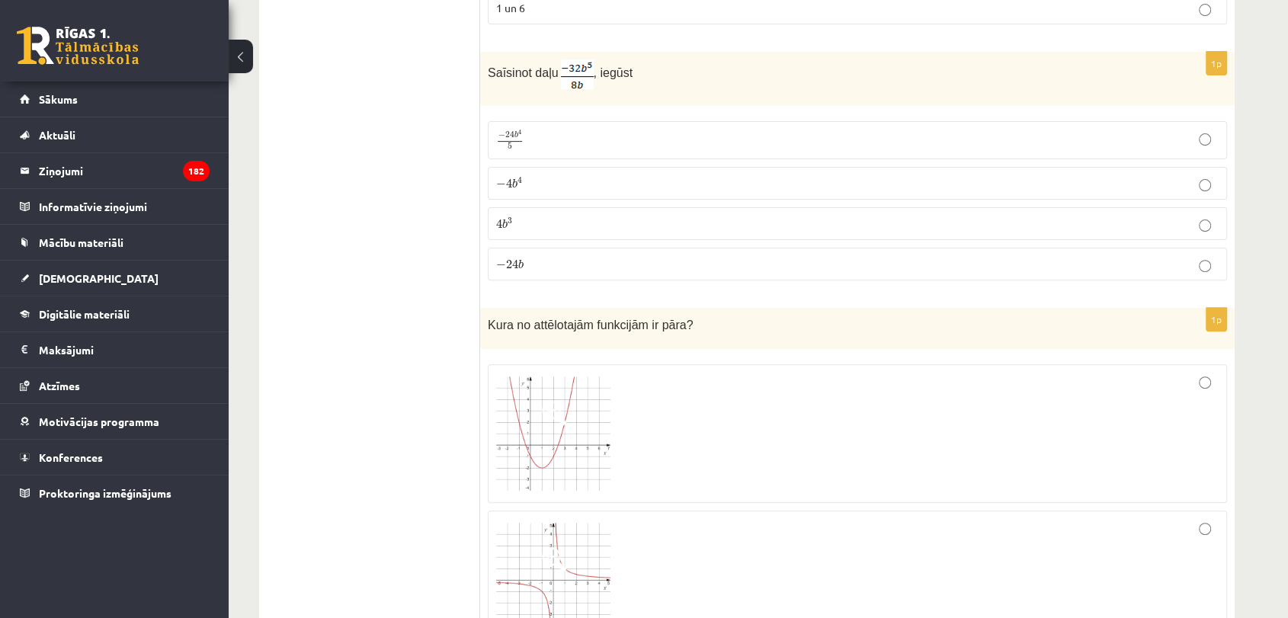
click at [1188, 167] on label "− 4 b 4 − 4 b 4" at bounding box center [857, 183] width 739 height 33
click at [1195, 519] on div at bounding box center [857, 580] width 723 height 122
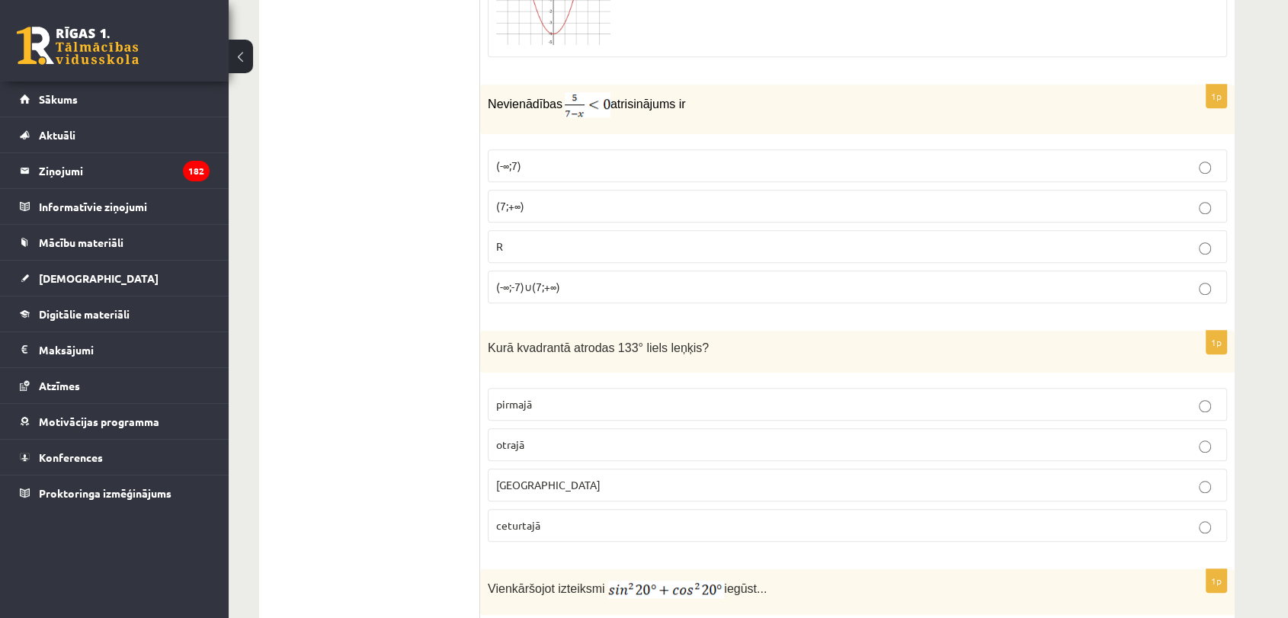
scroll to position [7043, 0]
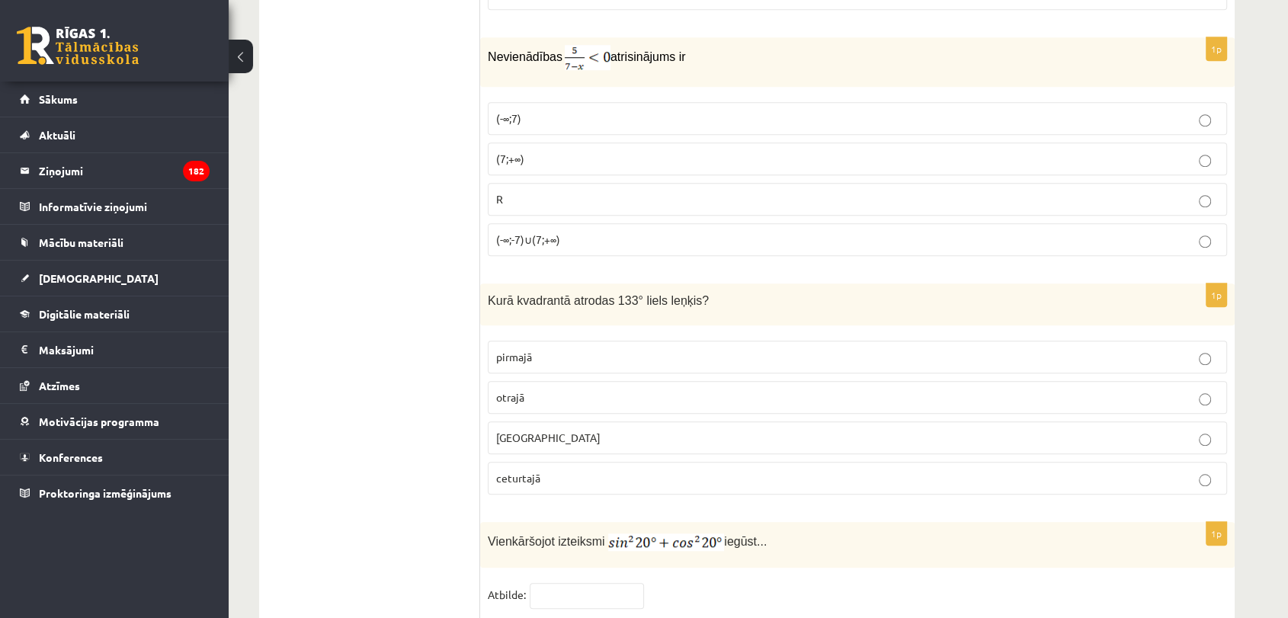
click at [1079, 107] on label "(-∞;7)" at bounding box center [857, 118] width 739 height 33
click at [1175, 470] on p "ceturtajā" at bounding box center [857, 478] width 723 height 16
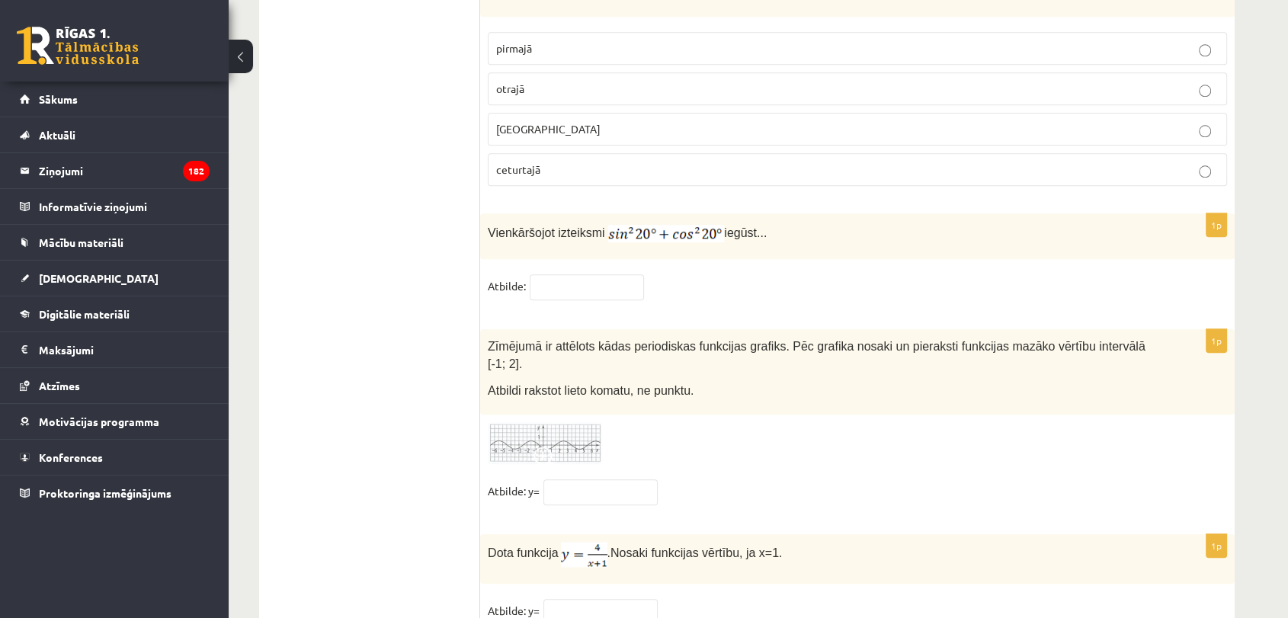
scroll to position [7381, 0]
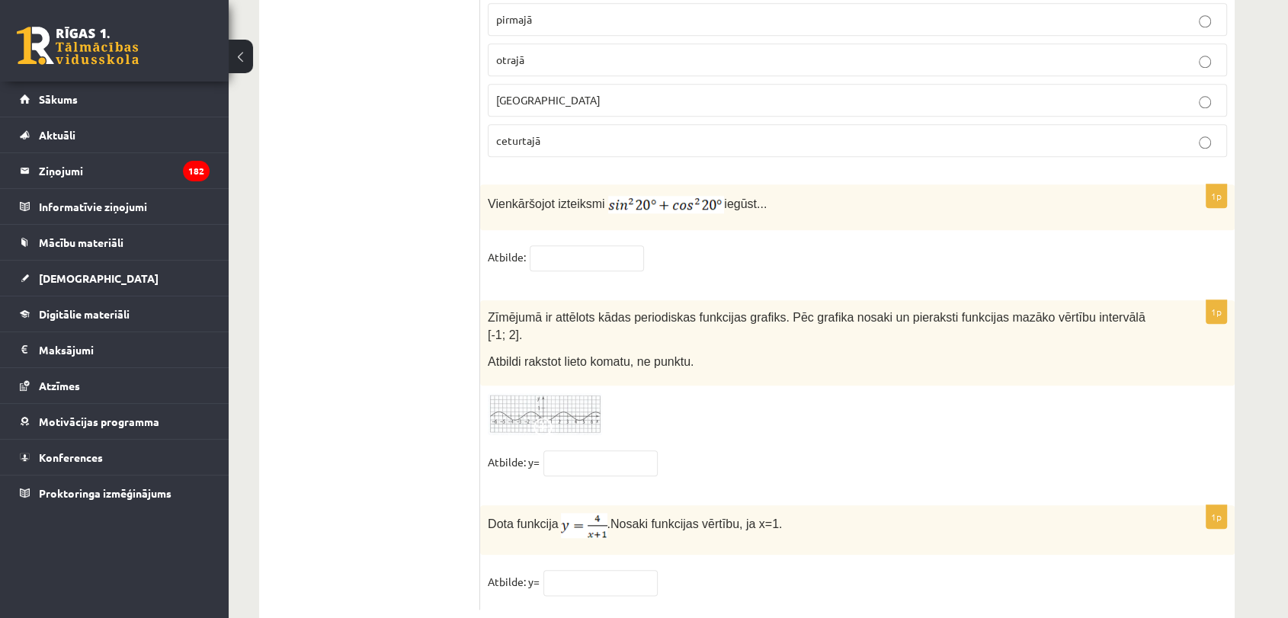
click at [1201, 92] on p "trešajā" at bounding box center [857, 100] width 723 height 16
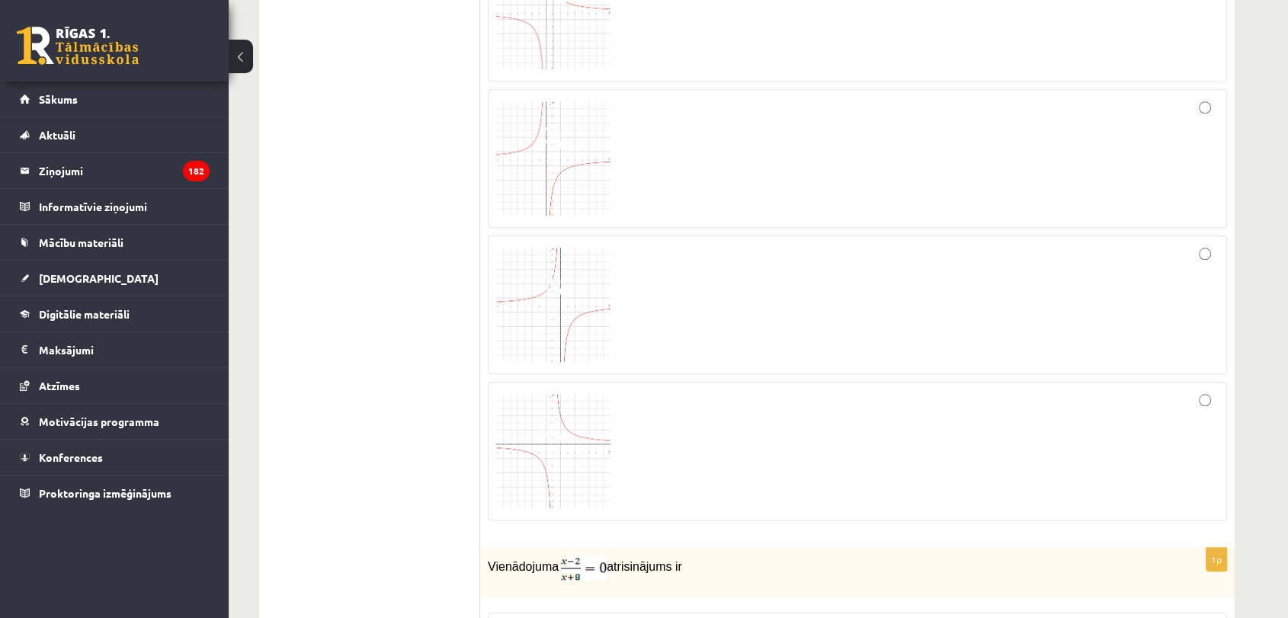
scroll to position [0, 0]
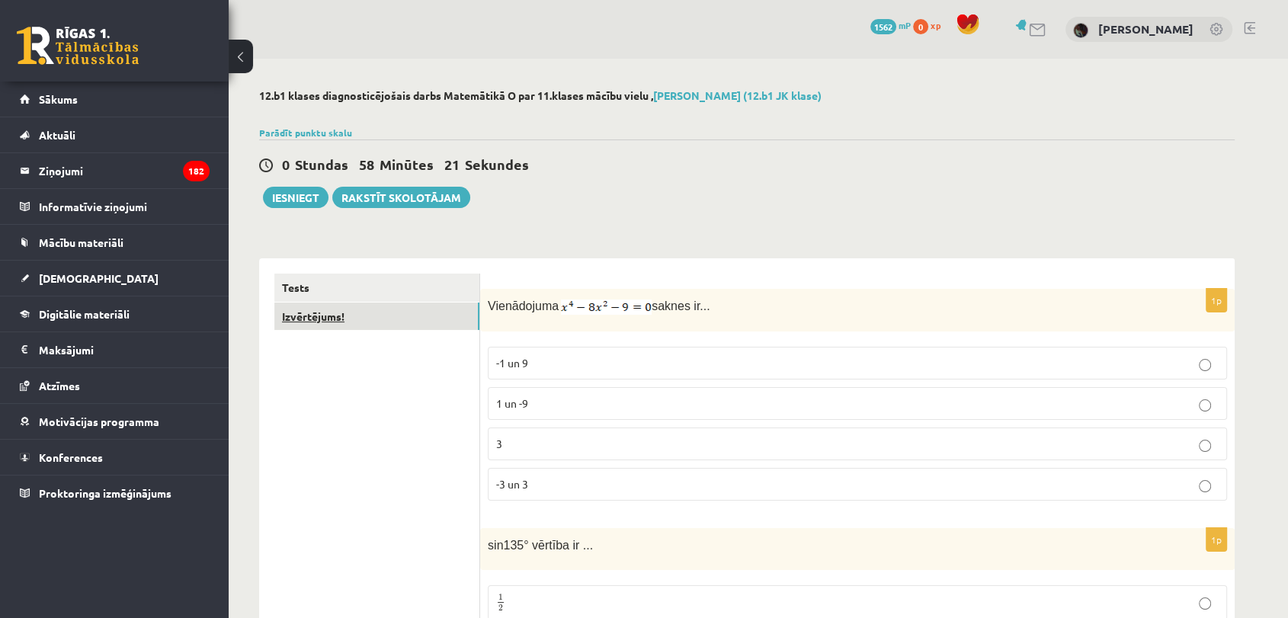
click at [381, 319] on link "Izvērtējums!" at bounding box center [376, 317] width 205 height 28
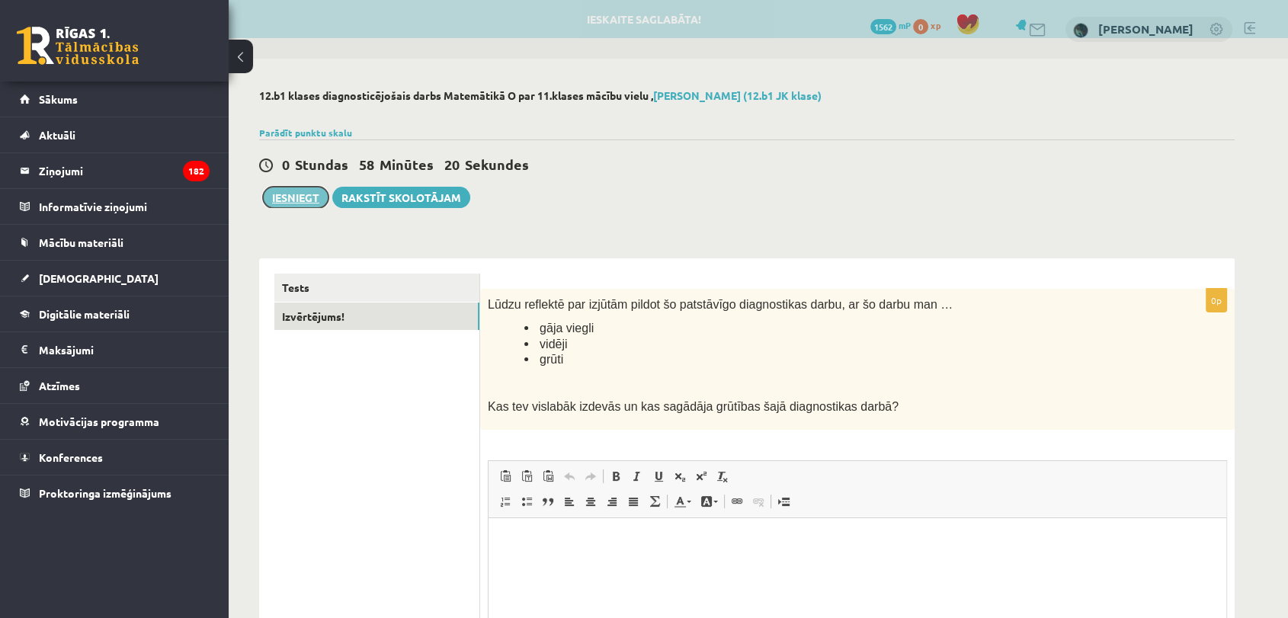
click at [301, 194] on button "Iesniegt" at bounding box center [296, 197] width 66 height 21
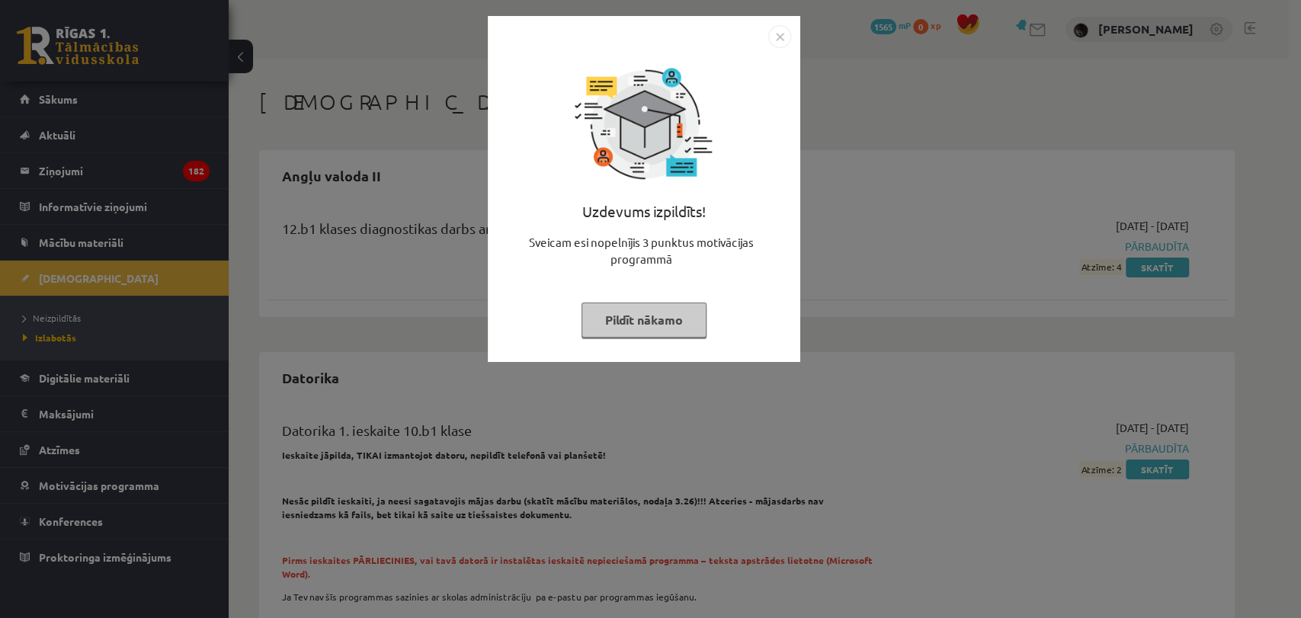
drag, startPoint x: 0, startPoint y: 0, endPoint x: 778, endPoint y: 42, distance: 778.6
click at [778, 42] on div "Uzdevums izpildīts! Sveicam esi nopelnījis 3 punktus motivācijas programmā Pild…" at bounding box center [644, 189] width 313 height 346
click at [796, 21] on div "Uzdevums izpildīts! Sveicam esi nopelnījis 3 punktus motivācijas programmā Pild…" at bounding box center [644, 189] width 313 height 346
click at [786, 27] on img "Close" at bounding box center [779, 36] width 23 height 23
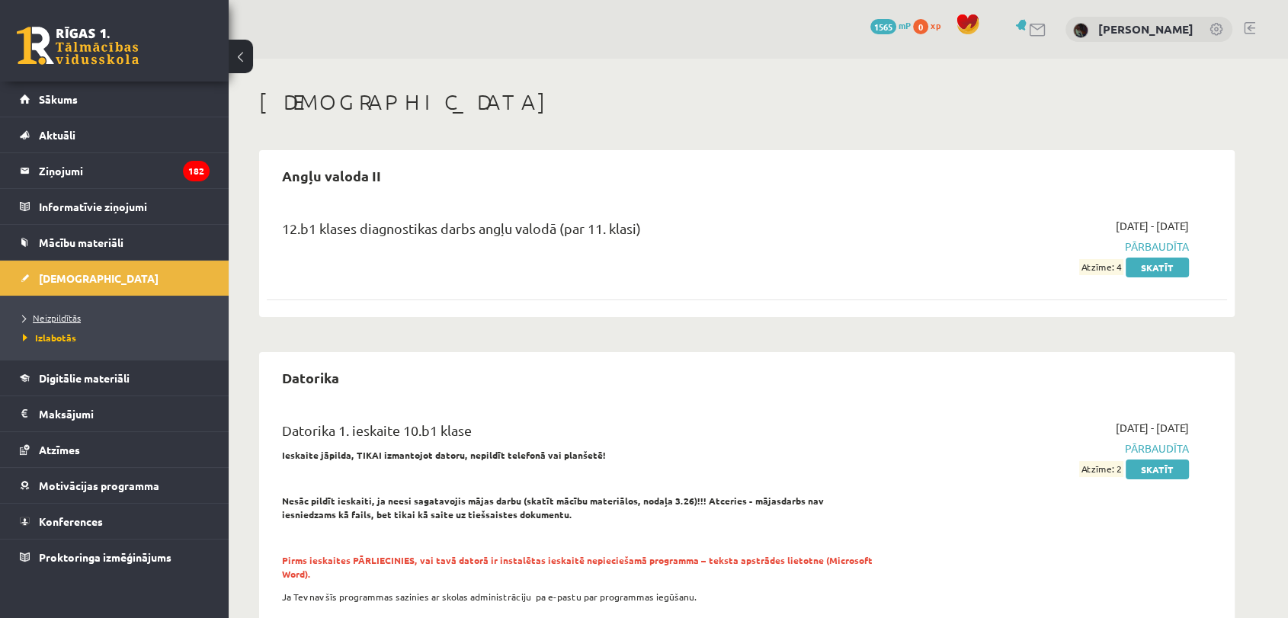
click at [72, 319] on span "Neizpildītās" at bounding box center [52, 318] width 58 height 12
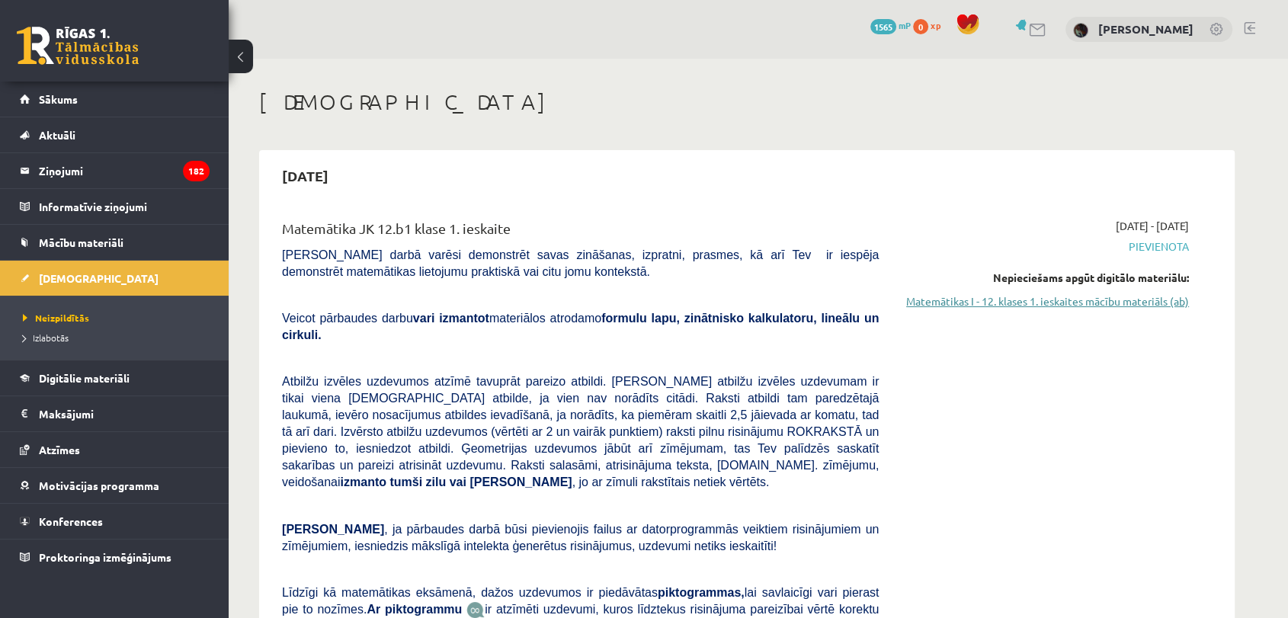
click at [1116, 303] on link "Matemātikas I - 12. klases 1. ieskaites mācību materiāls (ab)" at bounding box center [1045, 301] width 287 height 16
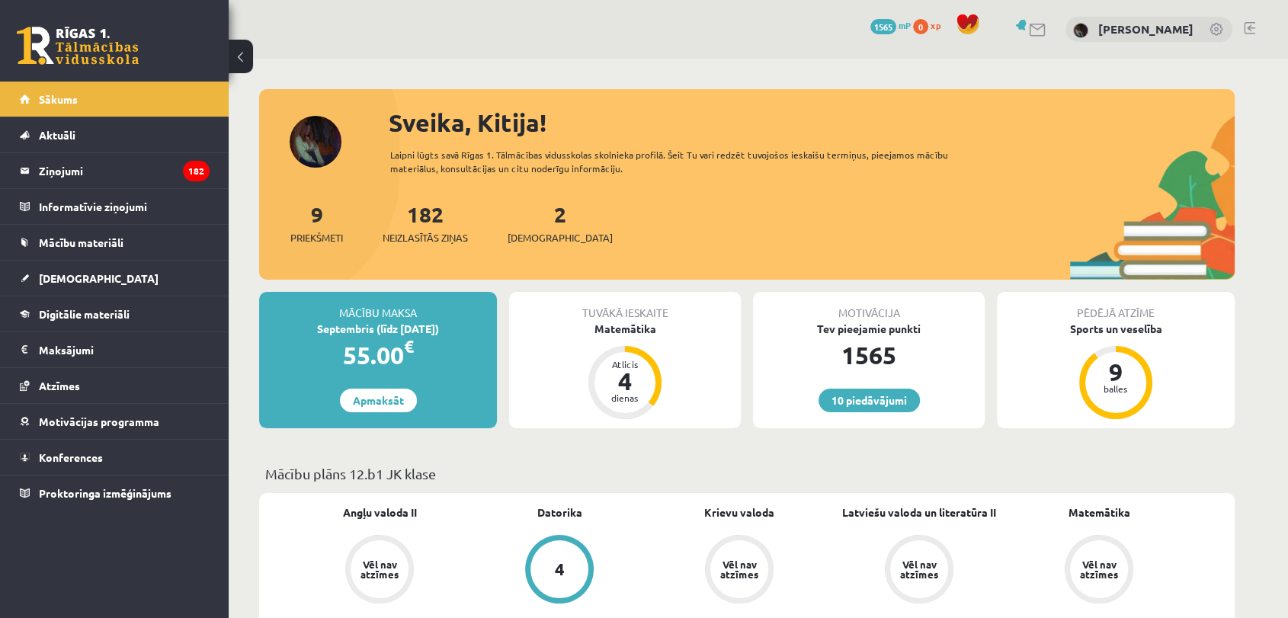
click at [550, 246] on div "9 Priekšmeti 182 Neizlasītās ziņas 2 Ieskaites" at bounding box center [747, 239] width 976 height 82
click at [537, 230] on span "[DEMOGRAPHIC_DATA]" at bounding box center [560, 237] width 105 height 15
click at [104, 389] on link "Atzīmes" at bounding box center [115, 385] width 190 height 35
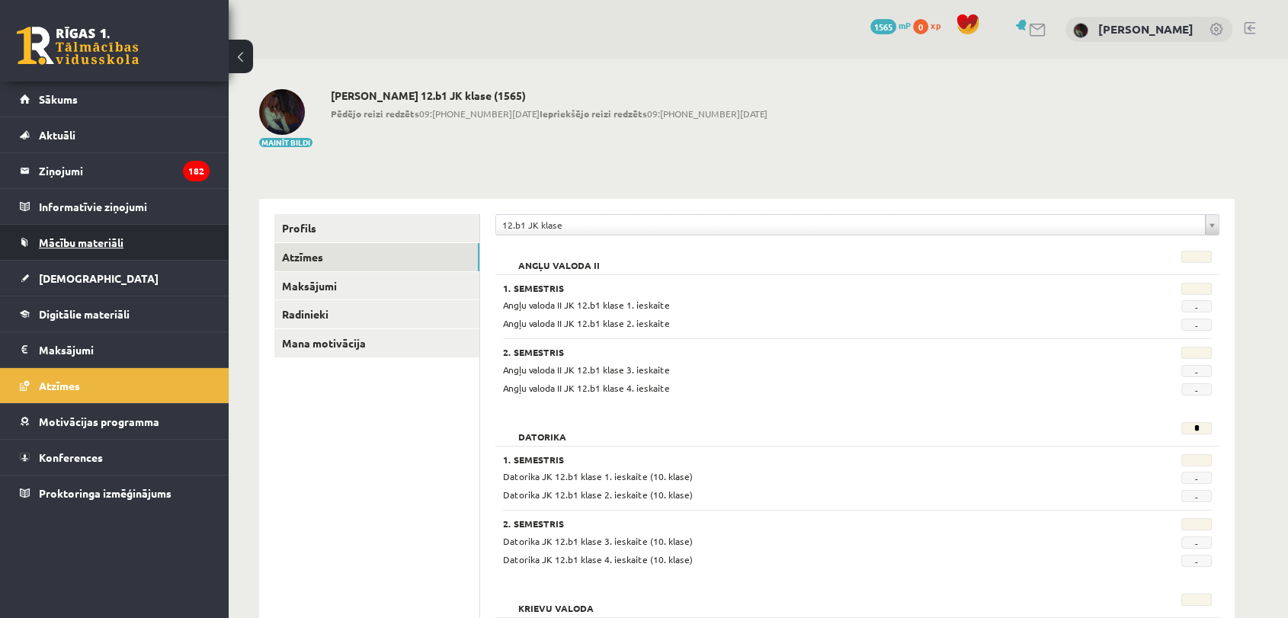
click at [104, 242] on span "Mācību materiāli" at bounding box center [81, 243] width 85 height 14
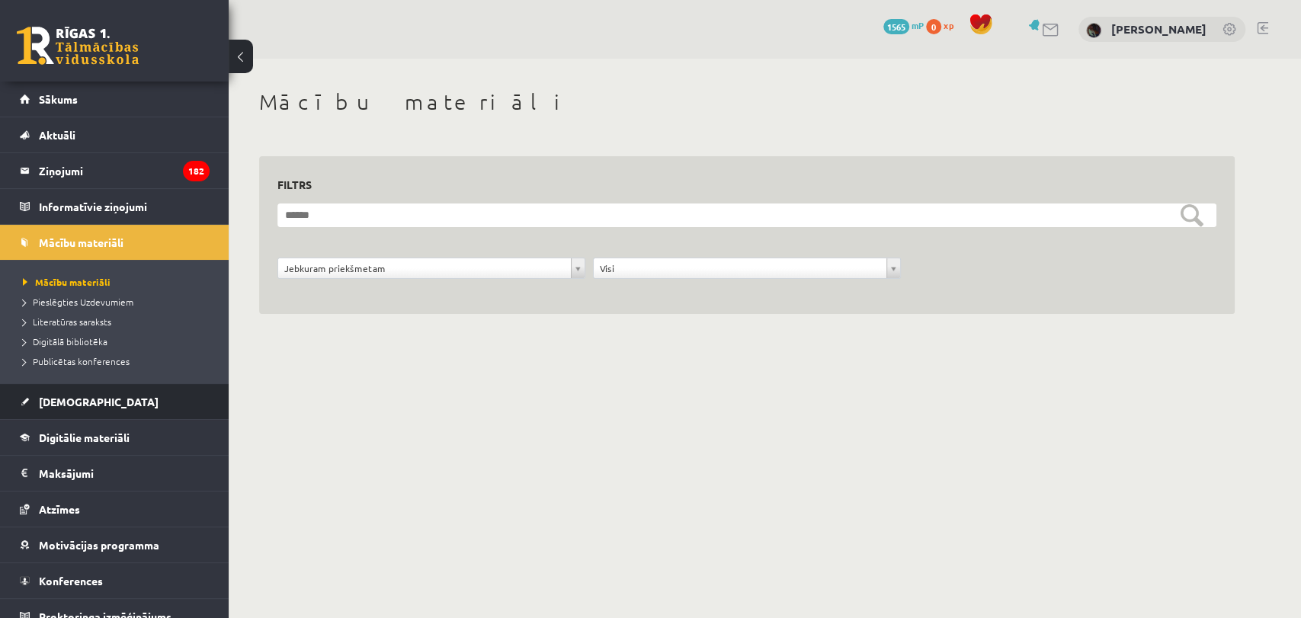
click at [198, 388] on li "Ieskaites Neizpildītās Izlabotās" at bounding box center [114, 401] width 229 height 37
click at [85, 398] on link "[DEMOGRAPHIC_DATA]" at bounding box center [115, 401] width 190 height 35
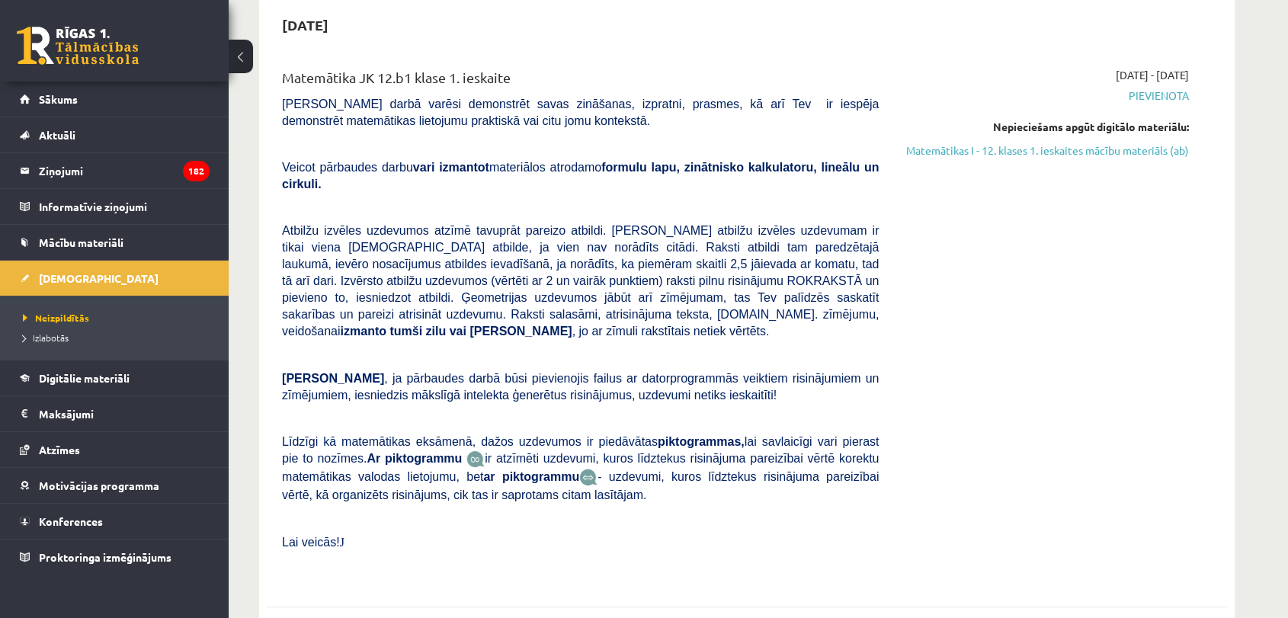
scroll to position [140, 0]
